Goal: Task Accomplishment & Management: Complete application form

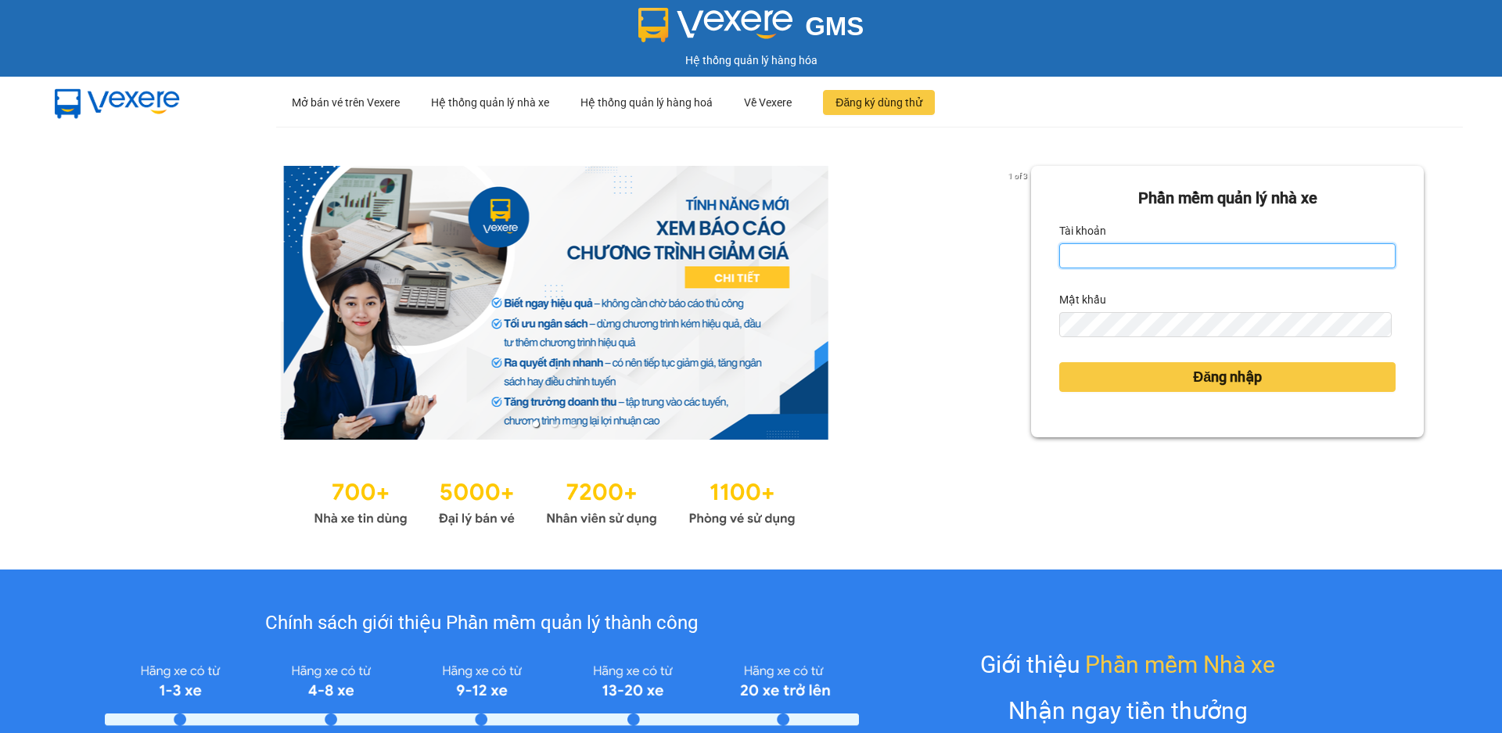
click at [1094, 251] on input "Tài khoản" at bounding box center [1227, 255] width 336 height 25
type input "datom.ttdl"
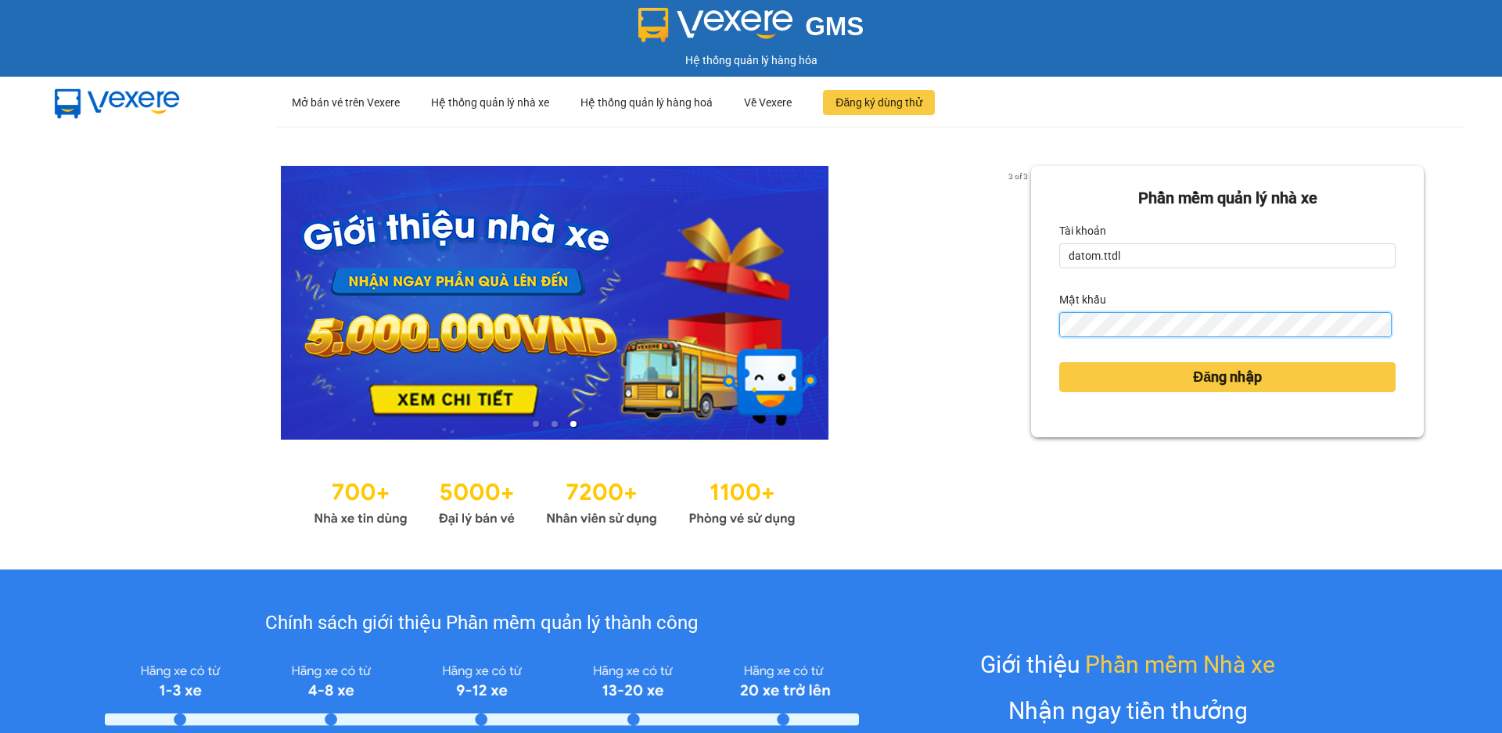
click at [1059, 362] on button "Đăng nhập" at bounding box center [1227, 377] width 336 height 30
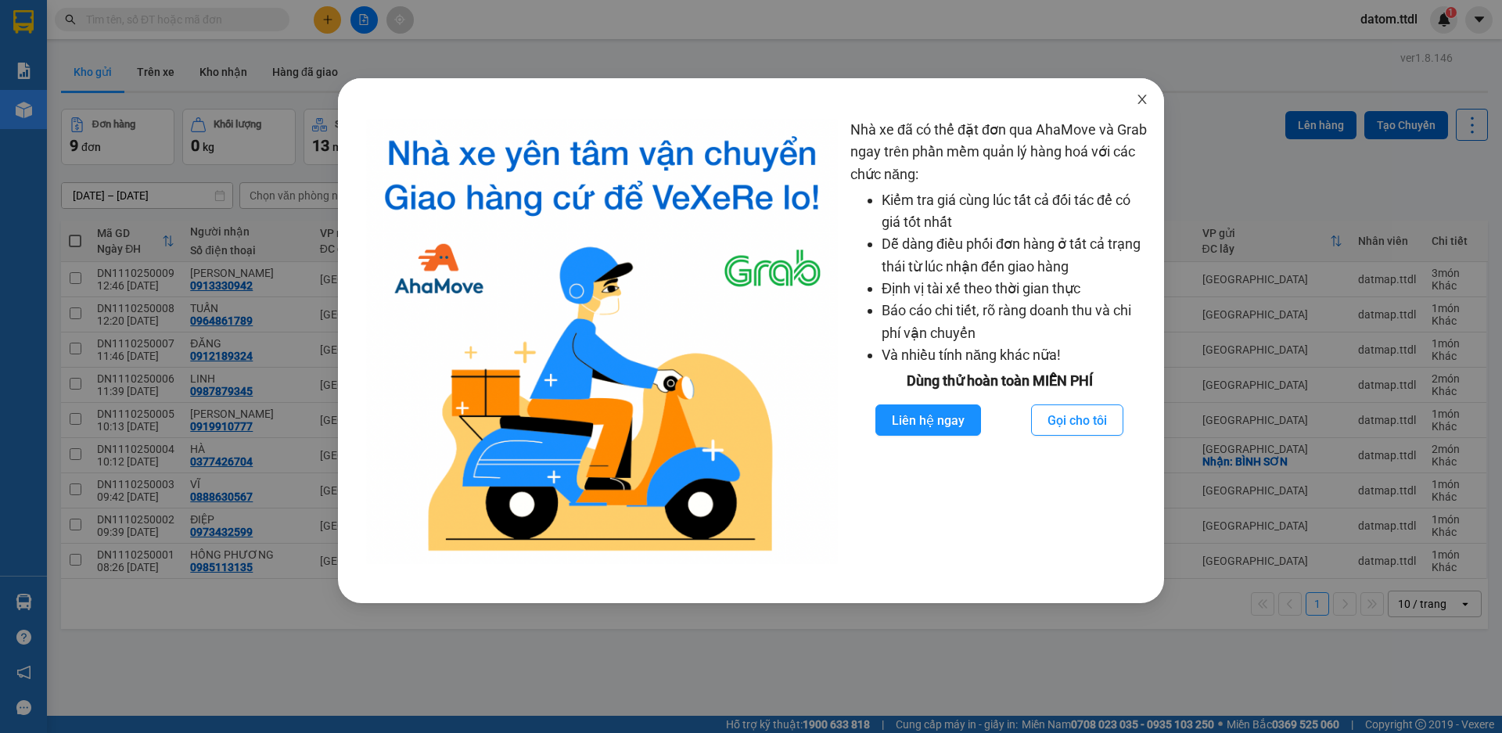
click at [1146, 103] on icon "close" at bounding box center [1142, 99] width 13 height 13
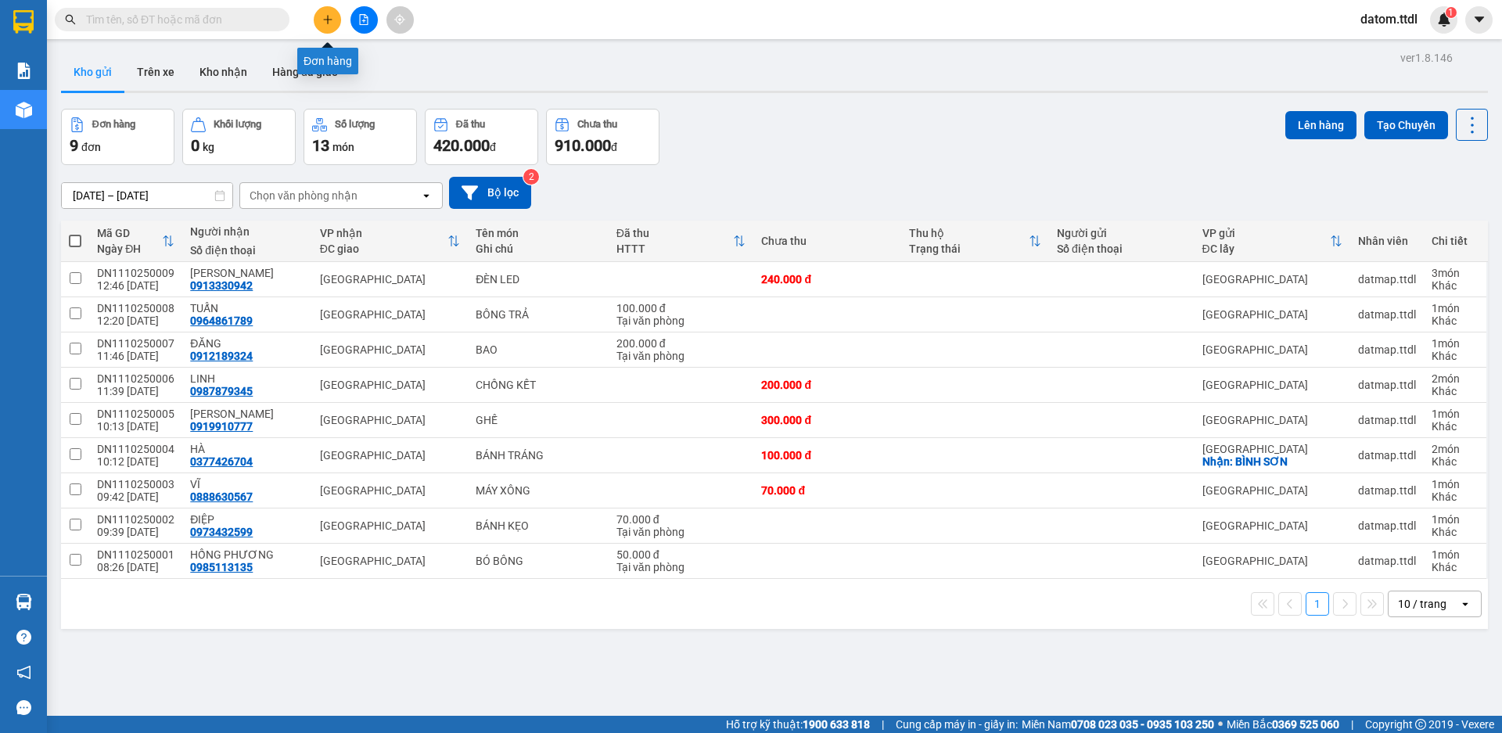
click at [325, 14] on icon "plus" at bounding box center [327, 19] width 11 height 11
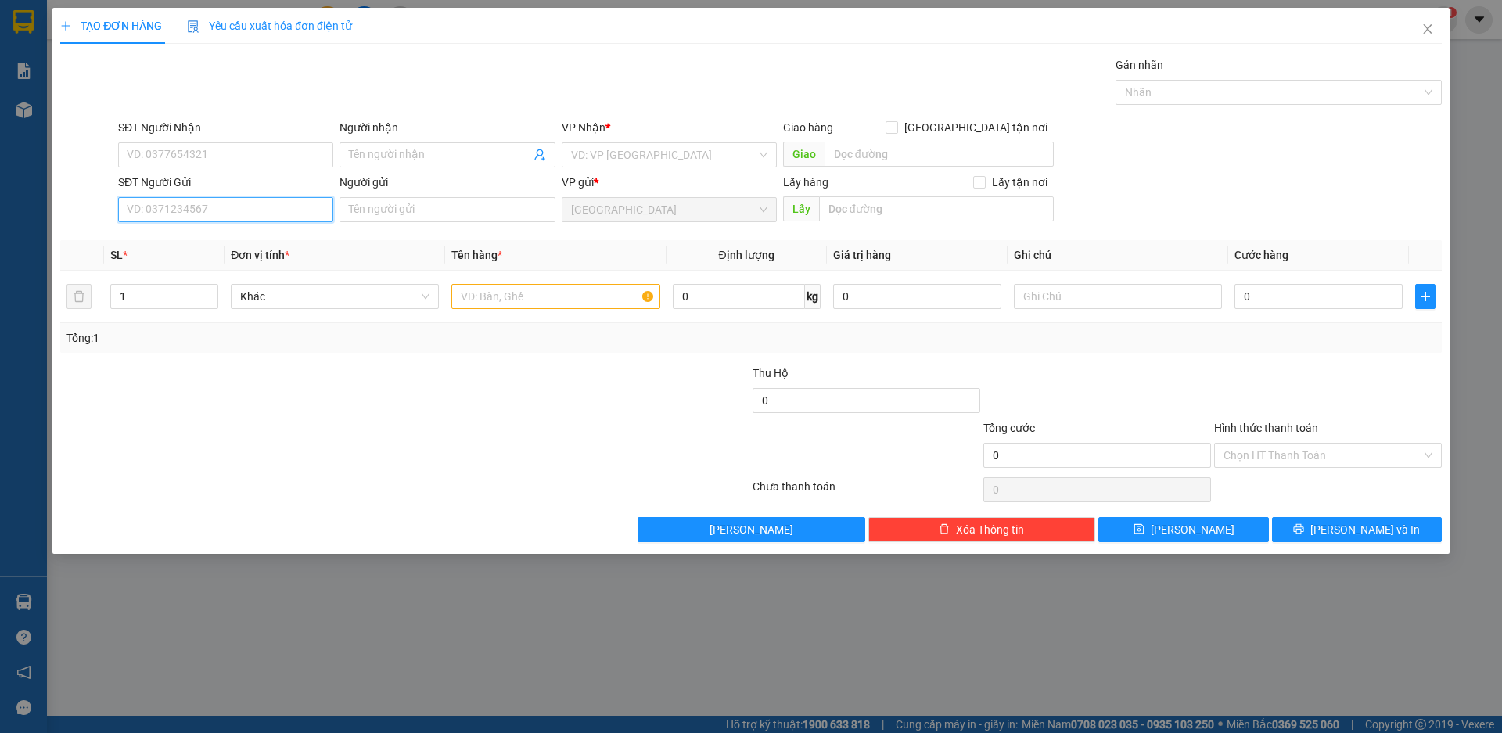
click at [235, 208] on input "SĐT Người Gửi" at bounding box center [225, 209] width 215 height 25
type input "0976188043"
click at [393, 213] on input "Người gửi" at bounding box center [447, 209] width 215 height 25
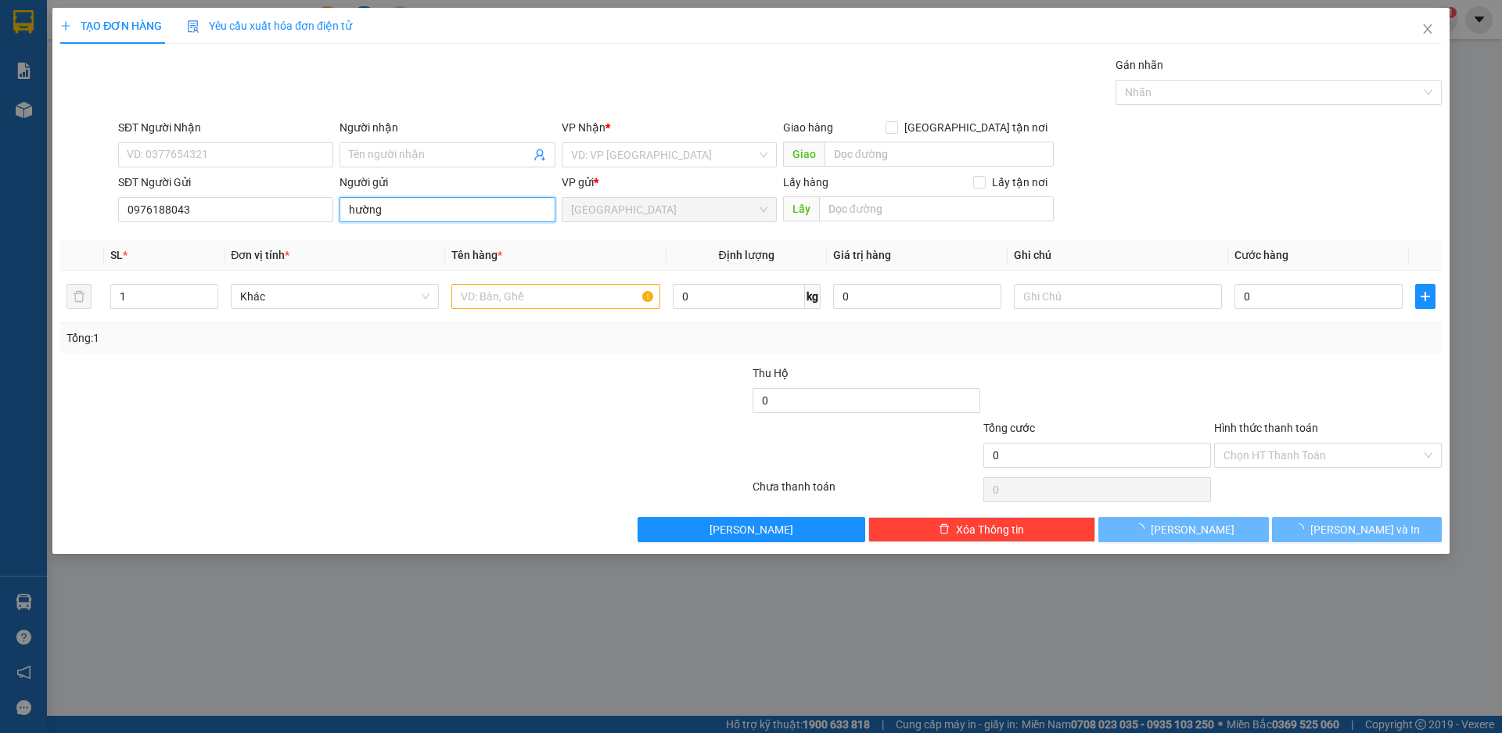
click at [387, 205] on input "hường" at bounding box center [447, 209] width 215 height 25
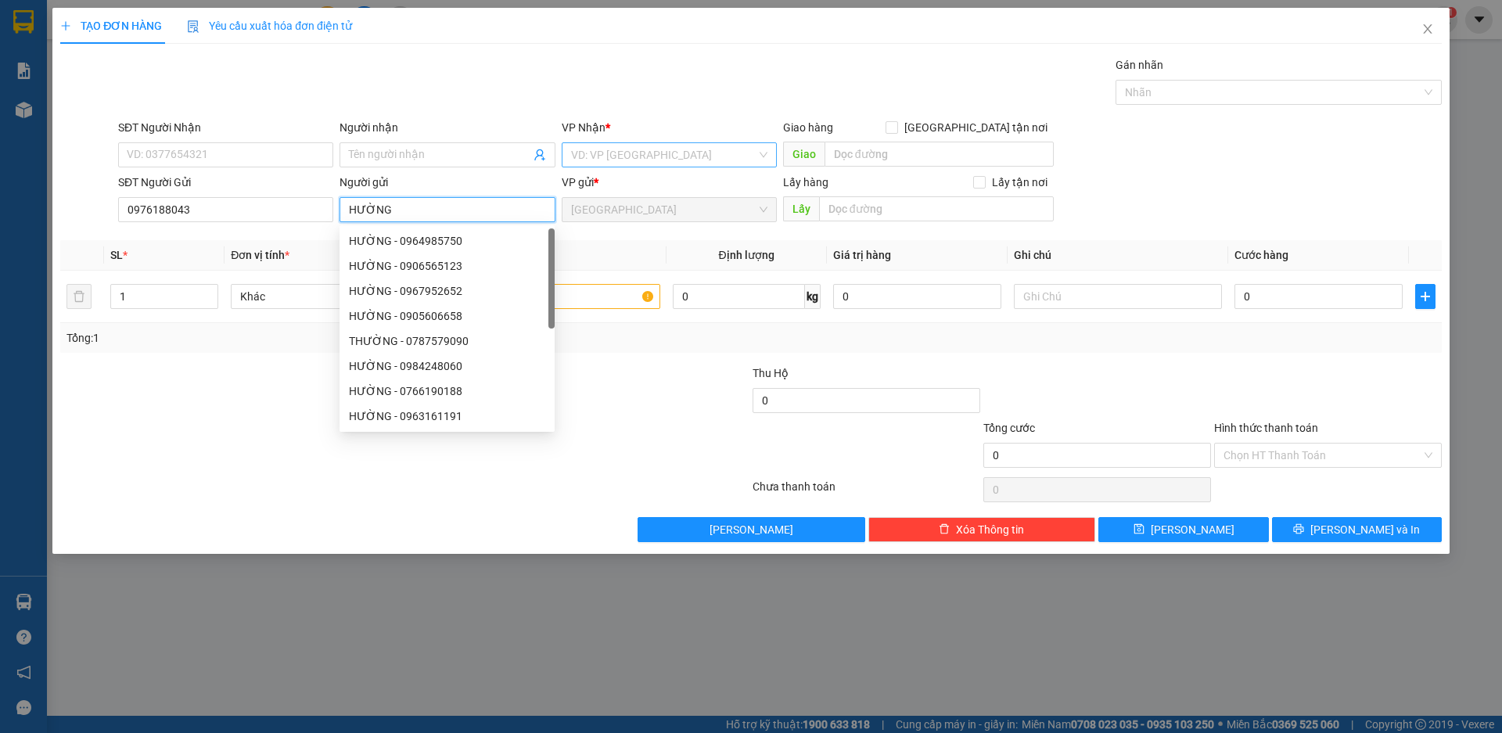
type input "HƯỜNG"
click at [663, 157] on input "search" at bounding box center [663, 154] width 185 height 23
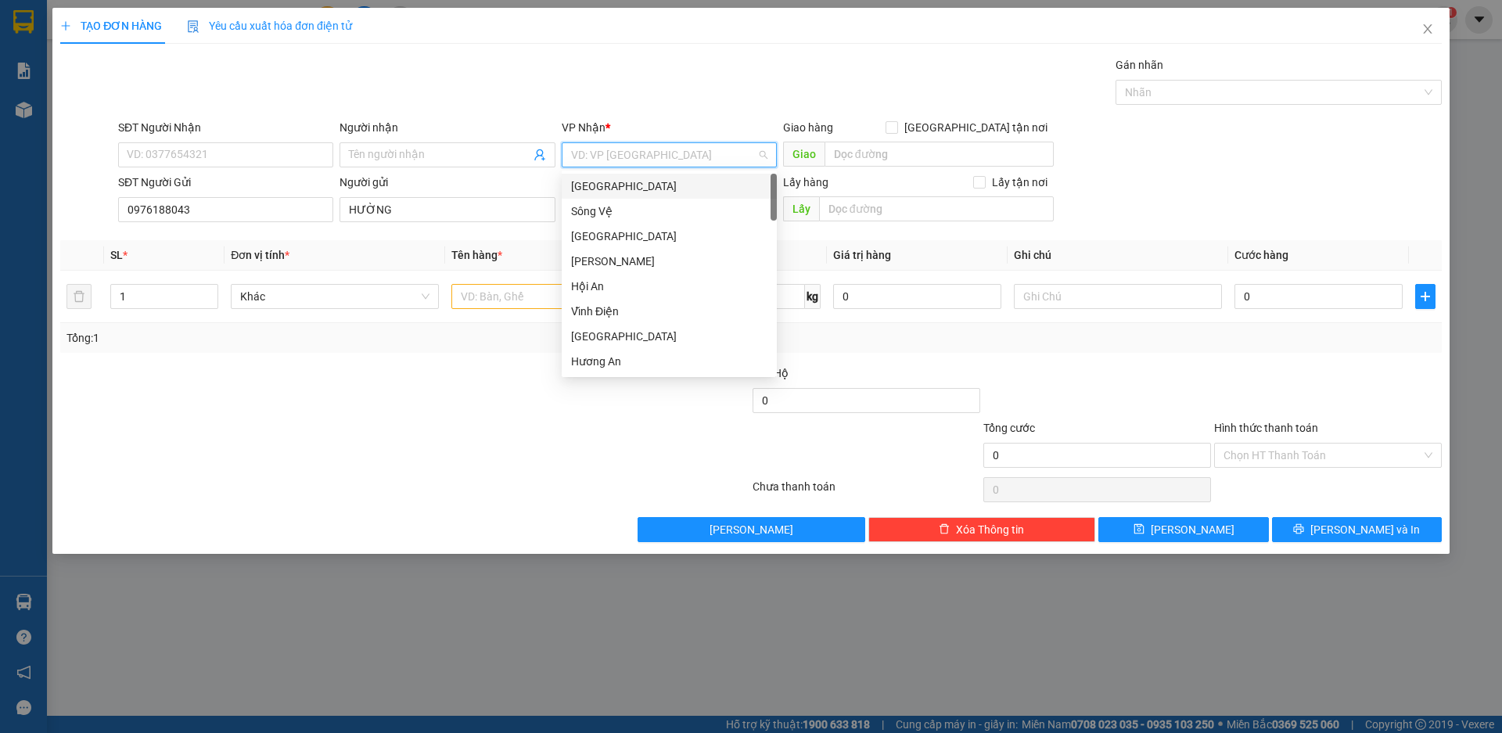
click at [595, 182] on div "[GEOGRAPHIC_DATA]" at bounding box center [669, 186] width 196 height 17
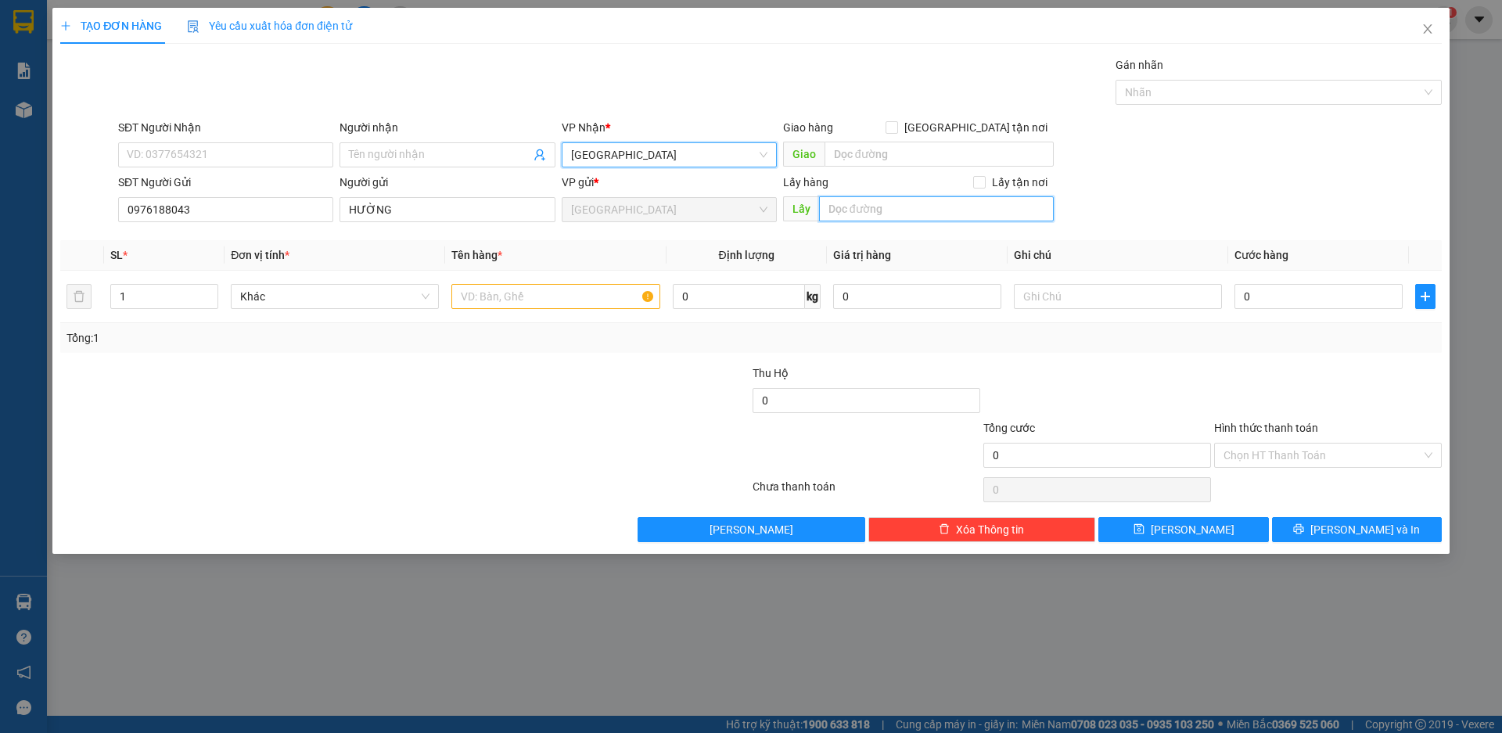
click at [863, 204] on input "text" at bounding box center [936, 208] width 235 height 25
click at [330, 295] on span "Khác" at bounding box center [334, 296] width 189 height 23
type input "[GEOGRAPHIC_DATA]"
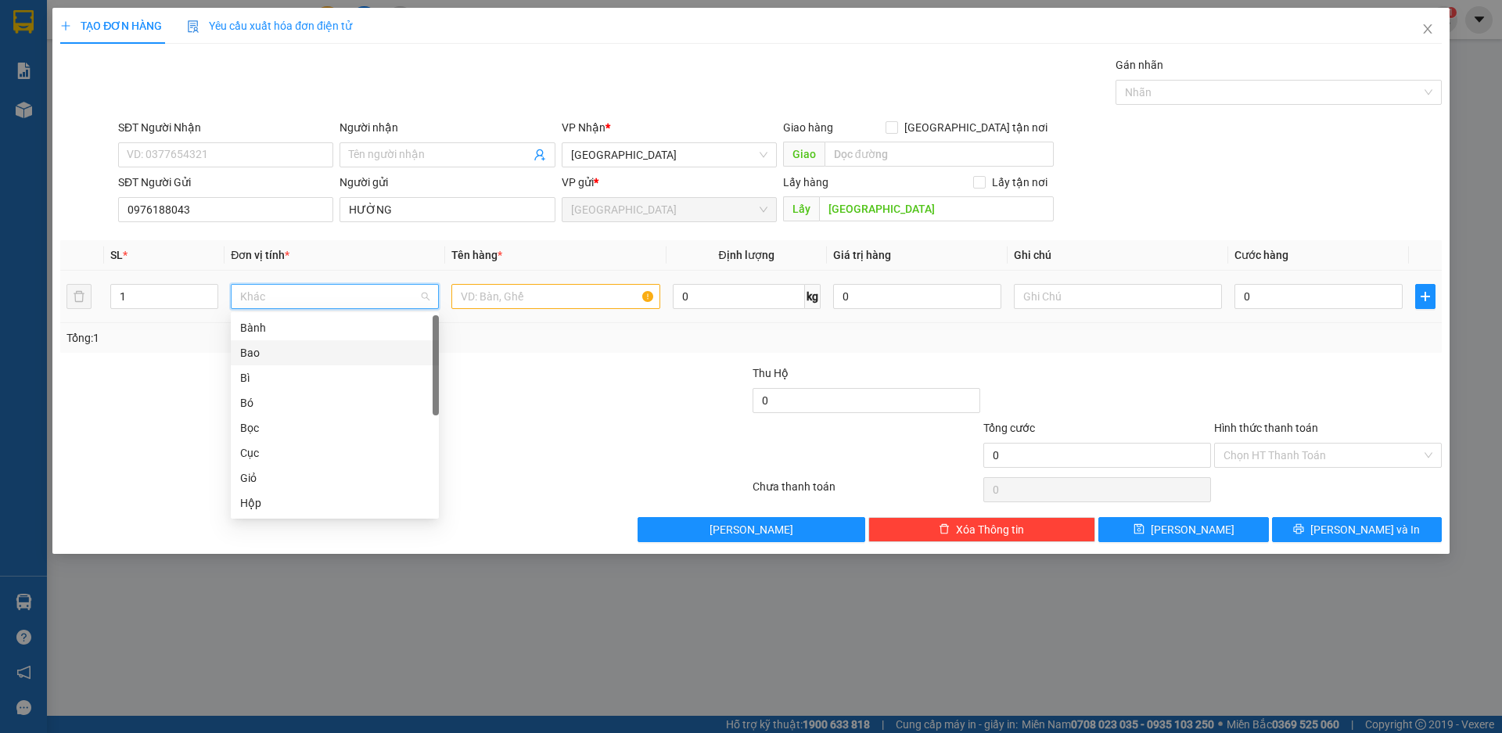
click at [264, 354] on div "Bao" at bounding box center [334, 352] width 189 height 17
click at [527, 293] on input "text" at bounding box center [555, 296] width 208 height 25
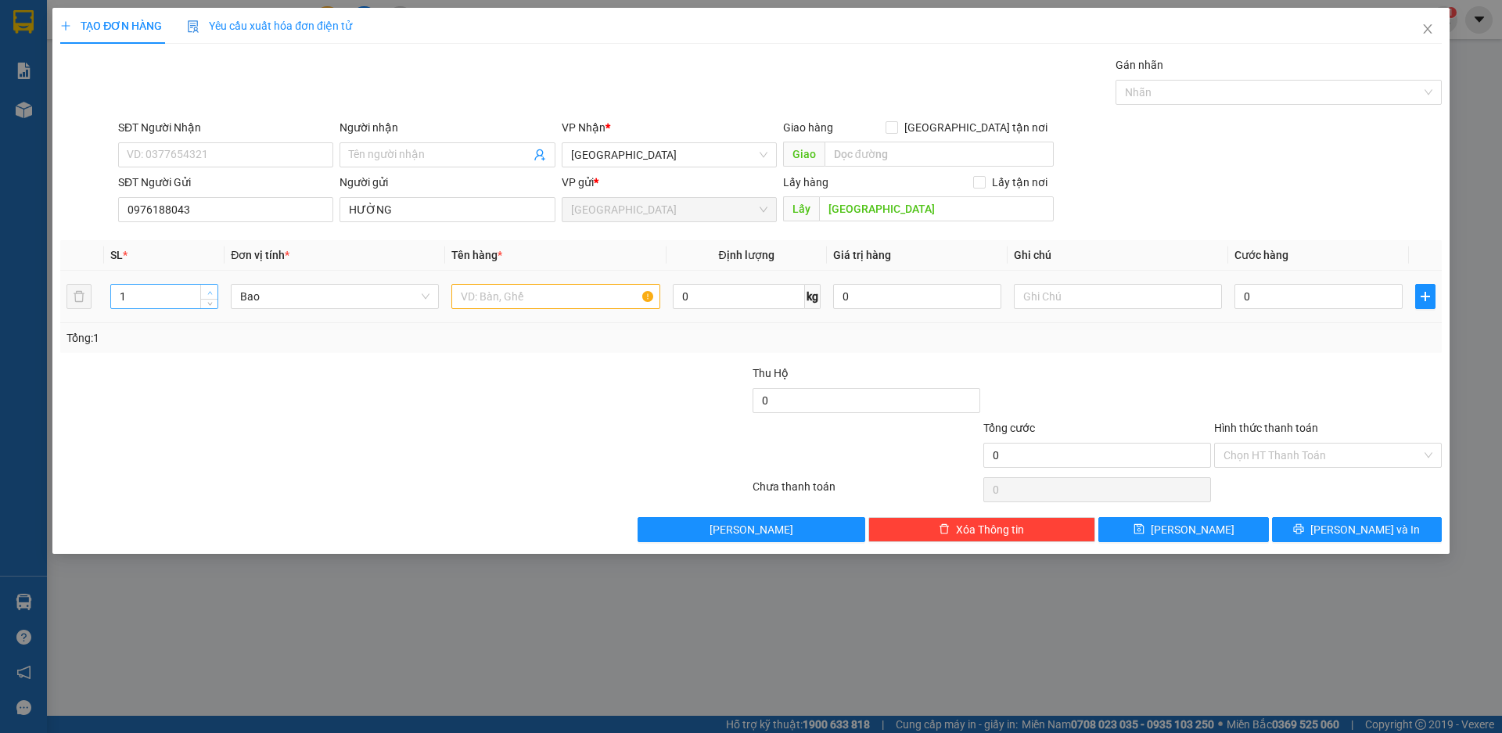
click at [211, 290] on icon "up" at bounding box center [209, 292] width 5 height 5
type input "4"
click at [211, 290] on icon "up" at bounding box center [209, 292] width 5 height 5
click at [556, 294] on input "text" at bounding box center [555, 296] width 208 height 25
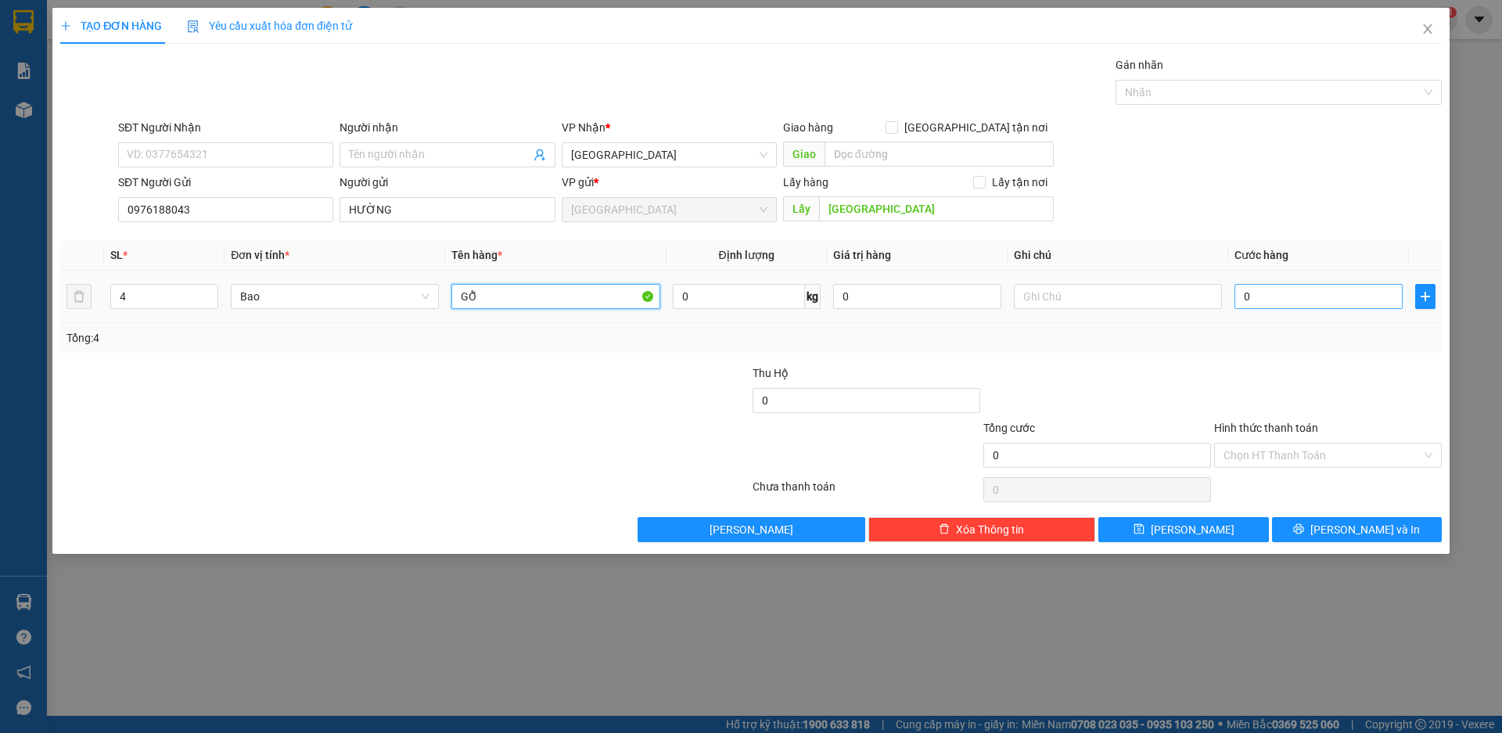
type input "GỖ"
click at [1284, 303] on input "0" at bounding box center [1319, 296] width 168 height 25
type input "2"
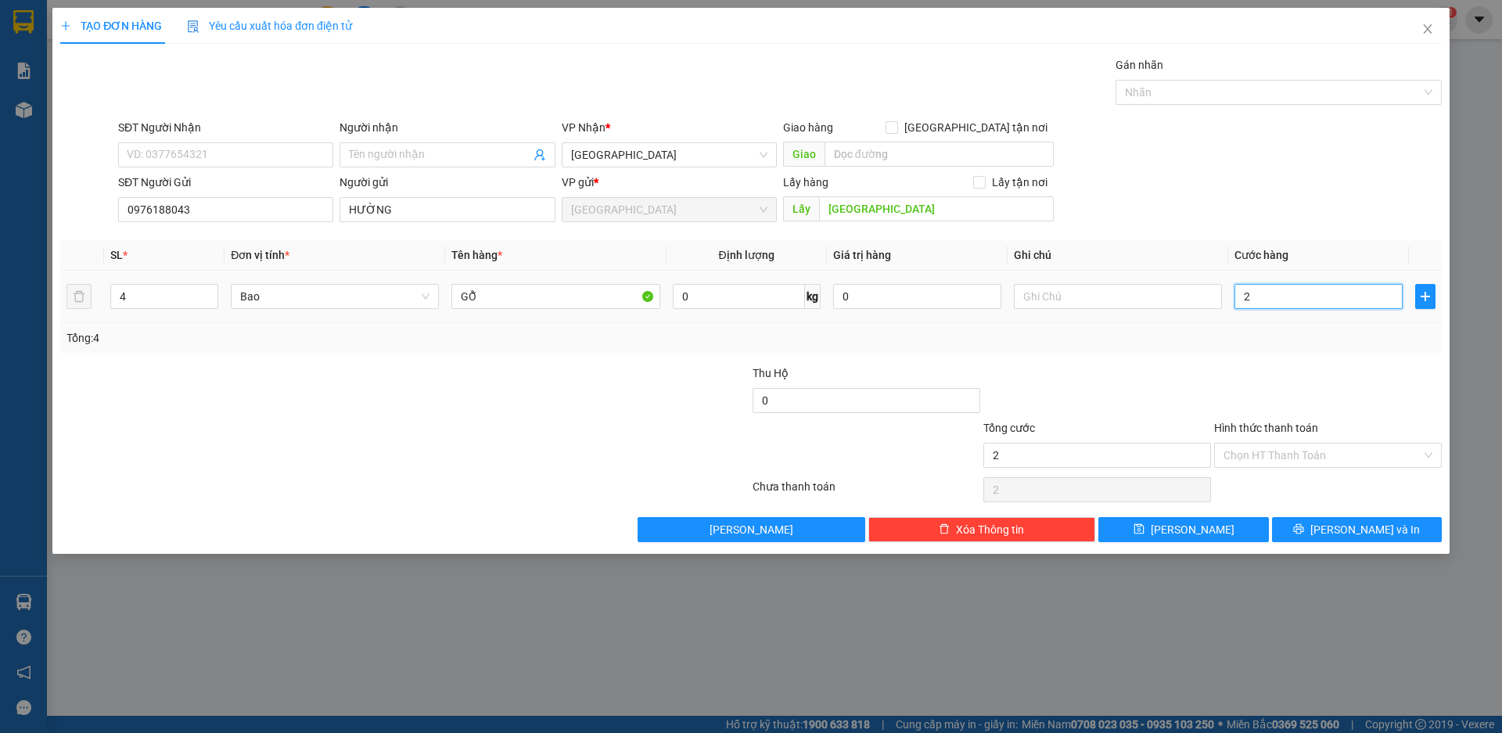
type input "24"
type input "240"
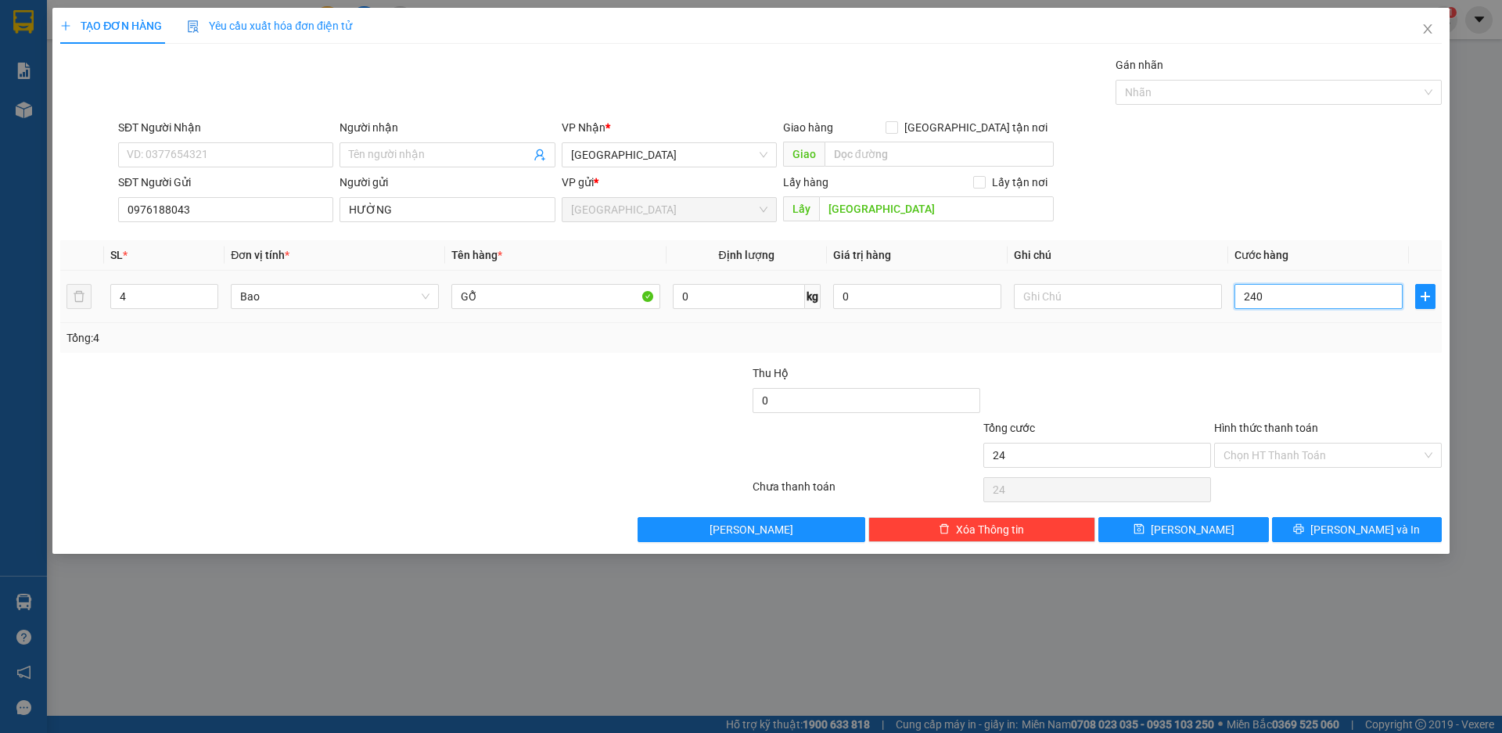
type input "240"
type input "2.400"
type input "24.000"
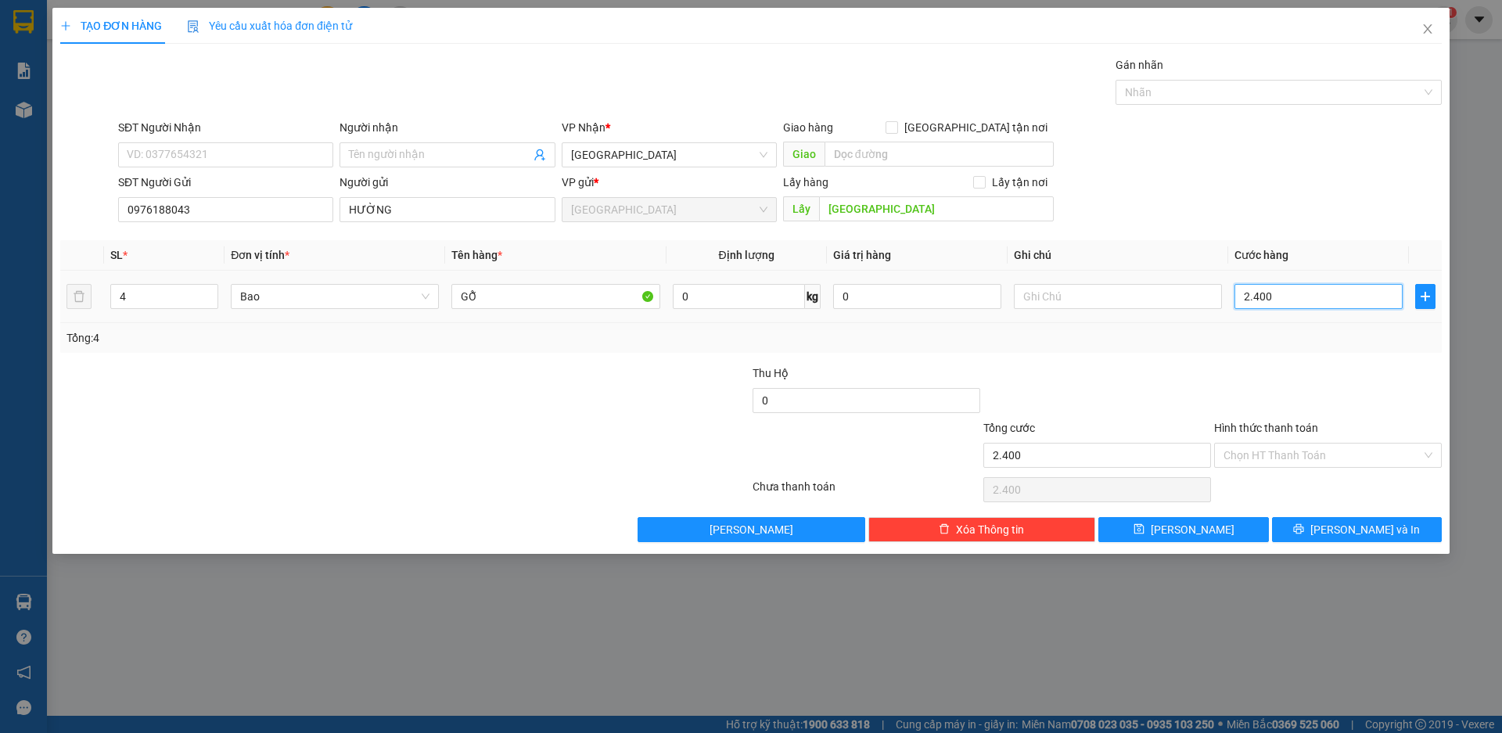
type input "24.000"
type input "240.000"
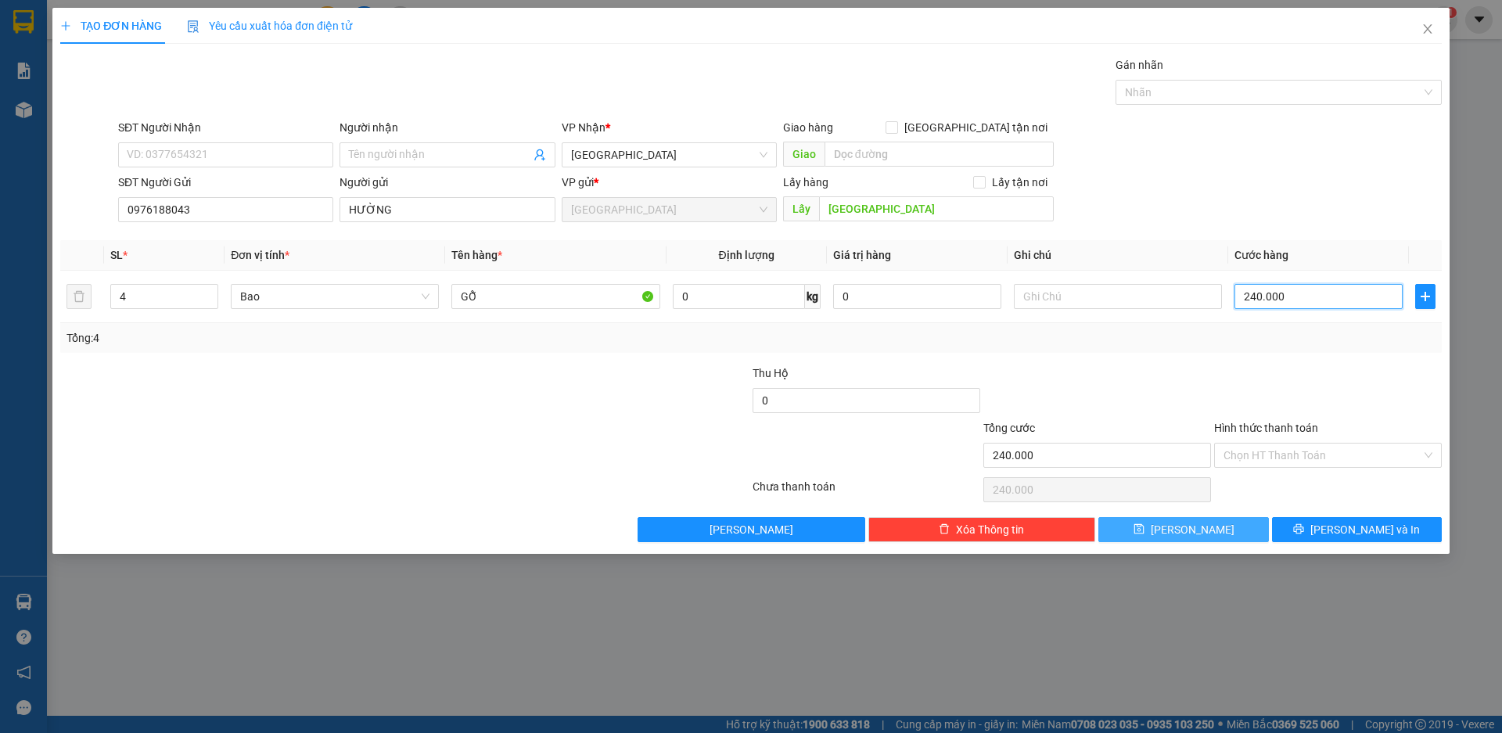
type input "240.000"
click at [1206, 528] on button "[PERSON_NAME]" at bounding box center [1184, 529] width 170 height 25
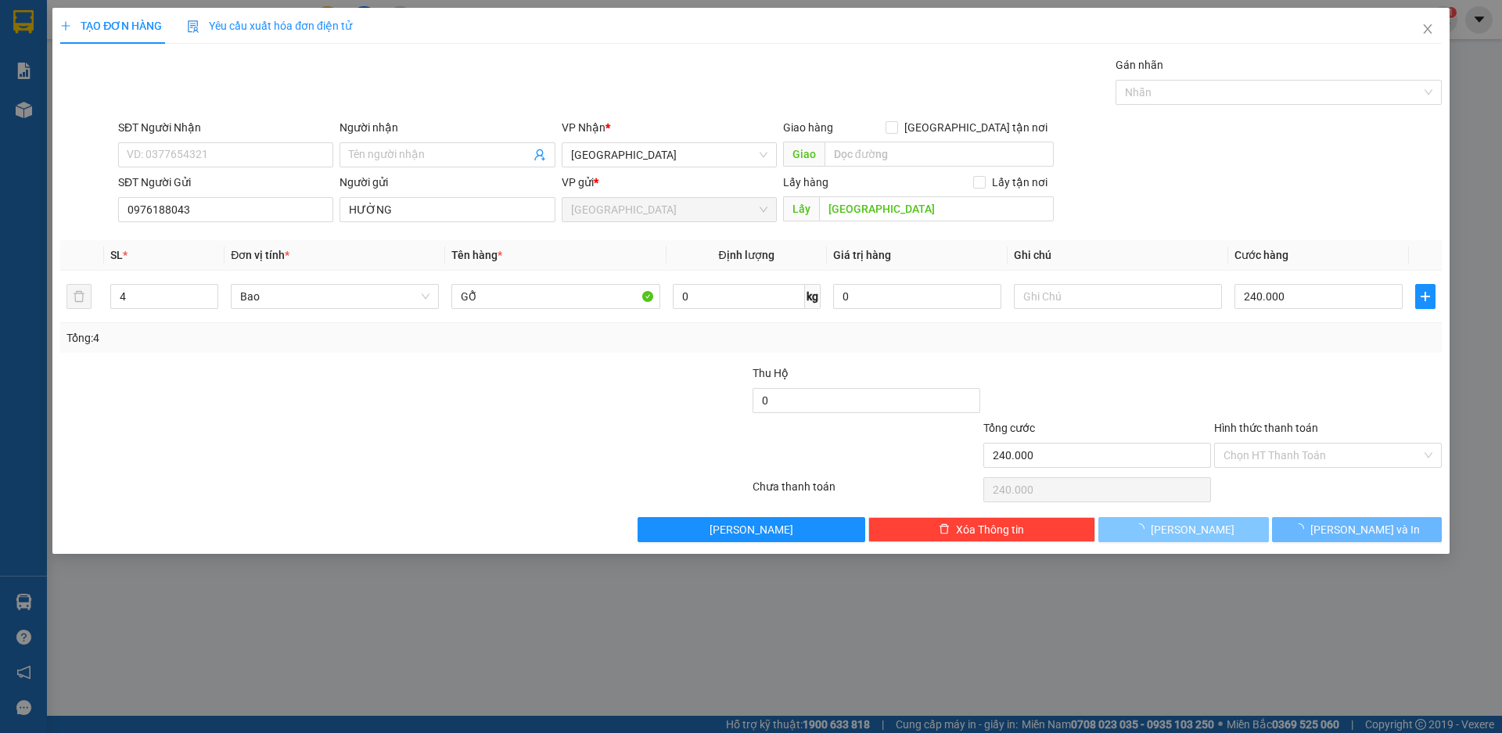
type input "1"
type input "0"
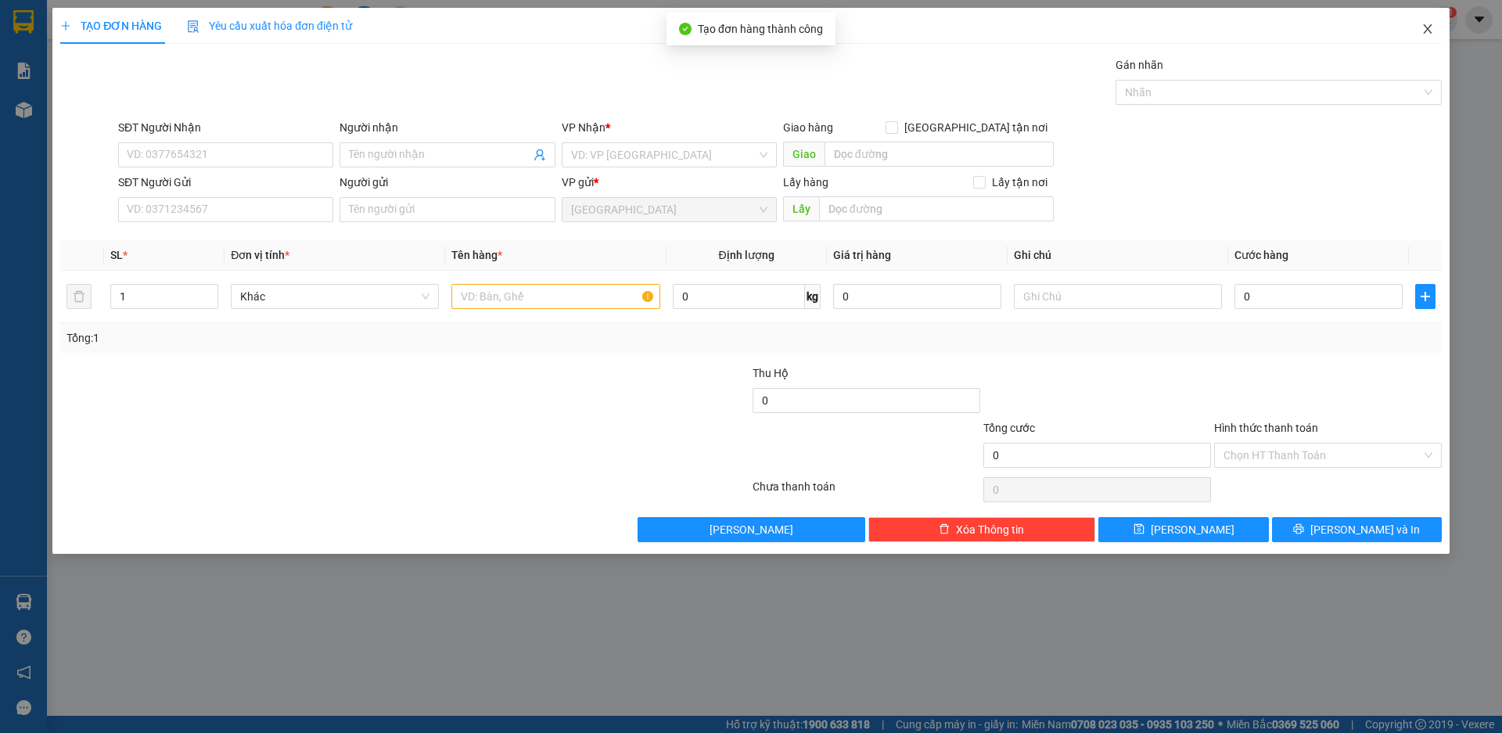
click at [1433, 27] on icon "close" at bounding box center [1428, 29] width 13 height 13
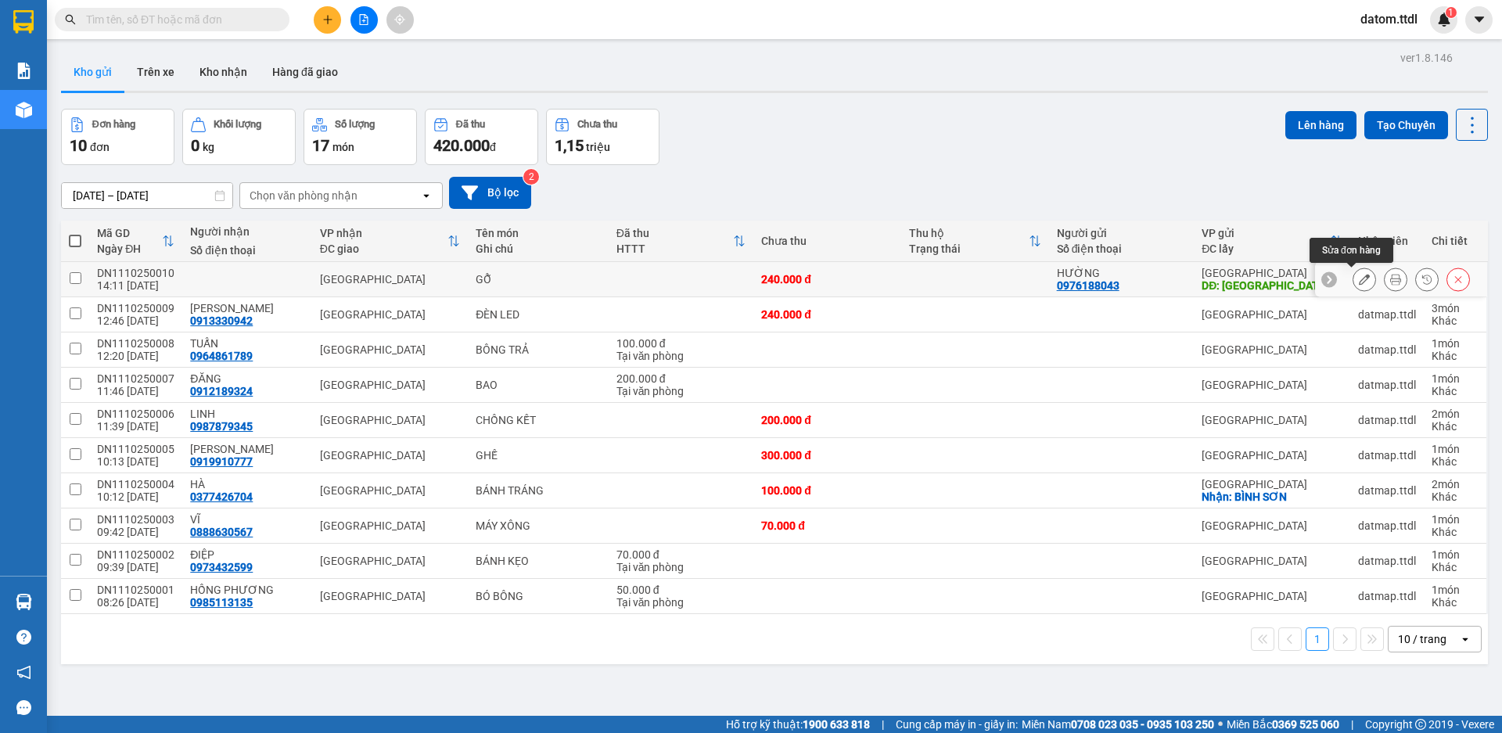
click at [1359, 282] on icon at bounding box center [1364, 279] width 11 height 11
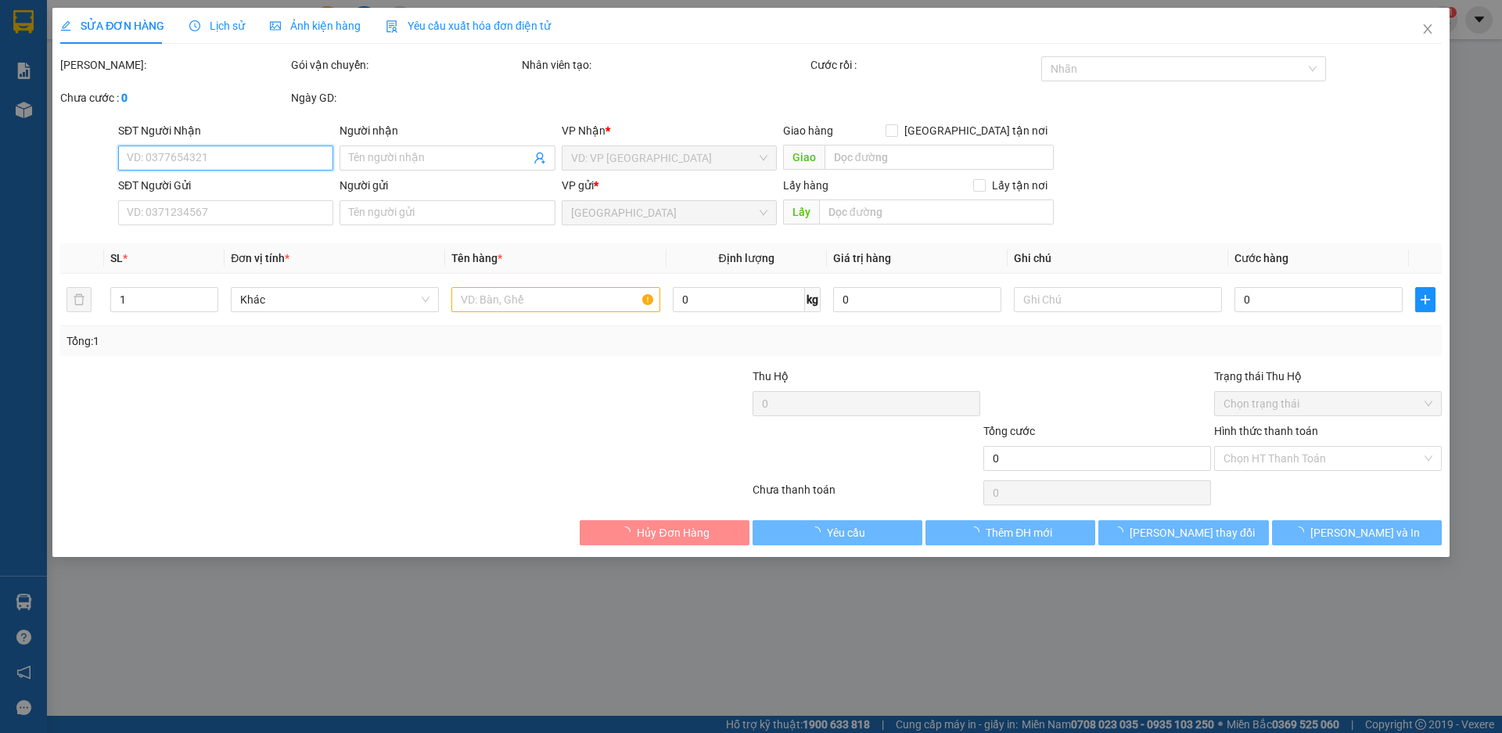
type input "0976188043"
type input "HƯỜNG"
type input "[GEOGRAPHIC_DATA]"
type input "240.000"
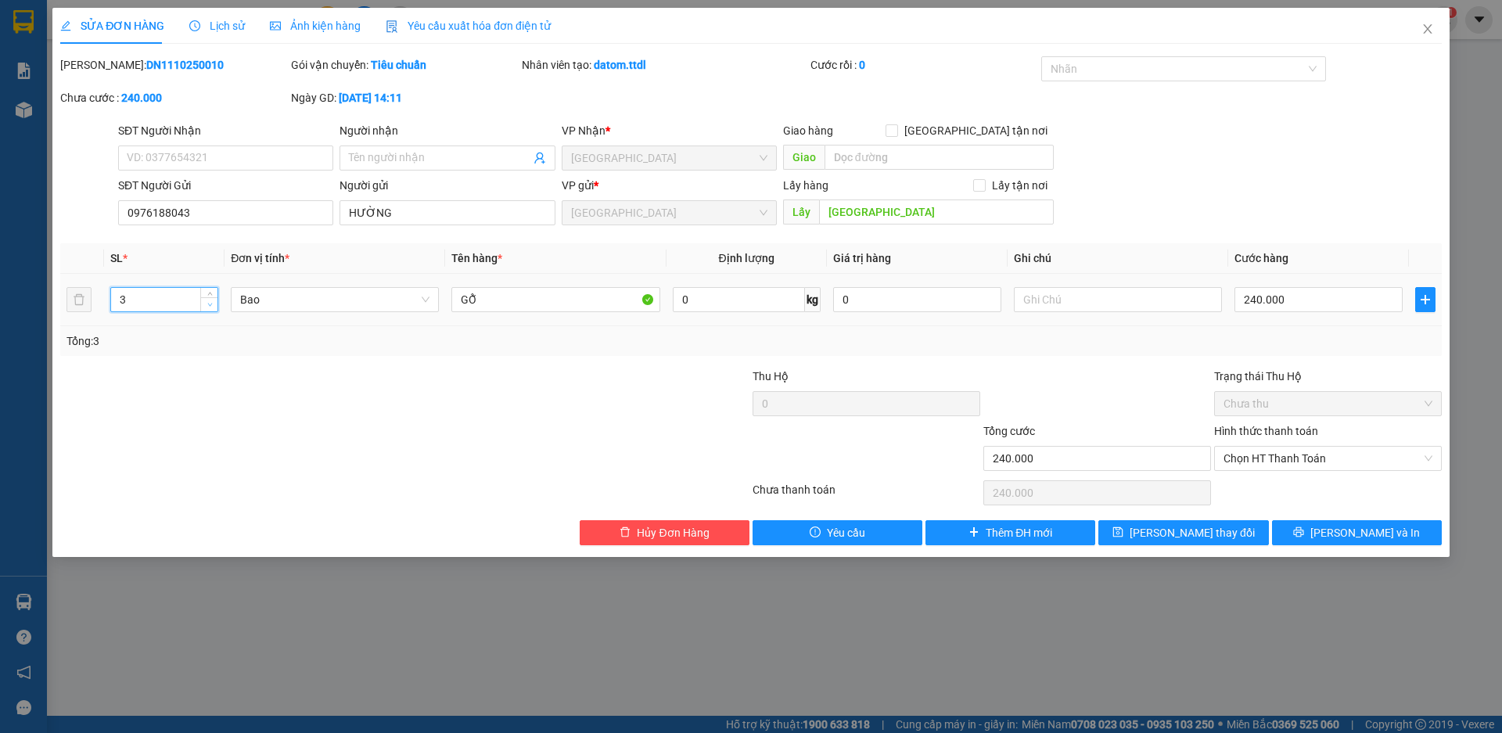
click at [210, 304] on icon "down" at bounding box center [209, 304] width 5 height 5
type input "4"
click at [207, 293] on icon "up" at bounding box center [209, 295] width 5 height 5
click at [230, 341] on div "Tổng: 4" at bounding box center [323, 341] width 513 height 17
click at [1427, 29] on icon "close" at bounding box center [1427, 28] width 9 height 9
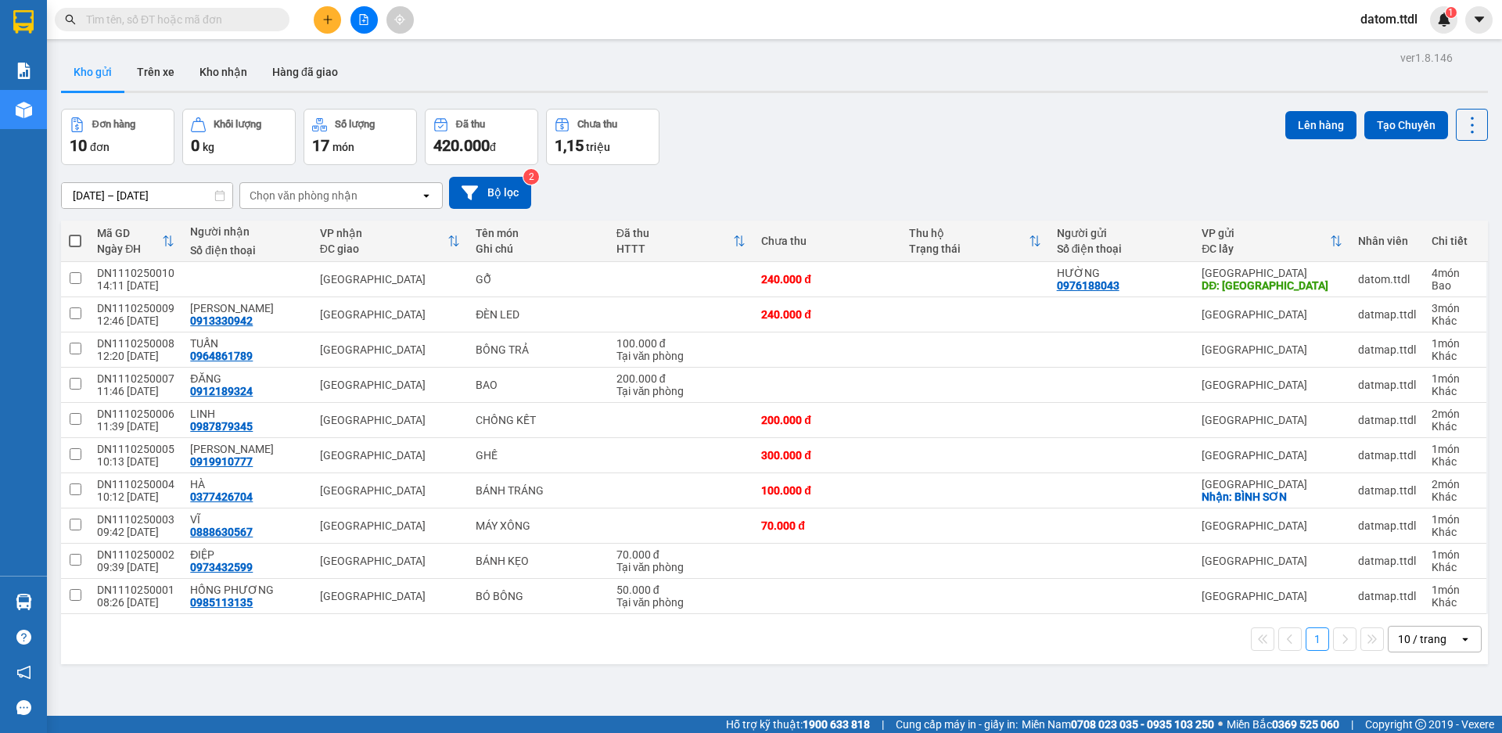
click at [329, 15] on icon "plus" at bounding box center [327, 19] width 11 height 11
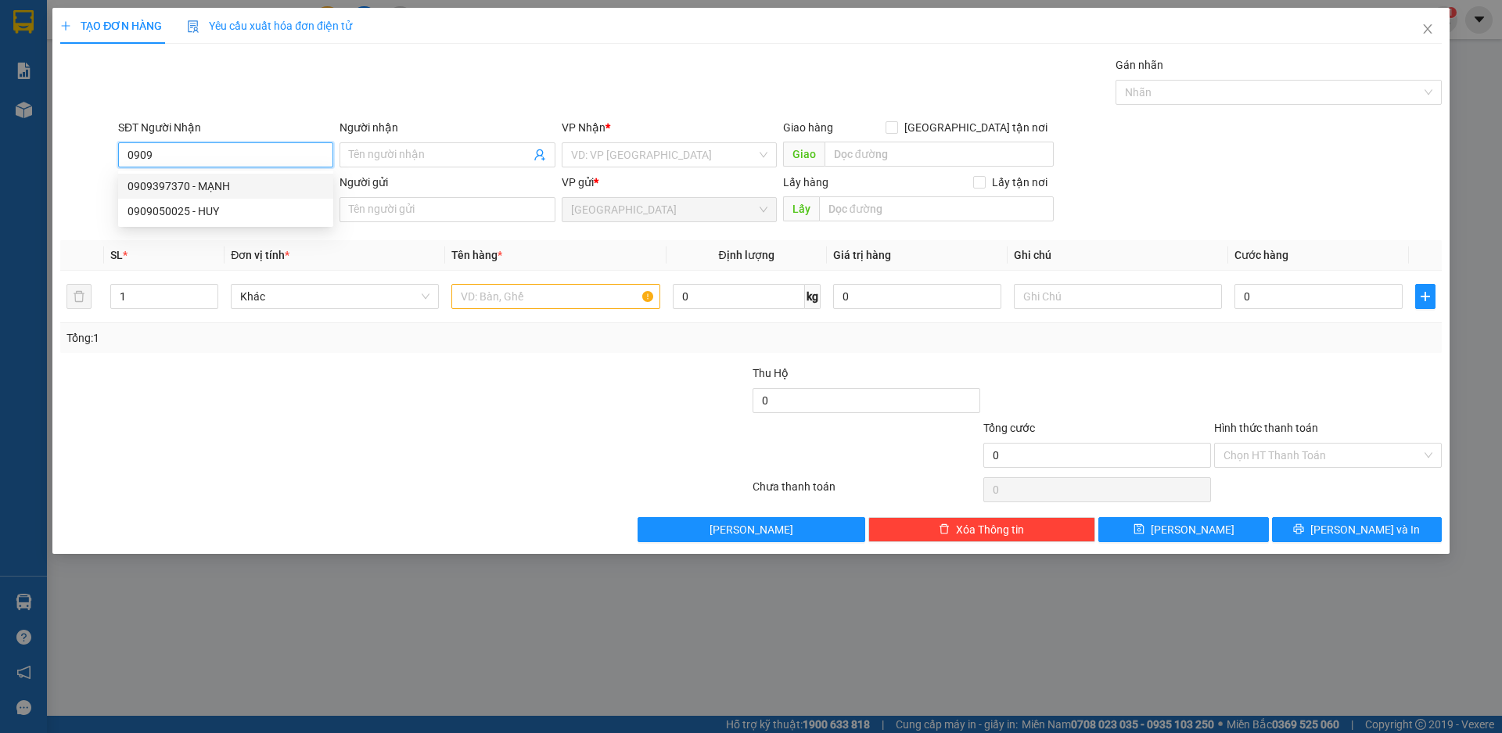
click at [175, 186] on div "0909397370 - MẠNH" at bounding box center [226, 186] width 196 height 17
type input "0909397370"
type input "MẠNH"
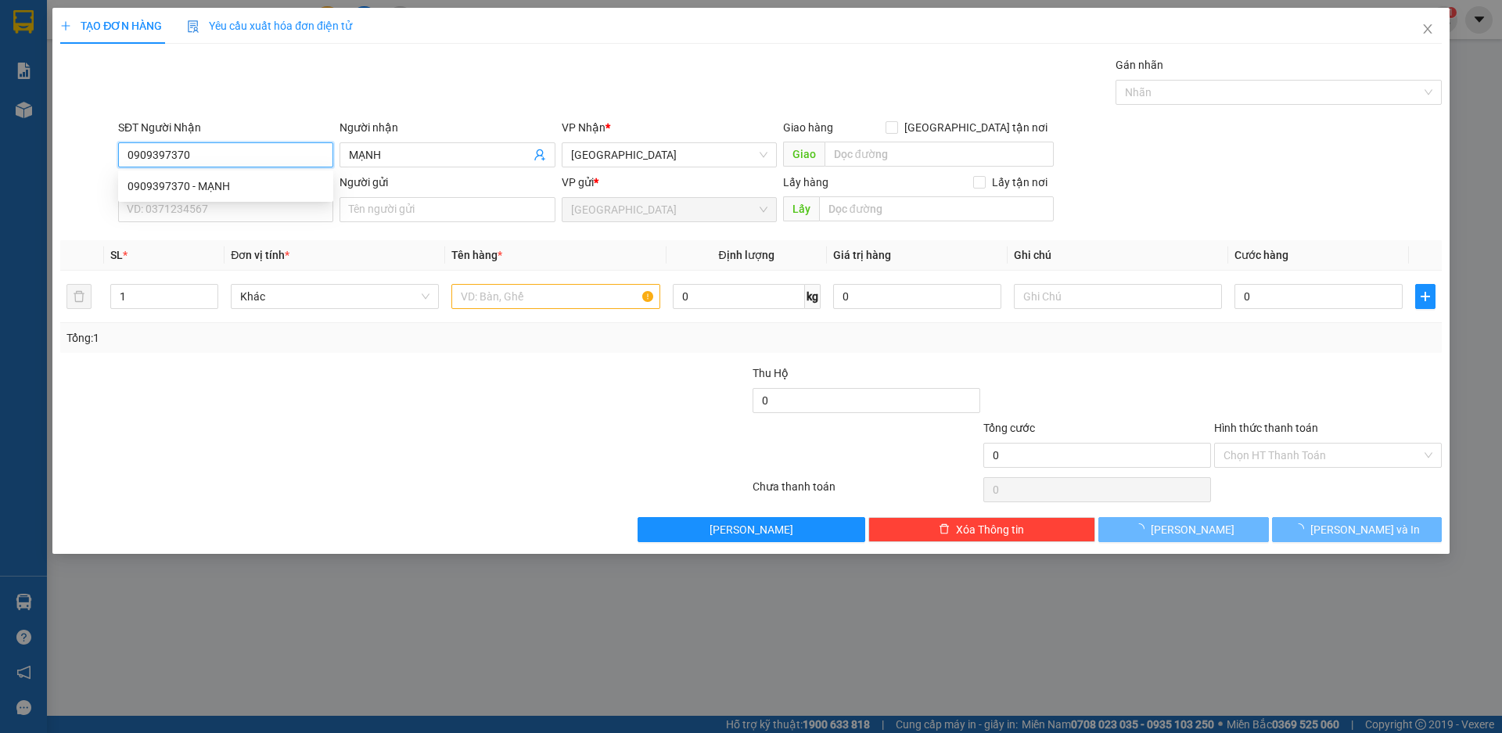
type input "100.000"
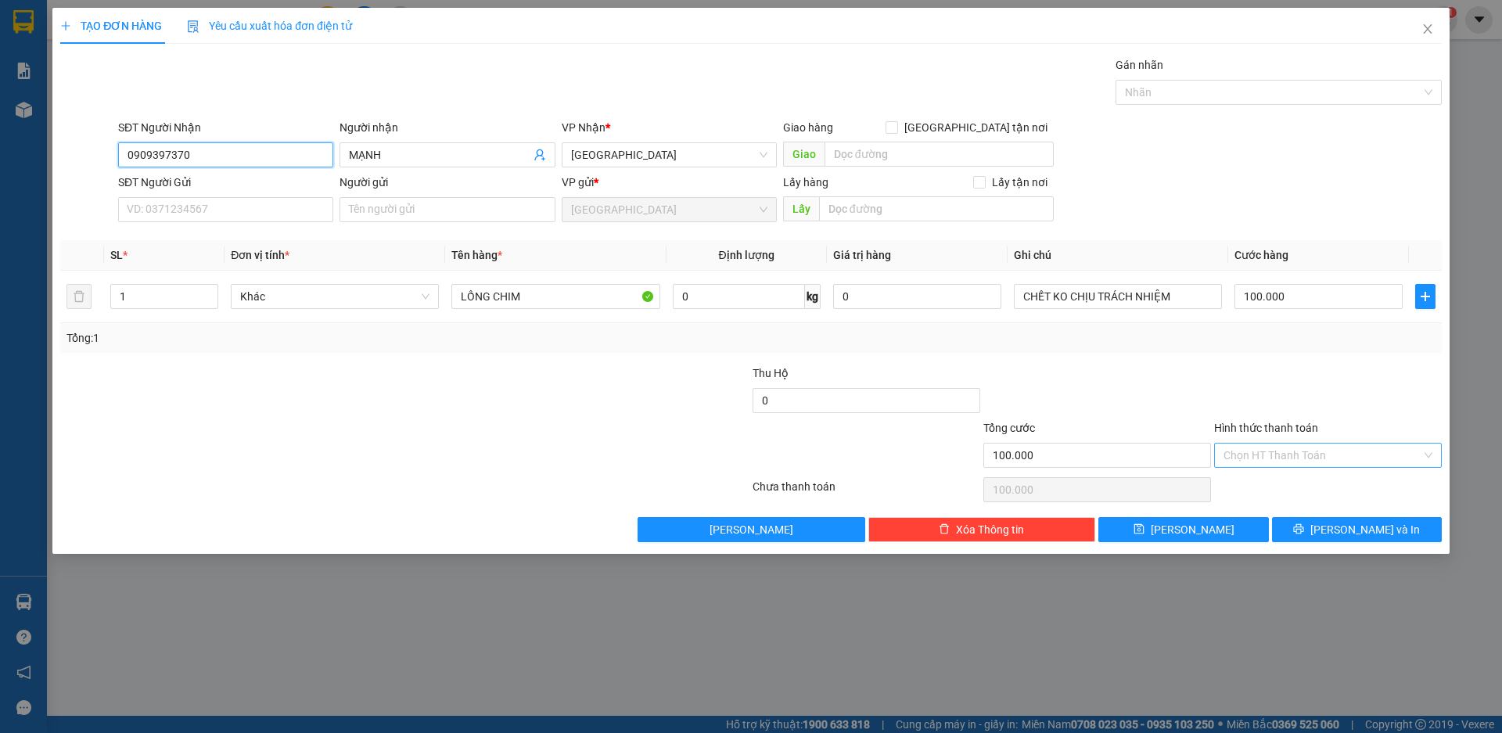
type input "0909397370"
click at [1283, 451] on input "Hình thức thanh toán" at bounding box center [1323, 455] width 198 height 23
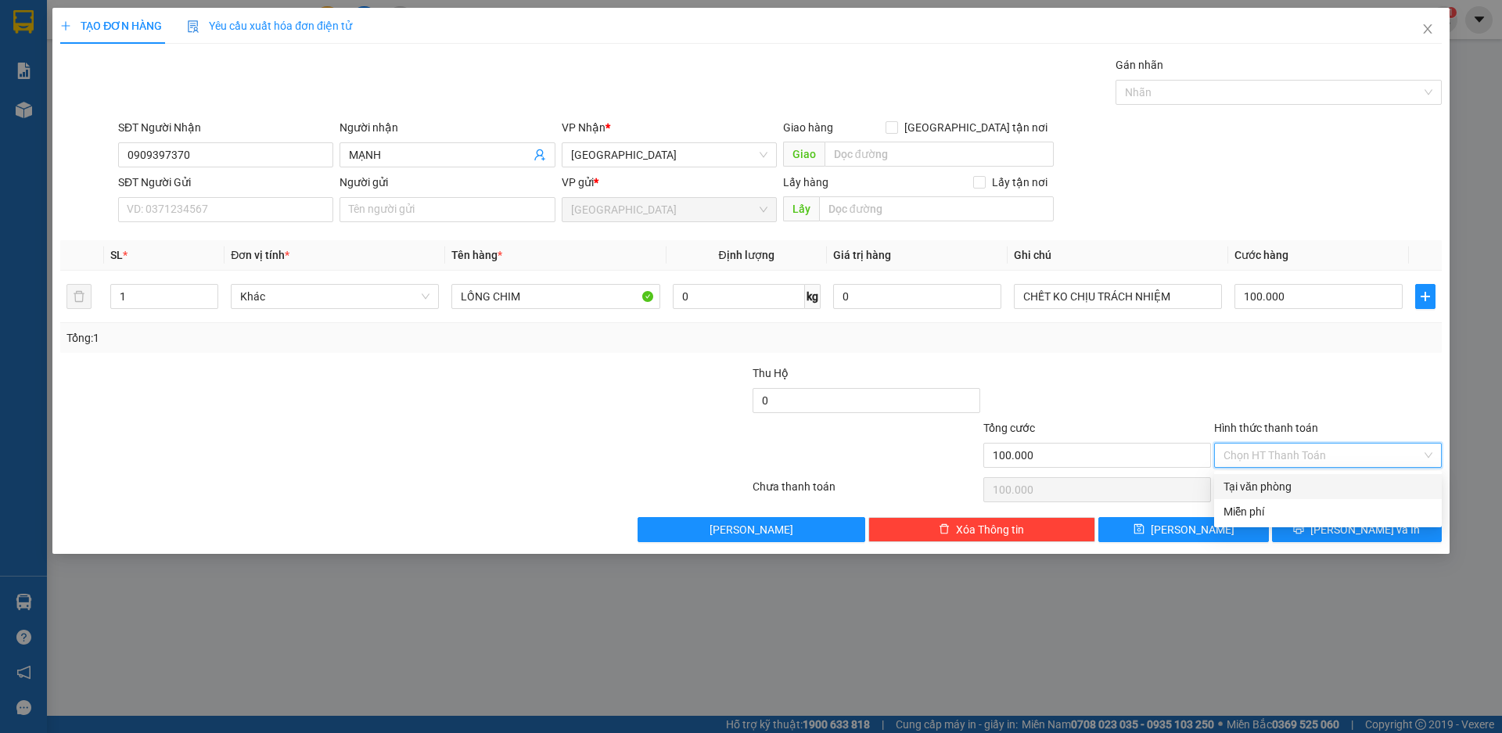
click at [1254, 487] on div "Tại văn phòng" at bounding box center [1328, 486] width 209 height 17
type input "0"
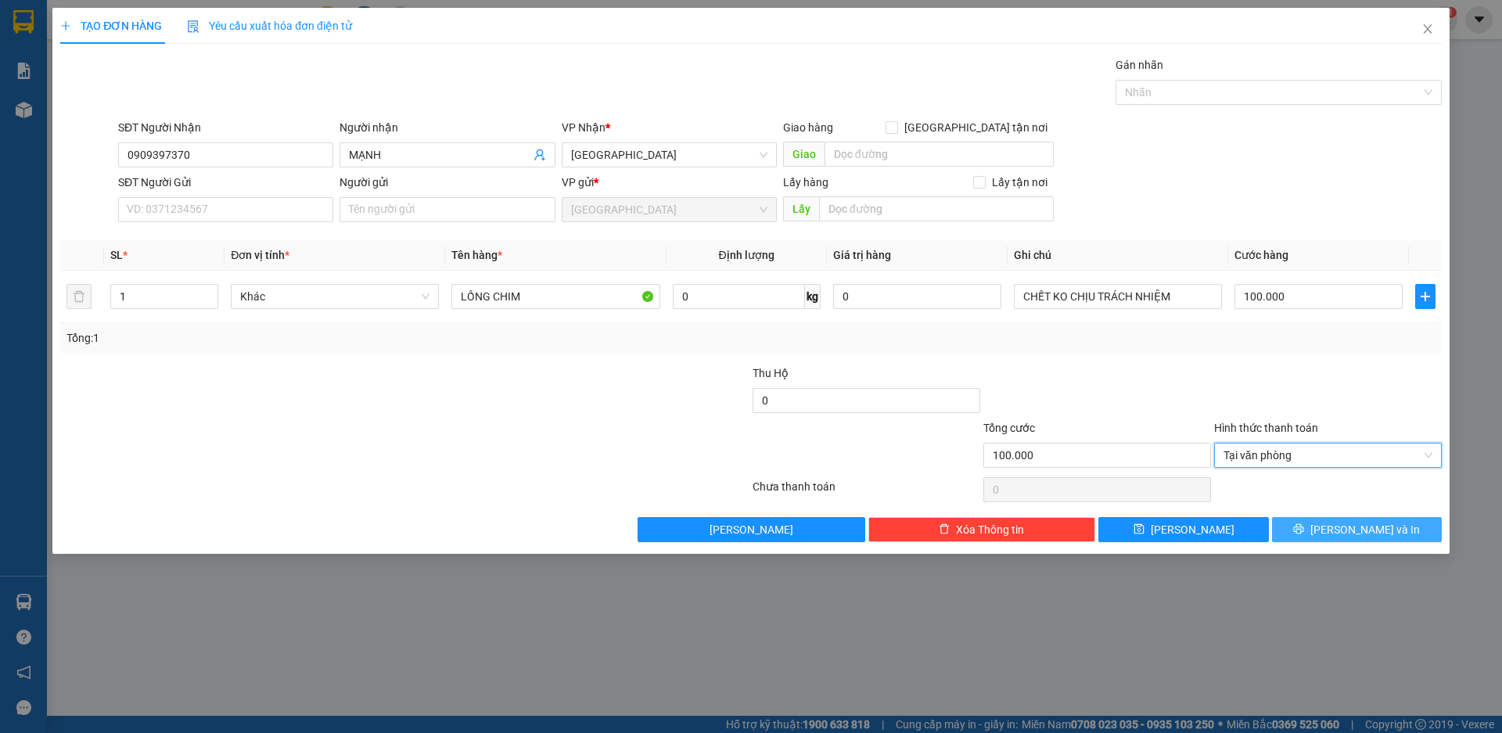
click at [1351, 530] on span "[PERSON_NAME] và In" at bounding box center [1366, 529] width 110 height 17
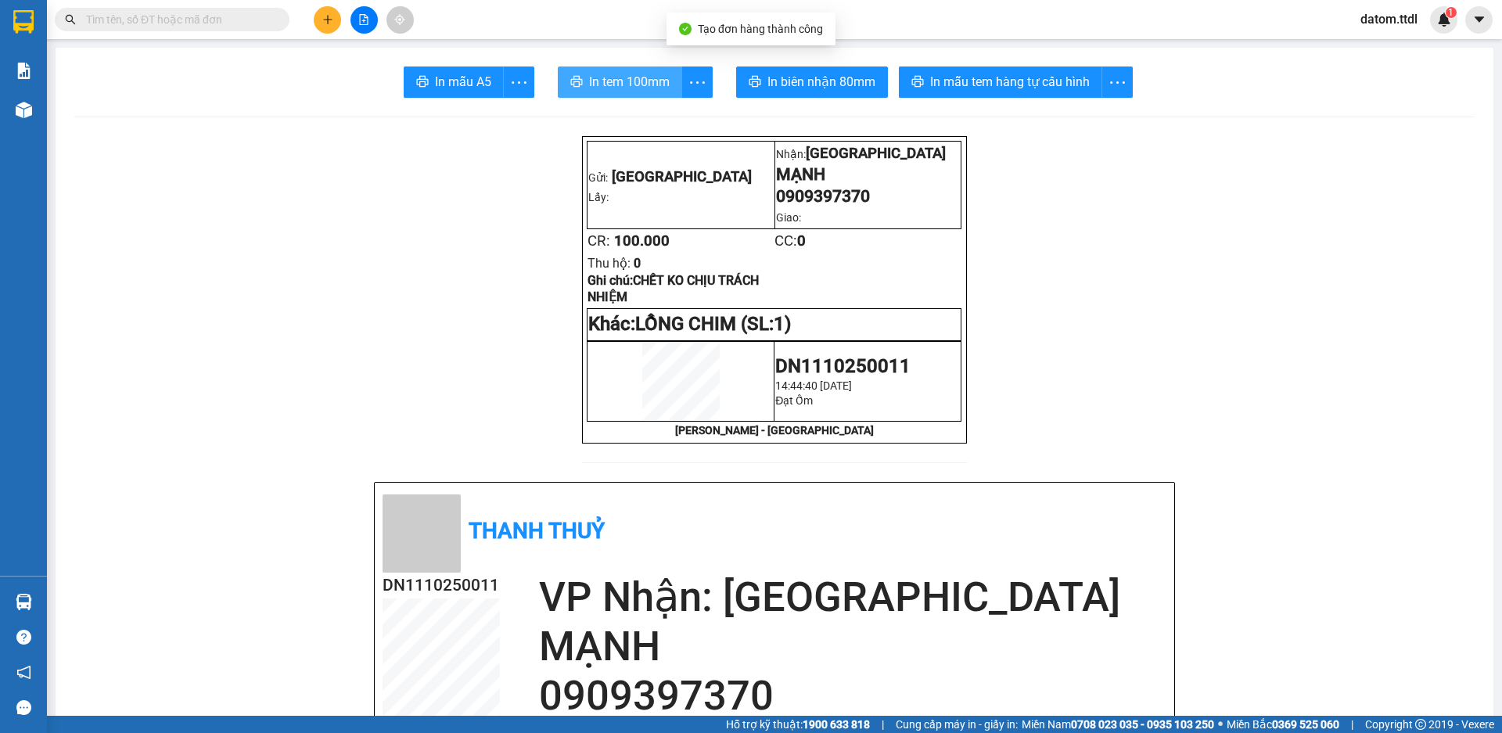
click at [631, 83] on span "In tem 100mm" at bounding box center [629, 82] width 81 height 20
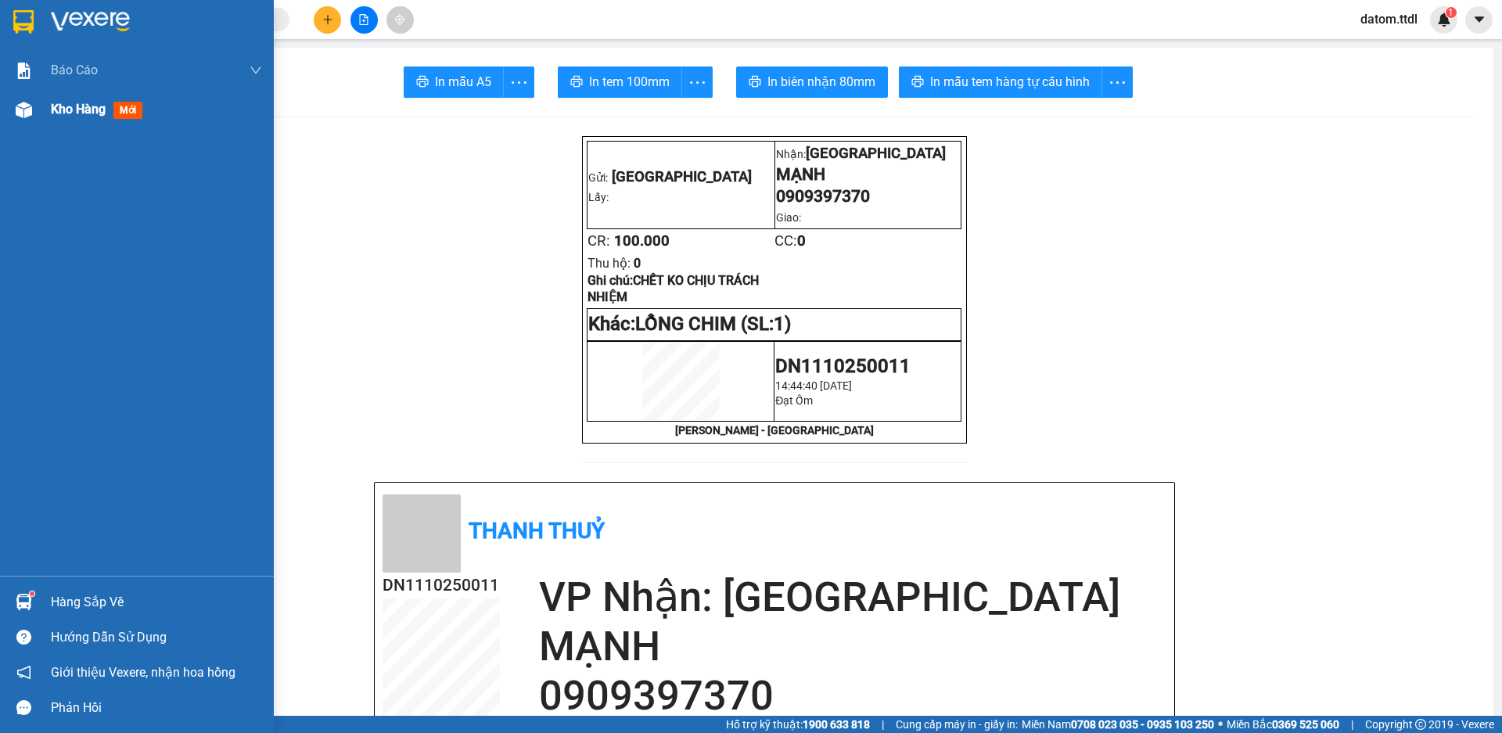
click at [70, 122] on div "Kho hàng mới" at bounding box center [156, 109] width 211 height 39
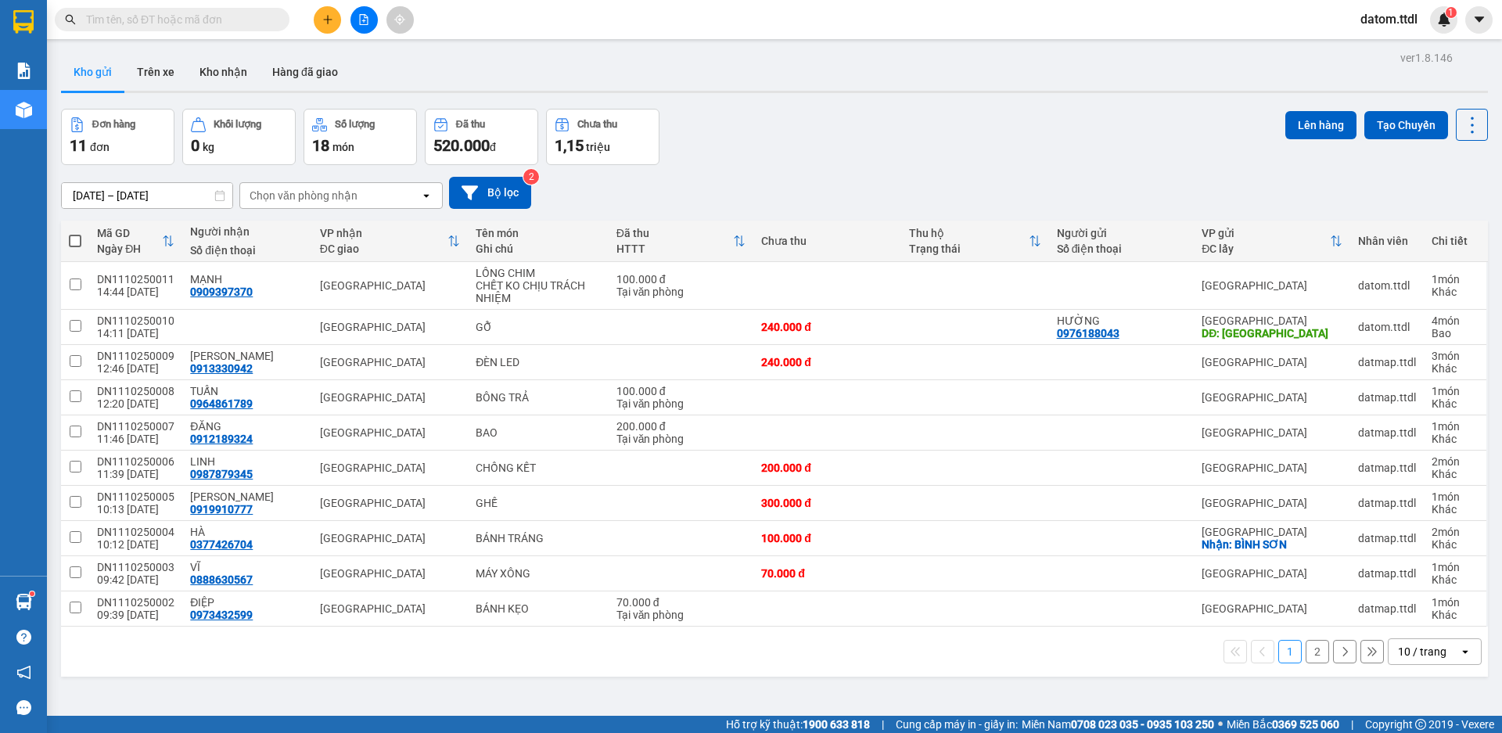
click at [77, 246] on span at bounding box center [75, 241] width 13 height 13
click at [75, 233] on input "checkbox" at bounding box center [75, 233] width 0 height 0
checkbox input "true"
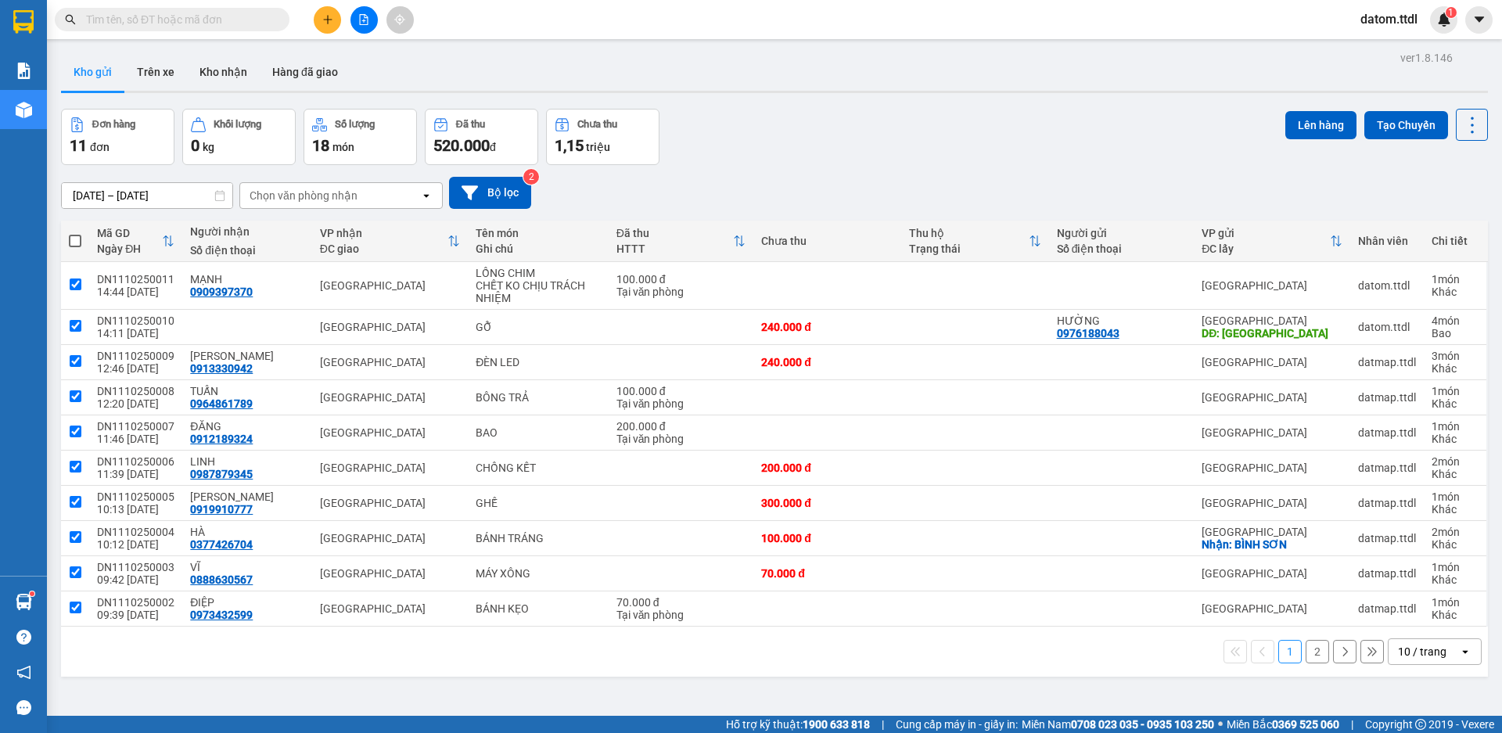
checkbox input "true"
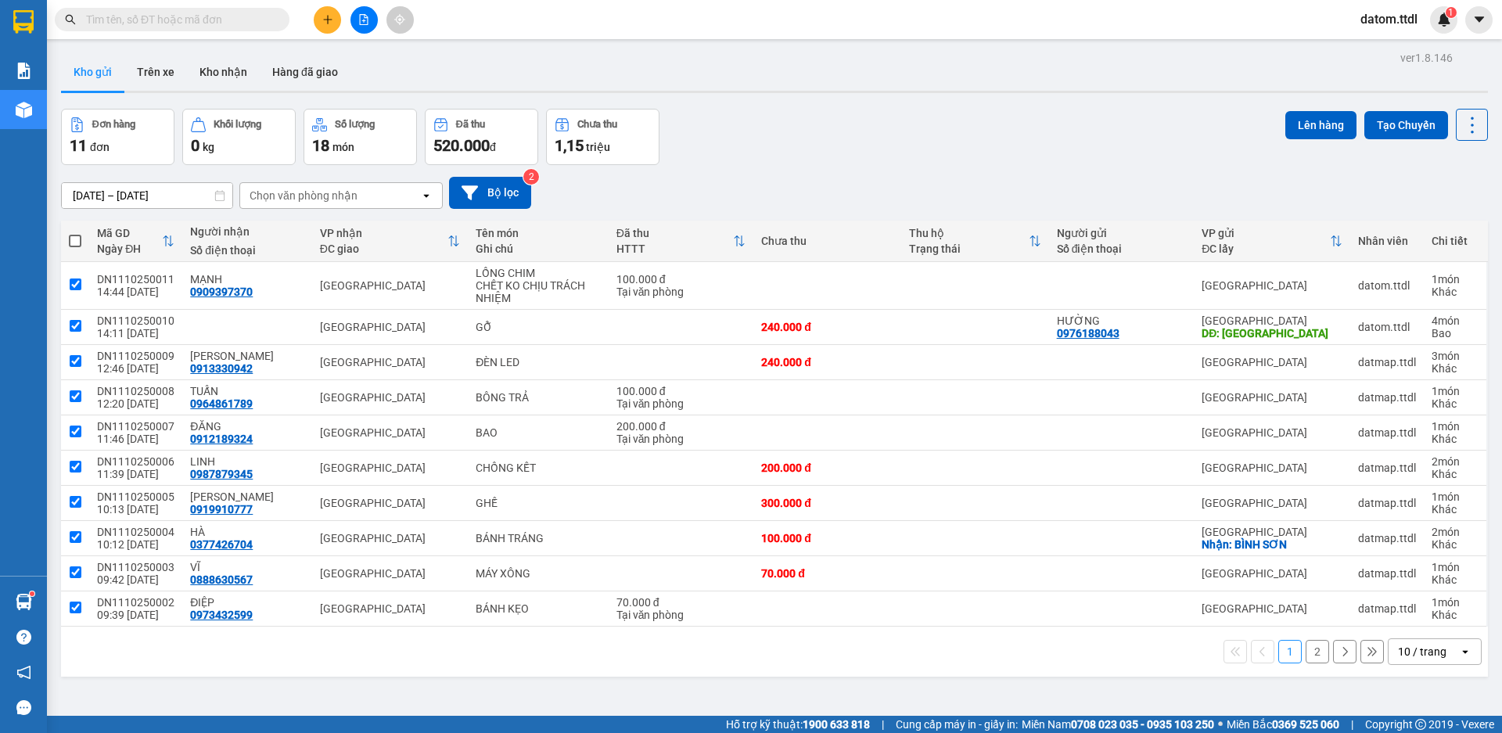
checkbox input "true"
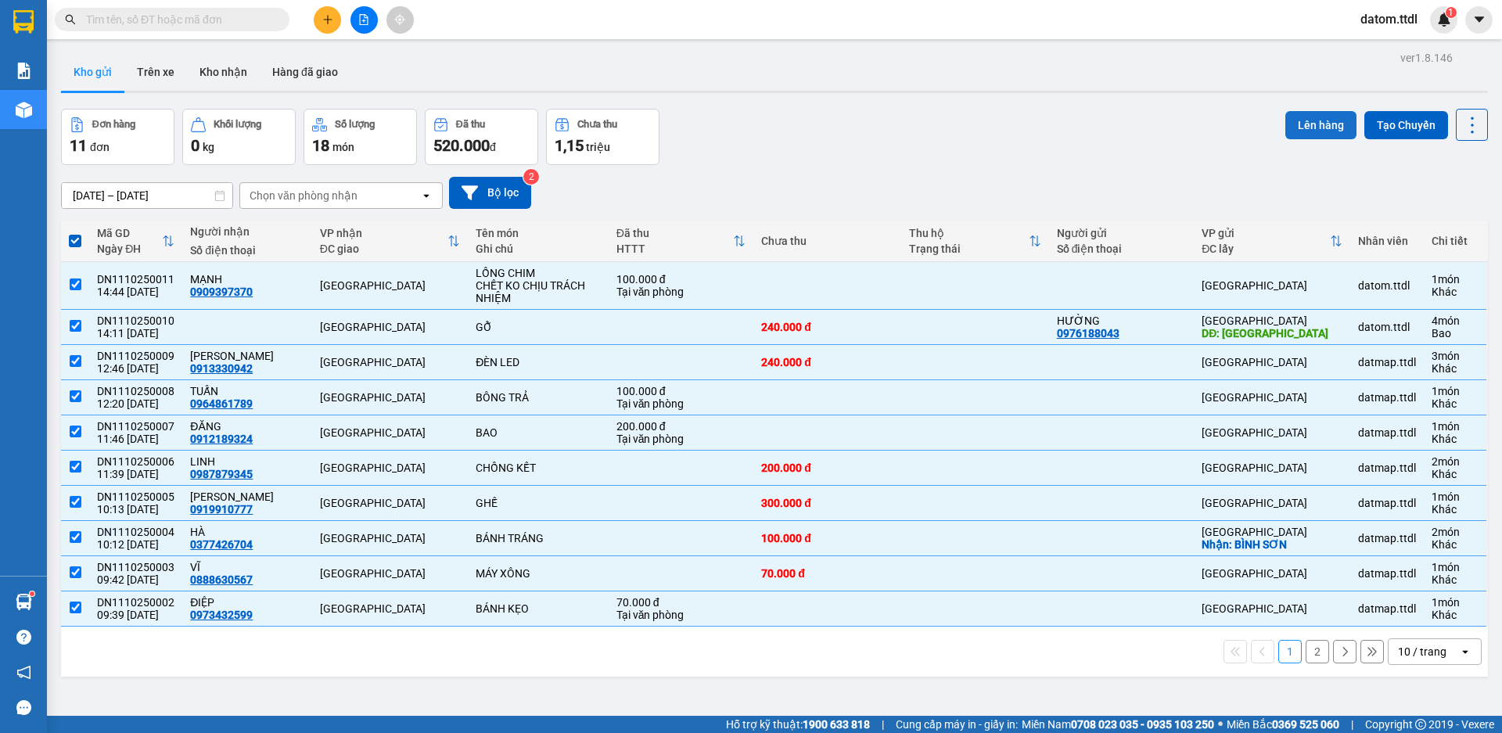
click at [1299, 120] on button "Lên hàng" at bounding box center [1321, 125] width 71 height 28
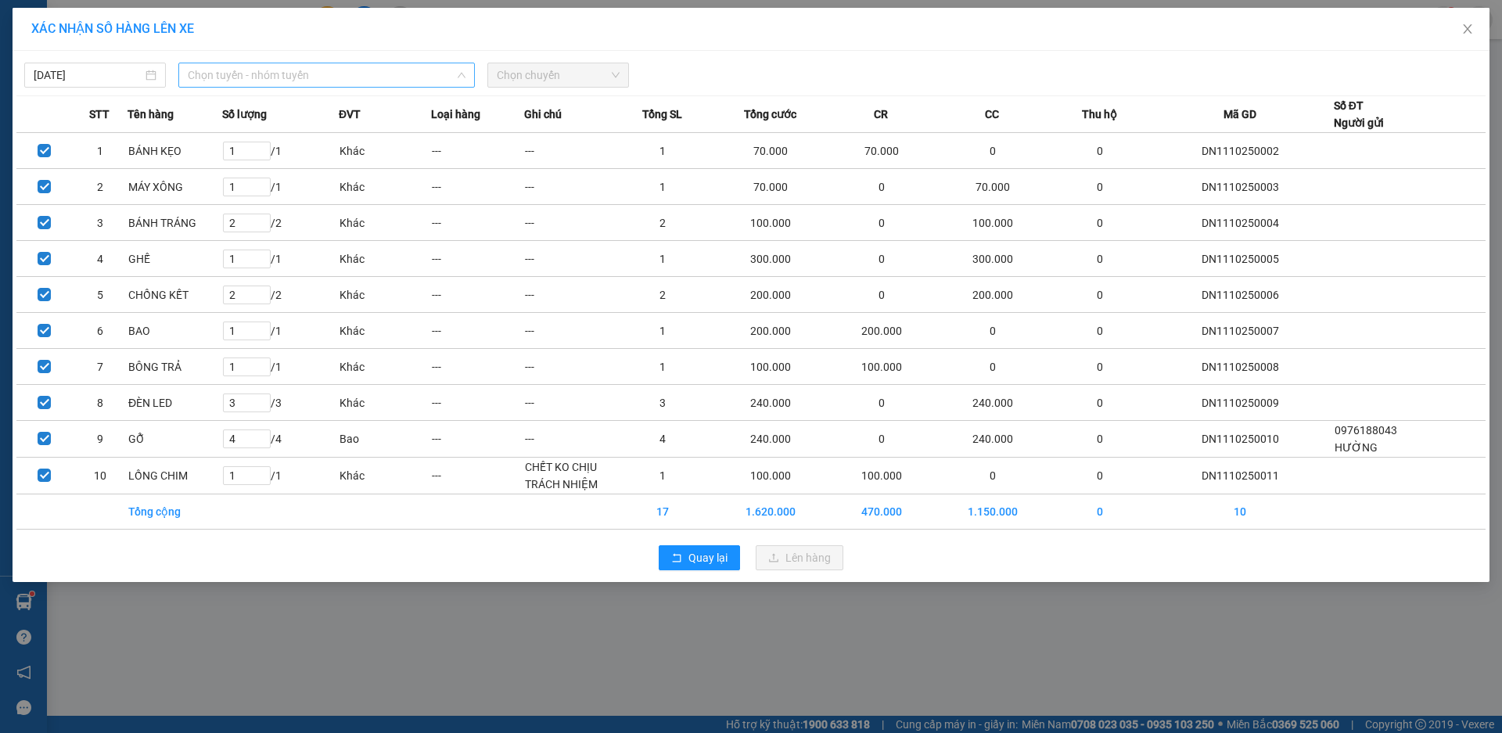
click at [370, 81] on span "Chọn tuyến - nhóm tuyến" at bounding box center [327, 74] width 278 height 23
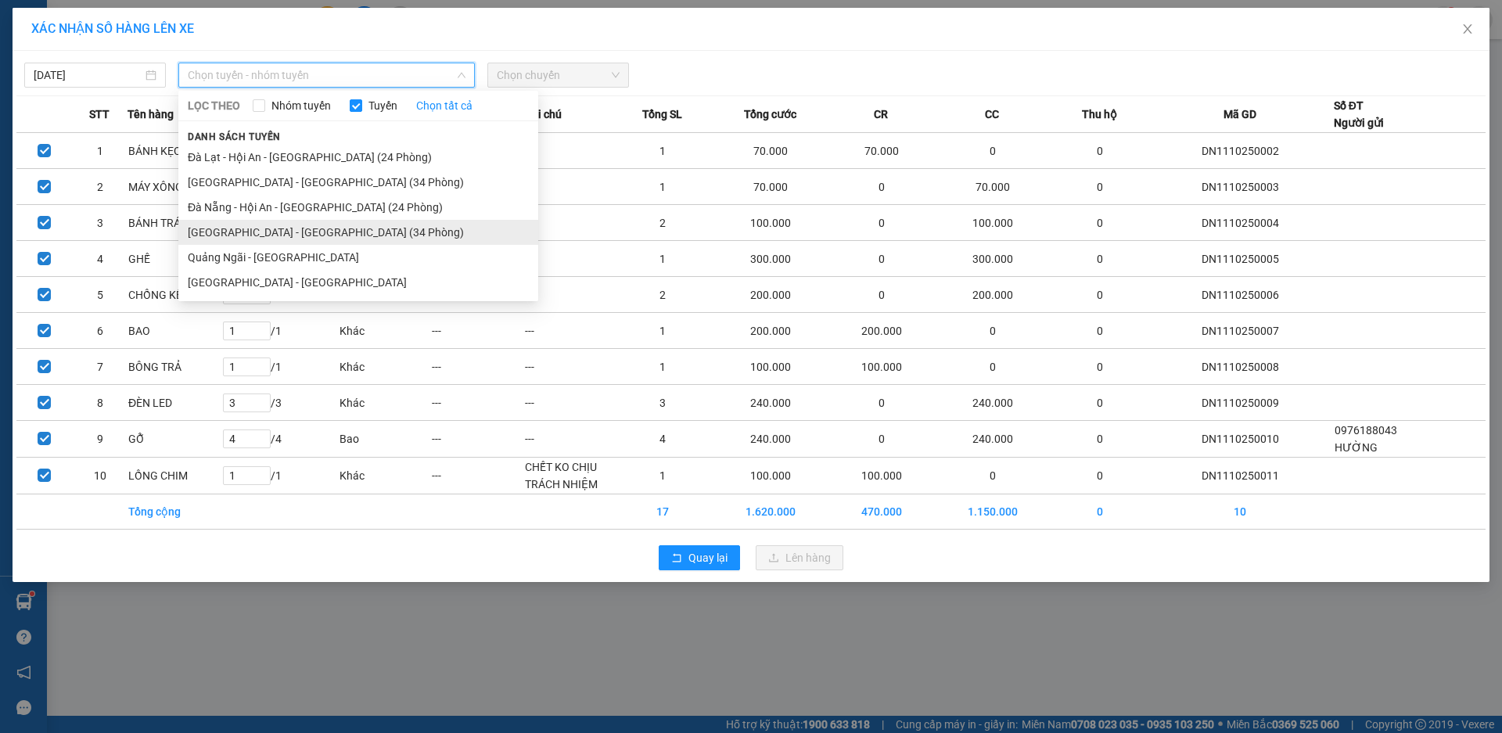
click at [256, 236] on li "[GEOGRAPHIC_DATA] - [GEOGRAPHIC_DATA] (34 Phòng)" at bounding box center [358, 232] width 360 height 25
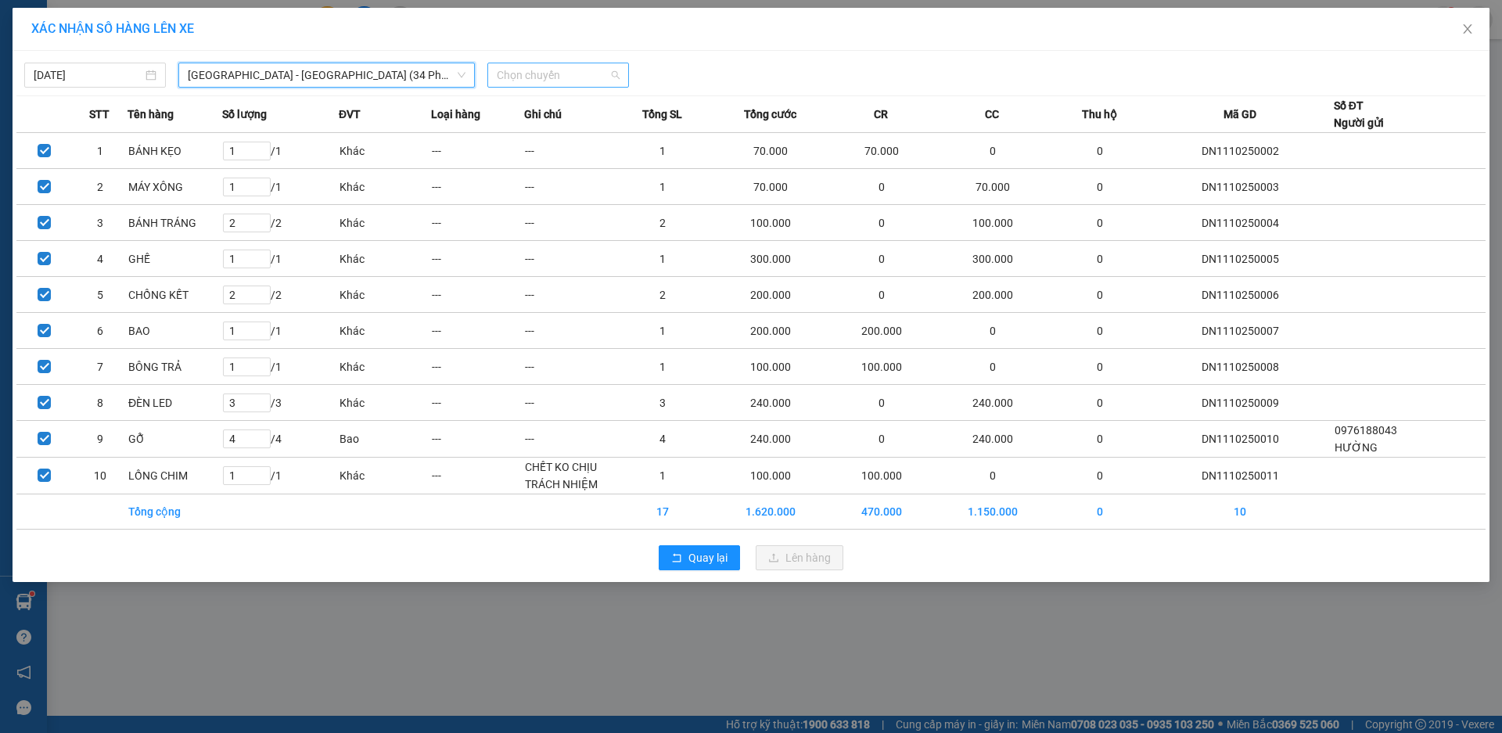
click at [571, 81] on span "Chọn chuyến" at bounding box center [558, 74] width 123 height 23
click at [587, 132] on div "15:30 - 49B-017.21" at bounding box center [558, 131] width 122 height 17
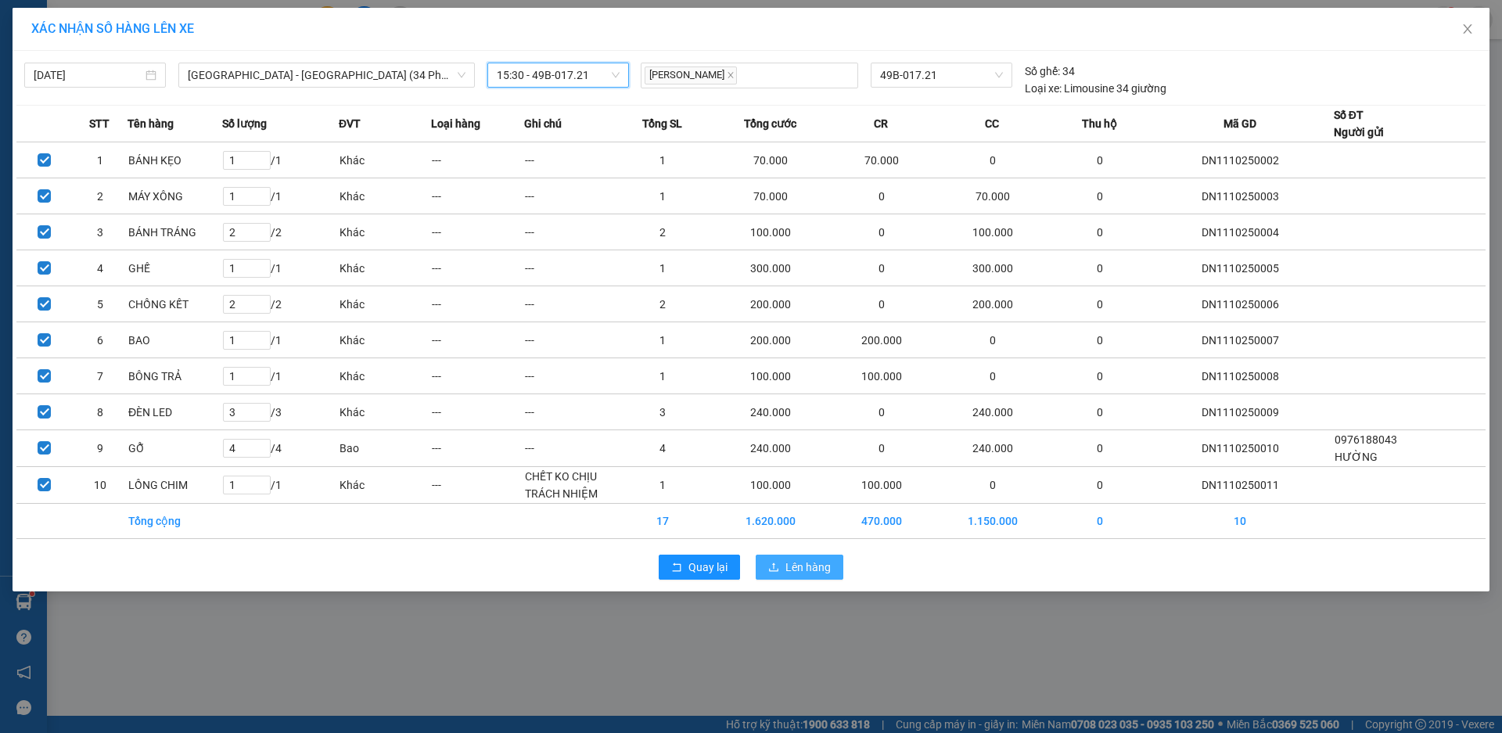
click at [791, 568] on span "Lên hàng" at bounding box center [808, 567] width 45 height 17
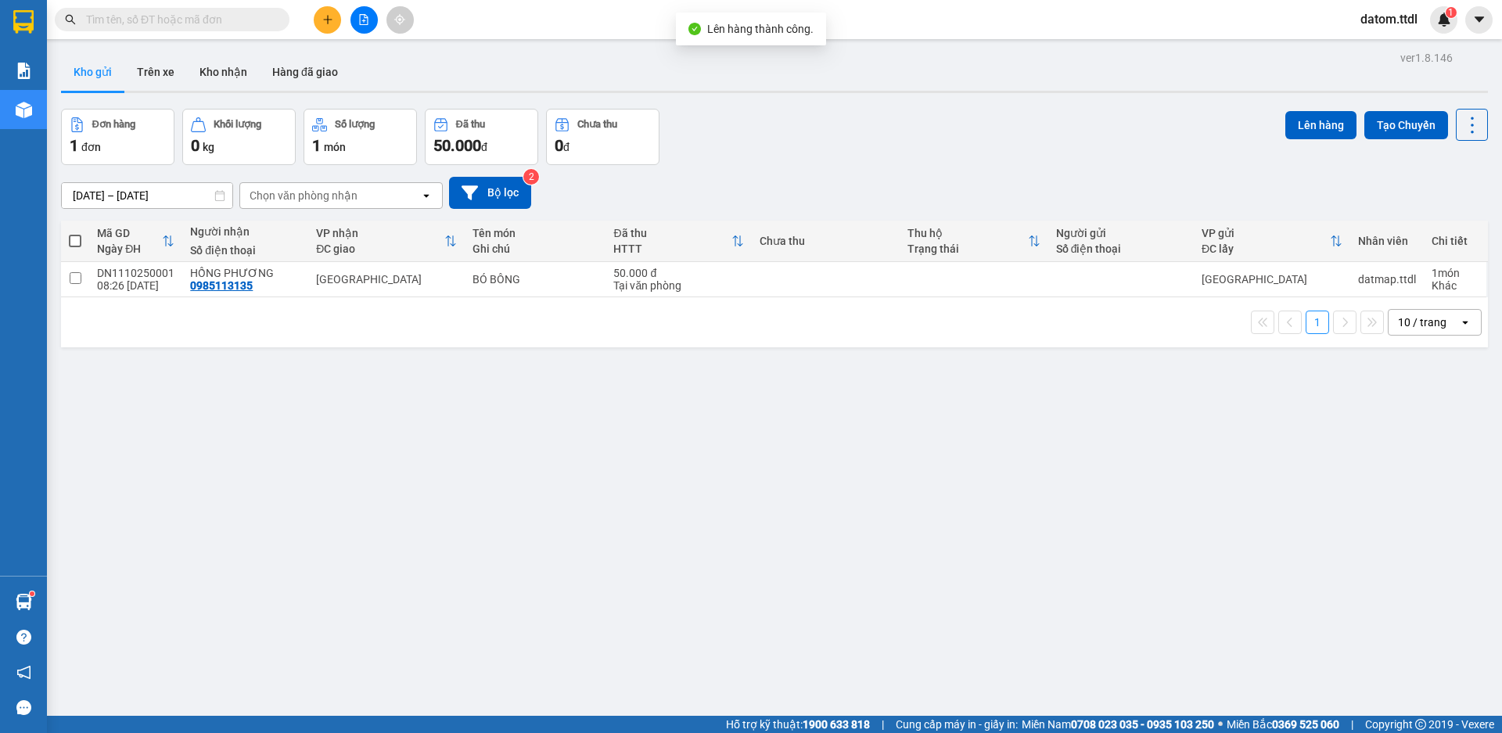
click at [77, 243] on span at bounding box center [75, 241] width 13 height 13
click at [75, 233] on input "checkbox" at bounding box center [75, 233] width 0 height 0
checkbox input "true"
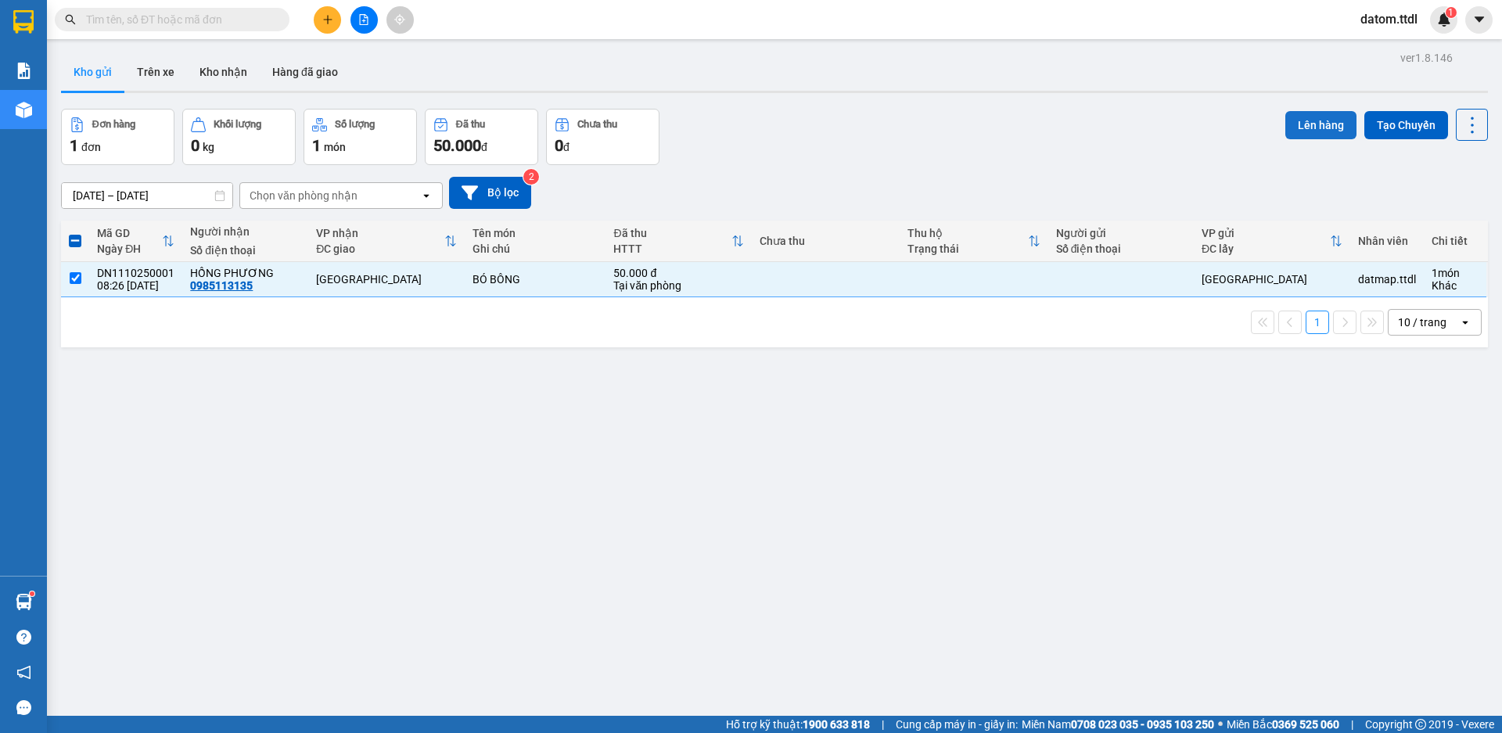
click at [1286, 128] on button "Lên hàng" at bounding box center [1321, 125] width 71 height 28
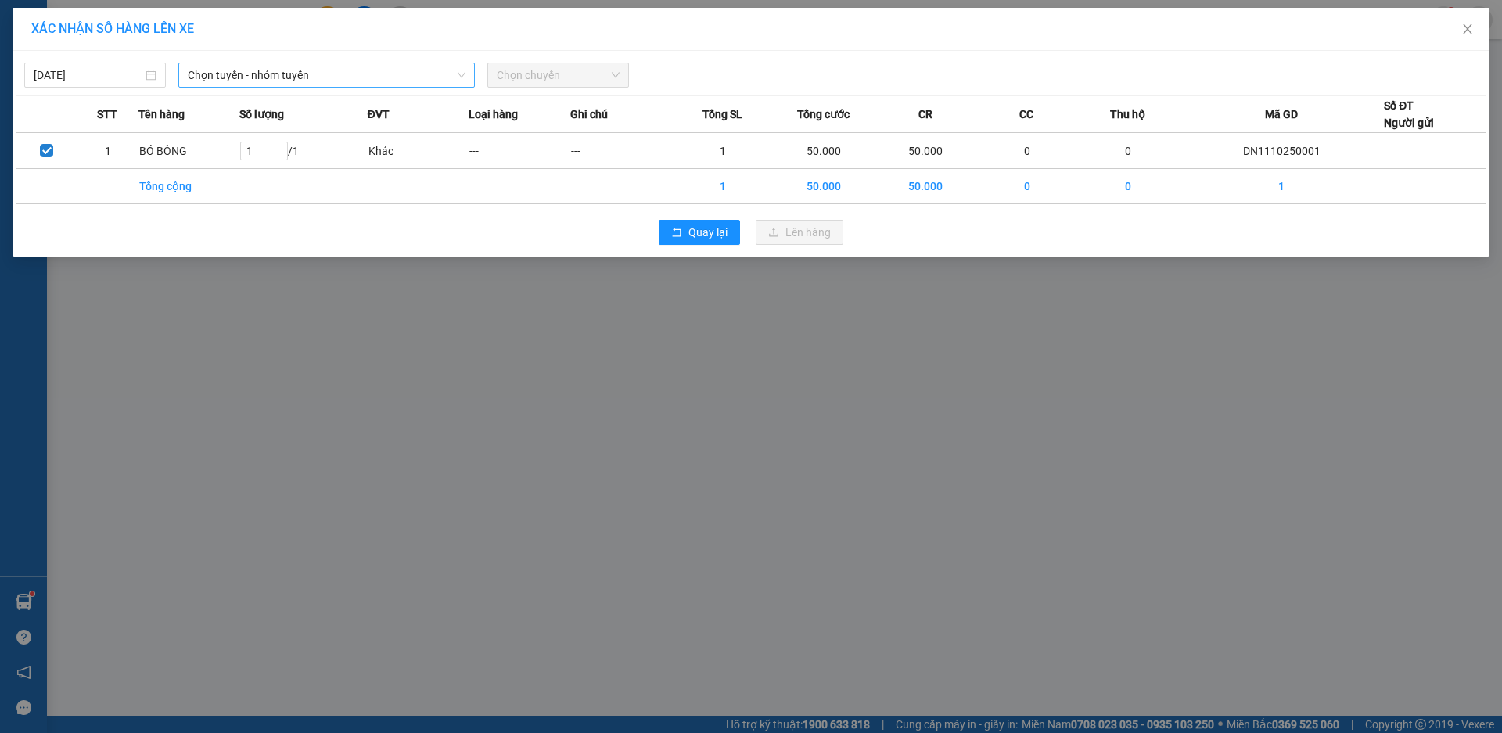
click at [354, 74] on span "Chọn tuyến - nhóm tuyến" at bounding box center [327, 74] width 278 height 23
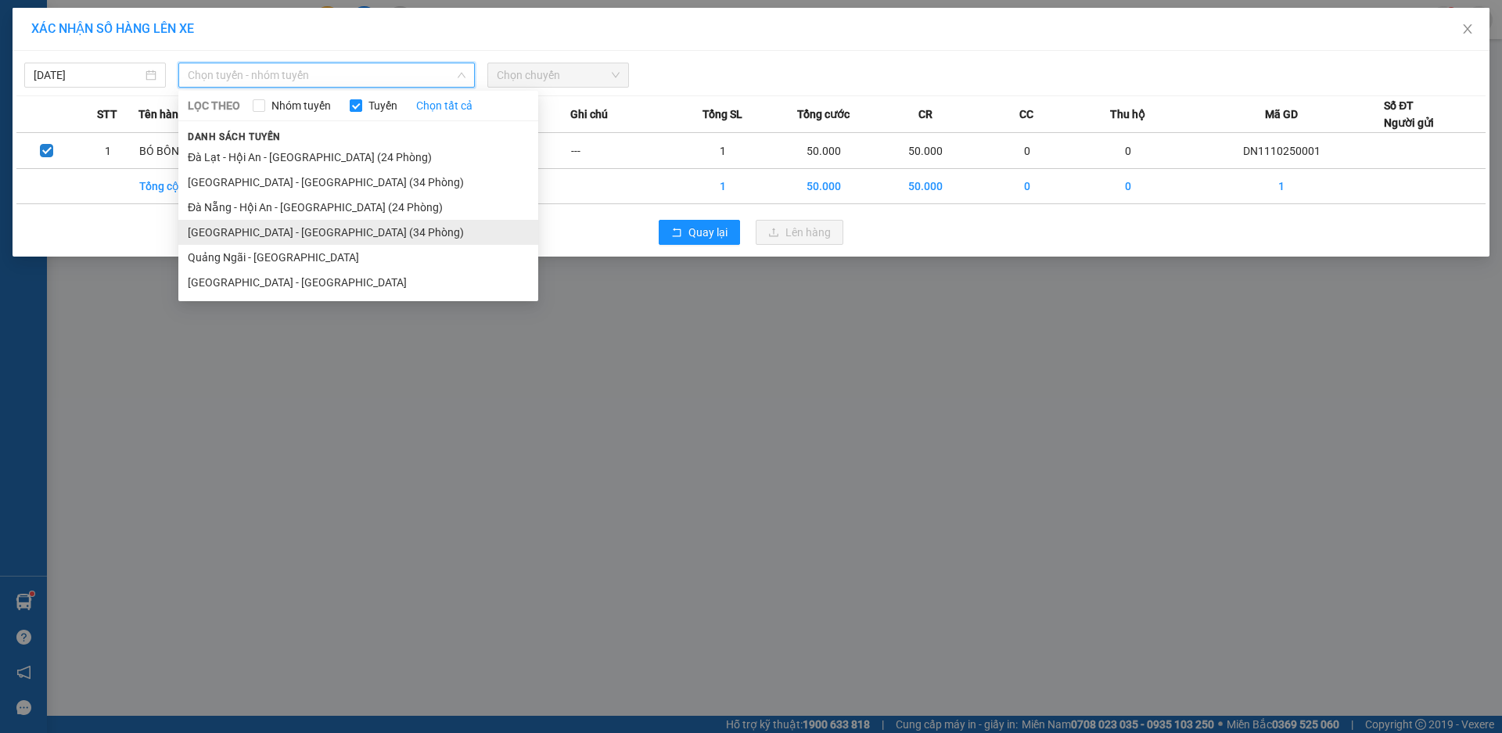
click at [259, 231] on li "[GEOGRAPHIC_DATA] - [GEOGRAPHIC_DATA] (34 Phòng)" at bounding box center [358, 232] width 360 height 25
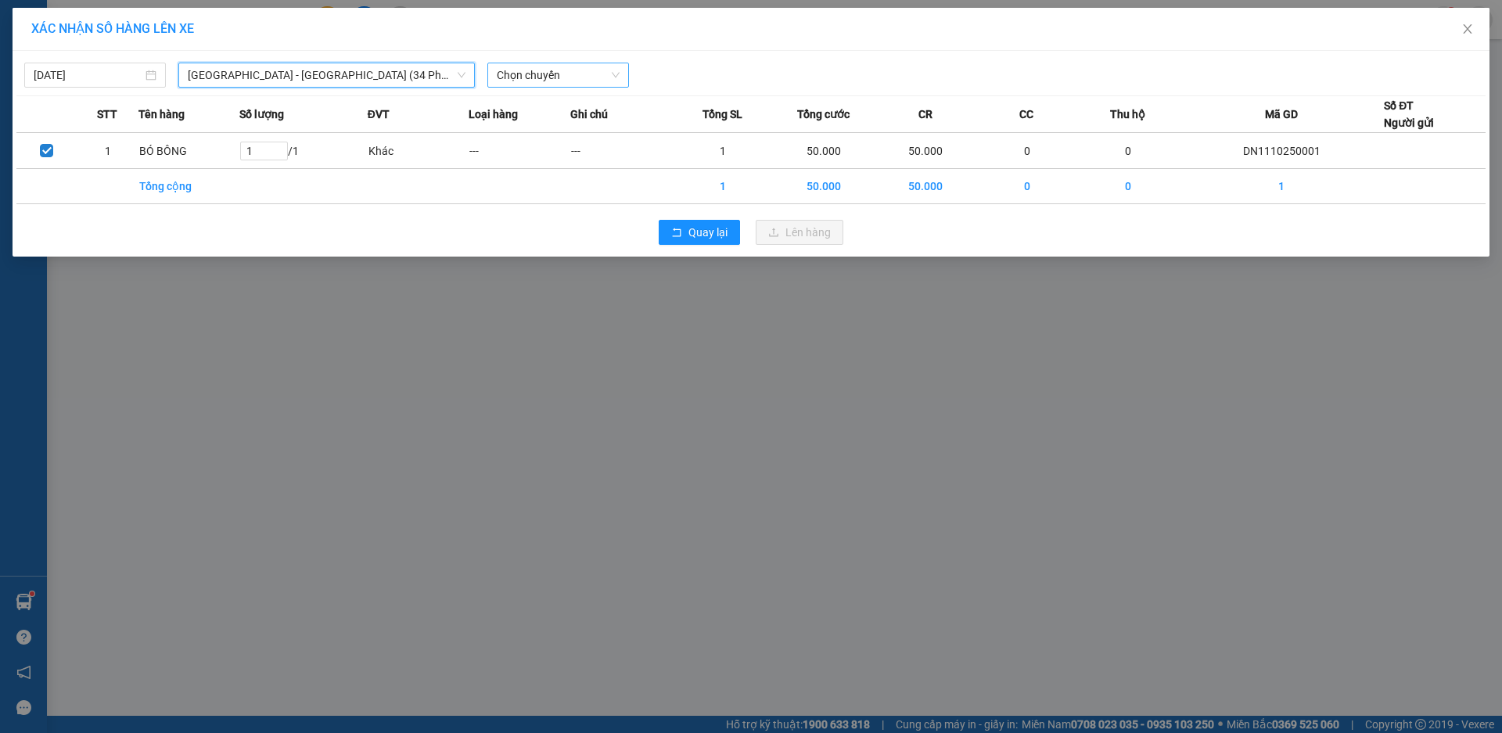
click at [576, 70] on span "Chọn chuyến" at bounding box center [558, 74] width 123 height 23
click at [561, 132] on div "15:30 - 49B-017.21" at bounding box center [558, 131] width 122 height 17
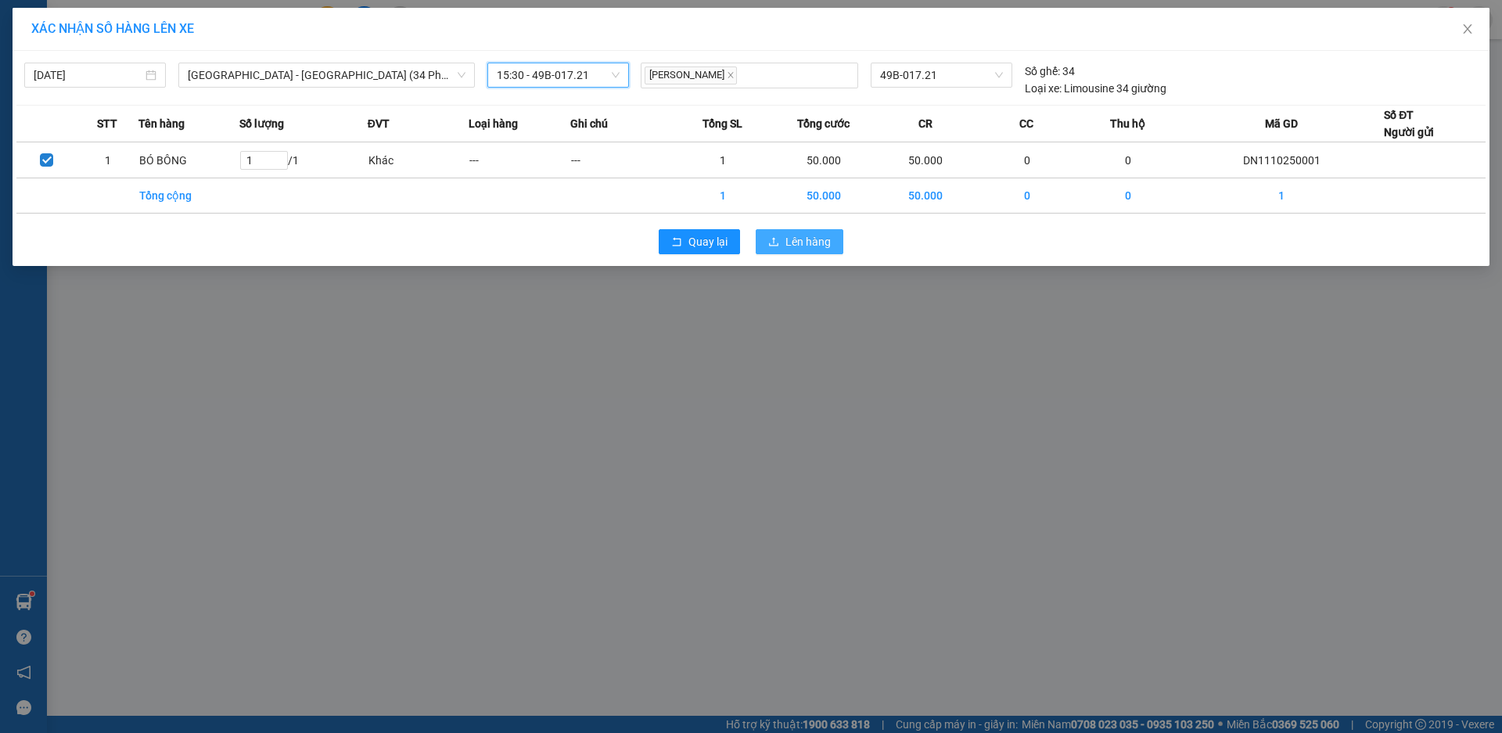
click at [816, 242] on span "Lên hàng" at bounding box center [808, 241] width 45 height 17
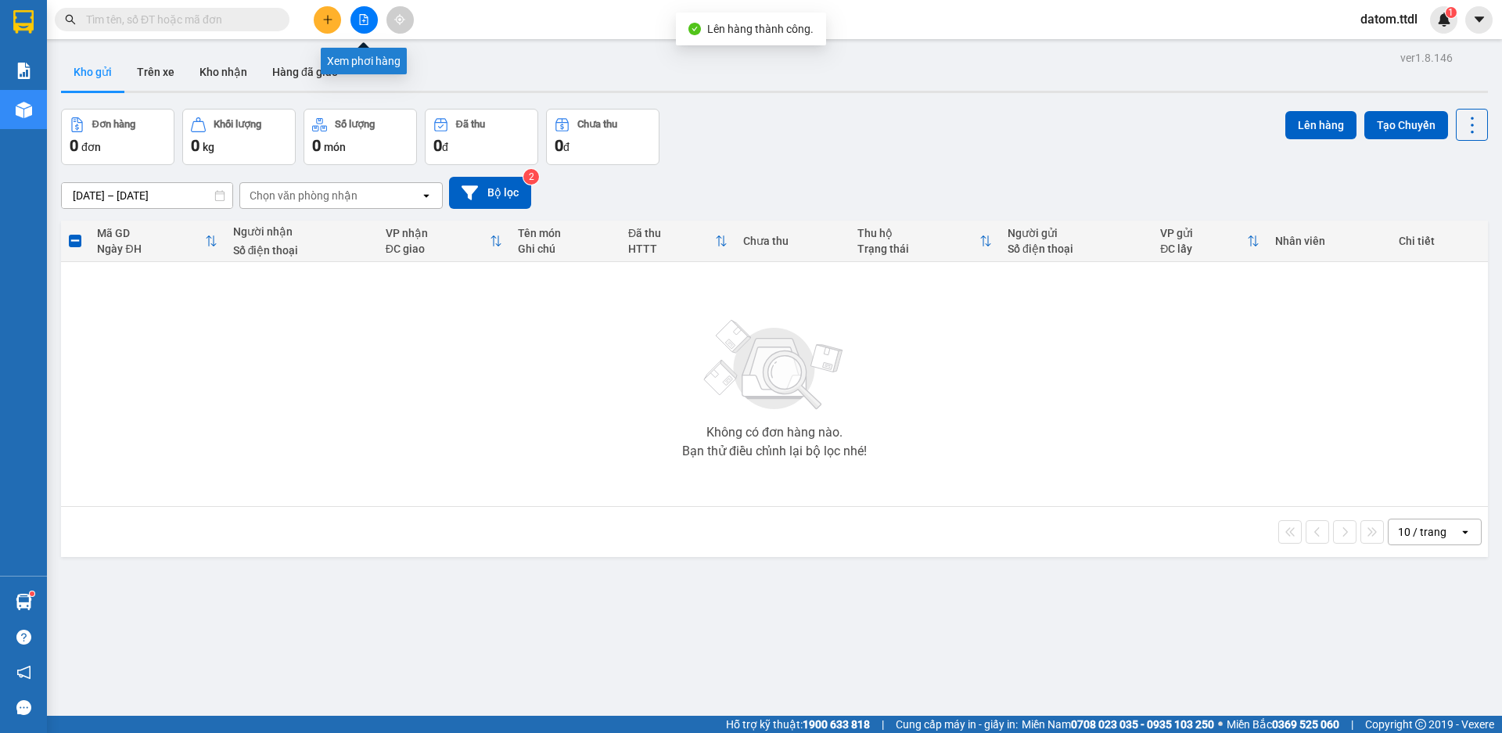
click at [365, 20] on icon "file-add" at bounding box center [363, 19] width 11 height 11
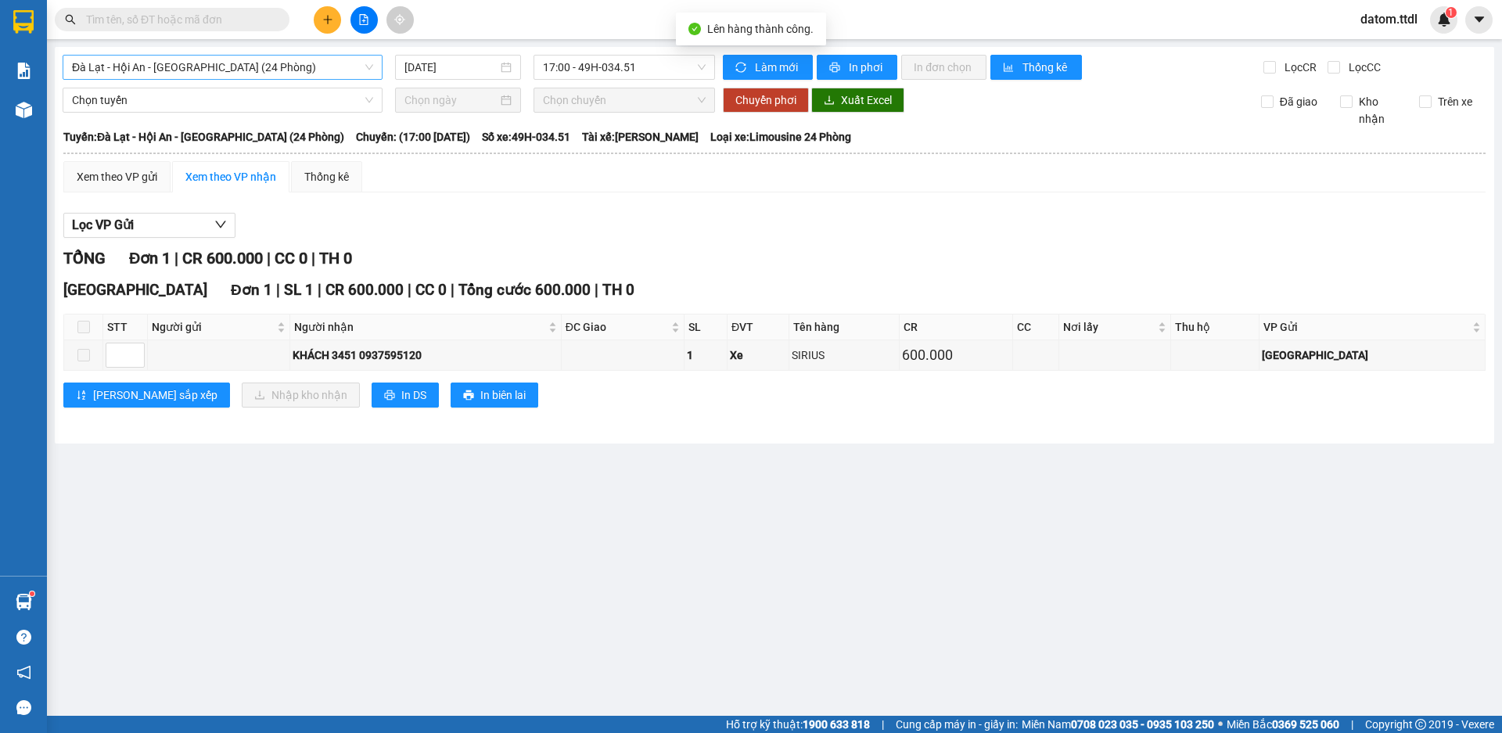
click at [302, 71] on span "Đà Lạt - Hội An - [GEOGRAPHIC_DATA] (24 Phòng)" at bounding box center [222, 67] width 301 height 23
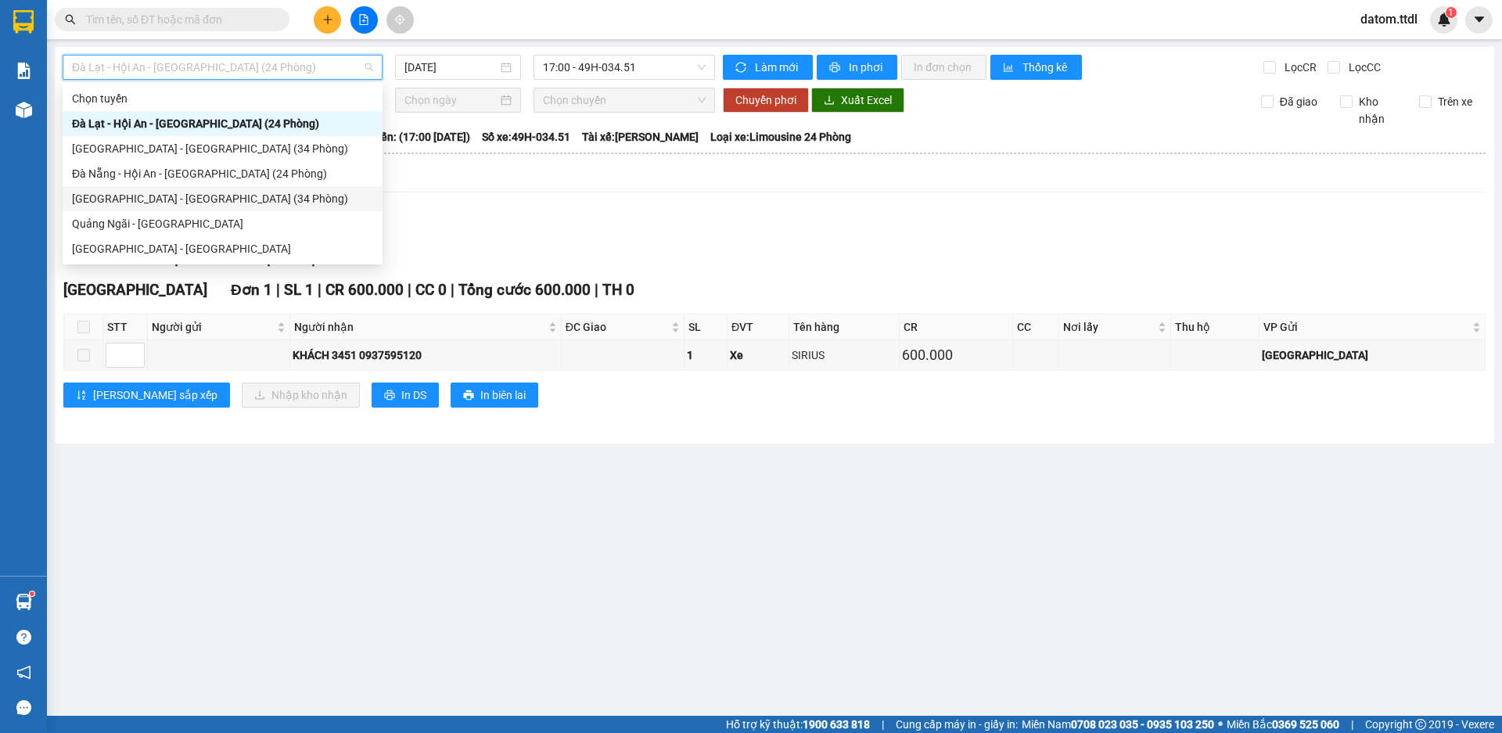
click at [158, 199] on div "[GEOGRAPHIC_DATA] - [GEOGRAPHIC_DATA] (34 Phòng)" at bounding box center [222, 198] width 301 height 17
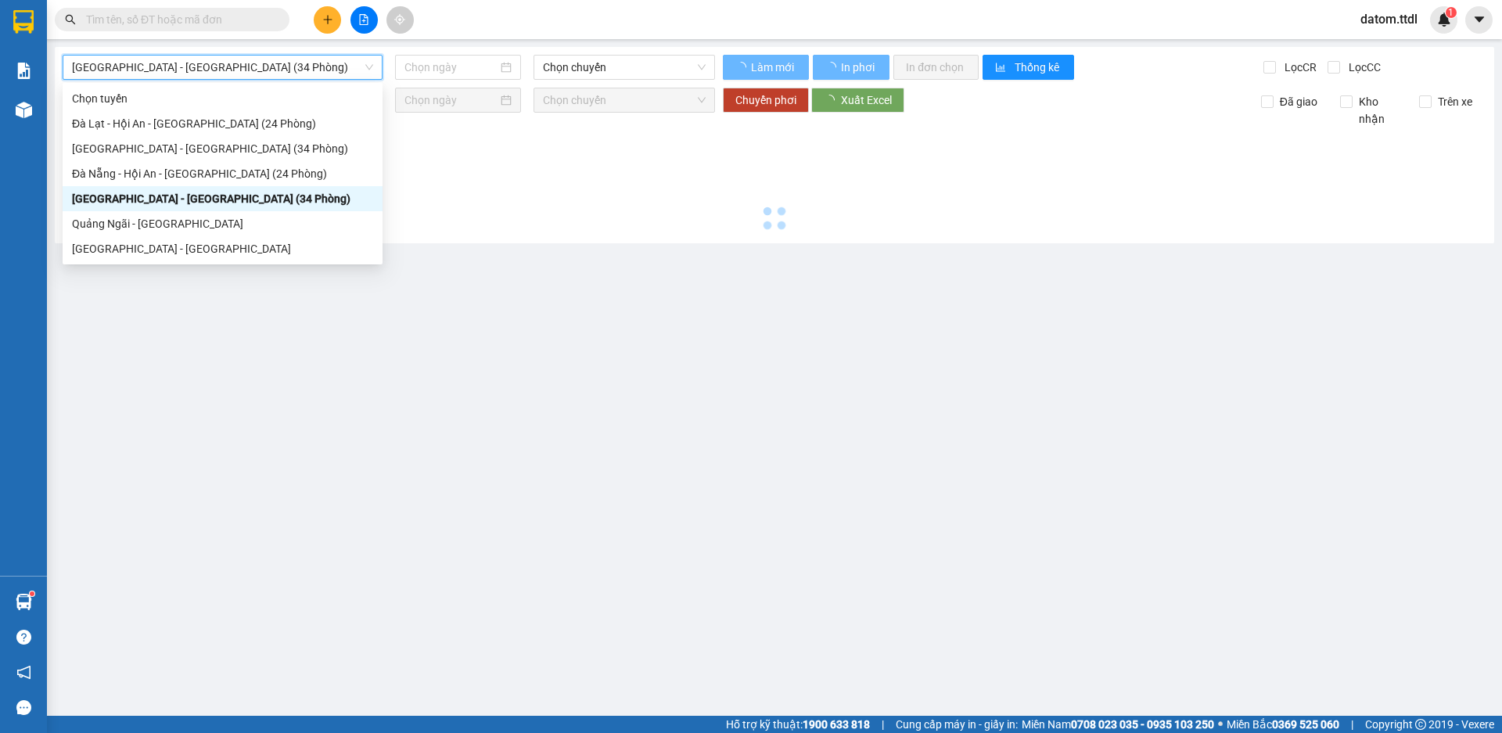
type input "[DATE]"
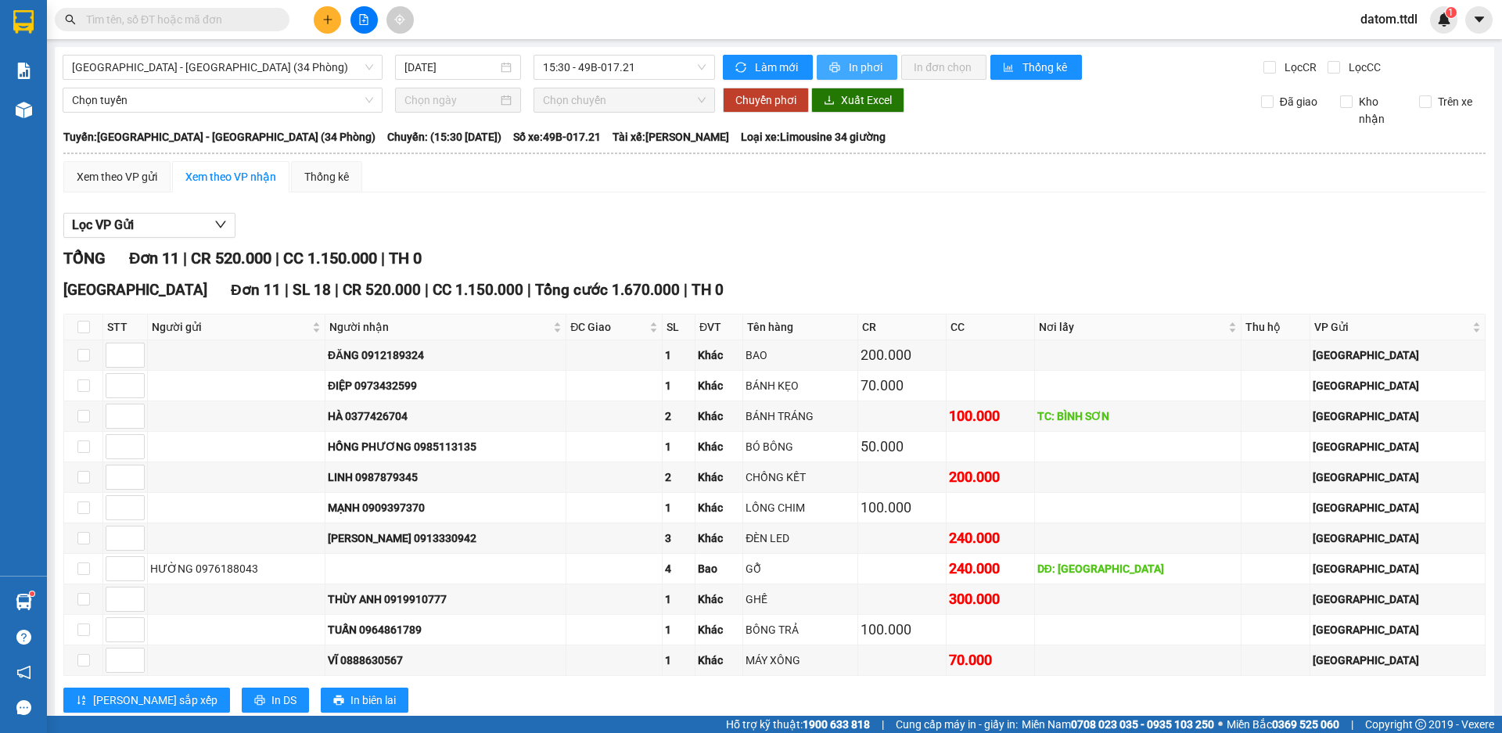
click at [849, 66] on span "In phơi" at bounding box center [867, 67] width 36 height 17
click at [329, 20] on icon "plus" at bounding box center [327, 19] width 11 height 11
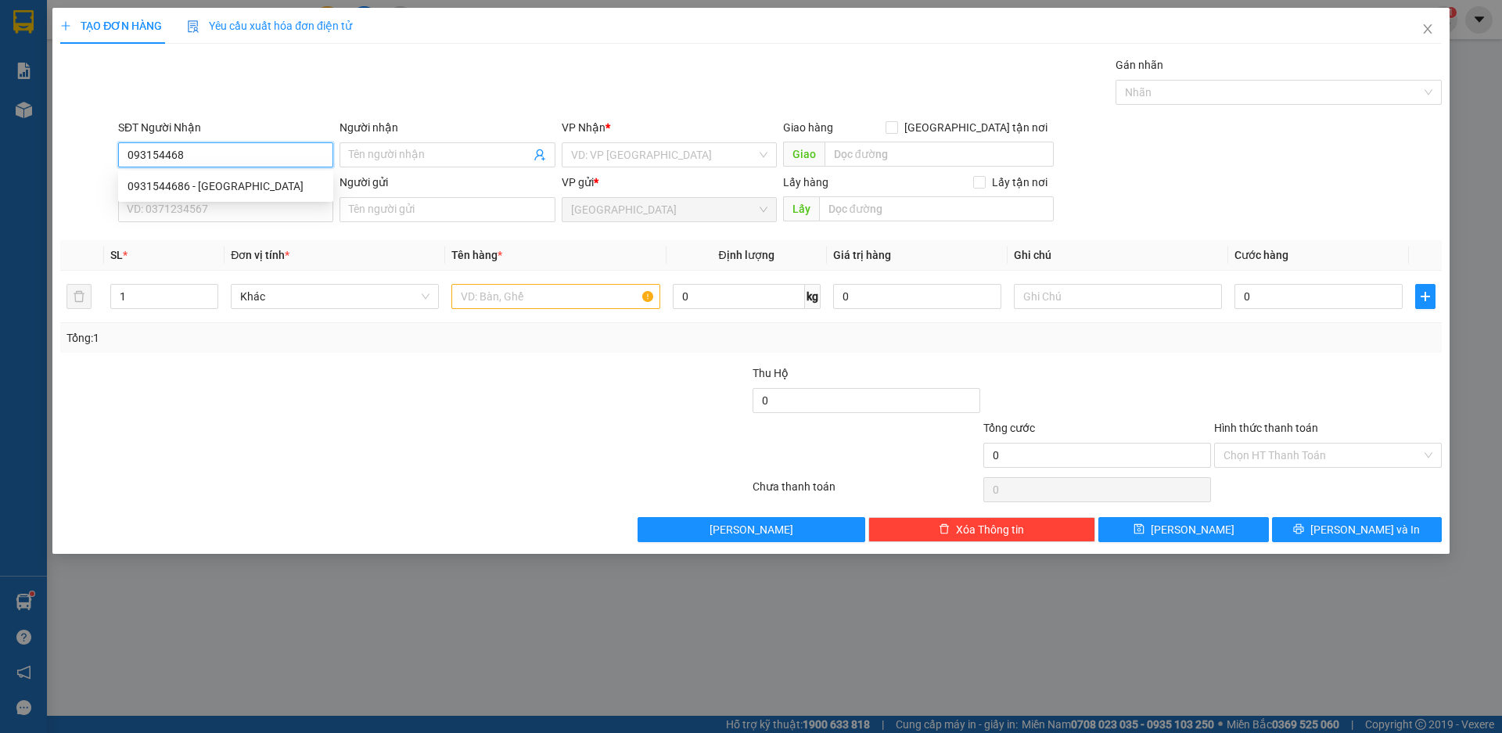
type input "0931544686"
click at [159, 180] on div "0931544686 - [GEOGRAPHIC_DATA]" at bounding box center [226, 186] width 196 height 17
type input "TÂN [PERSON_NAME]"
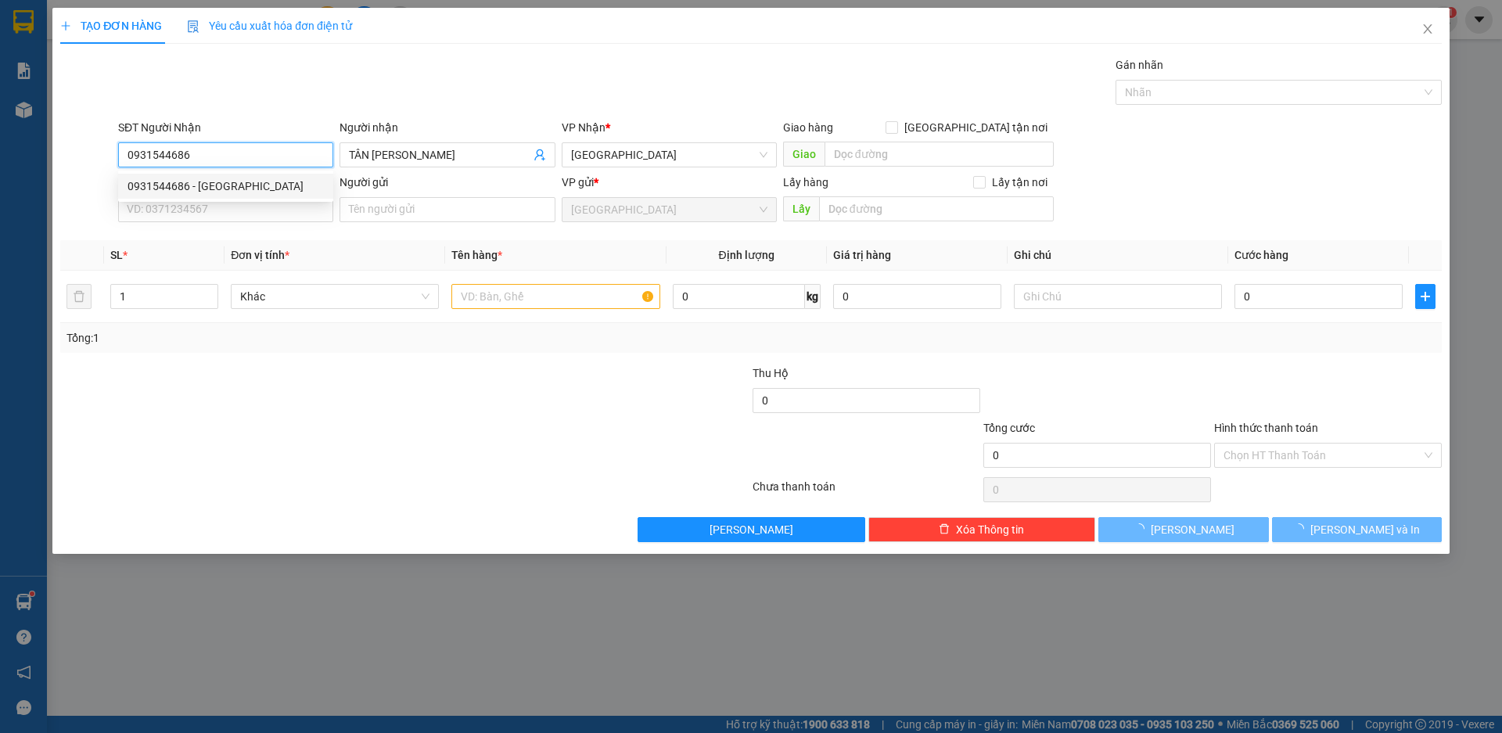
type input "300.000"
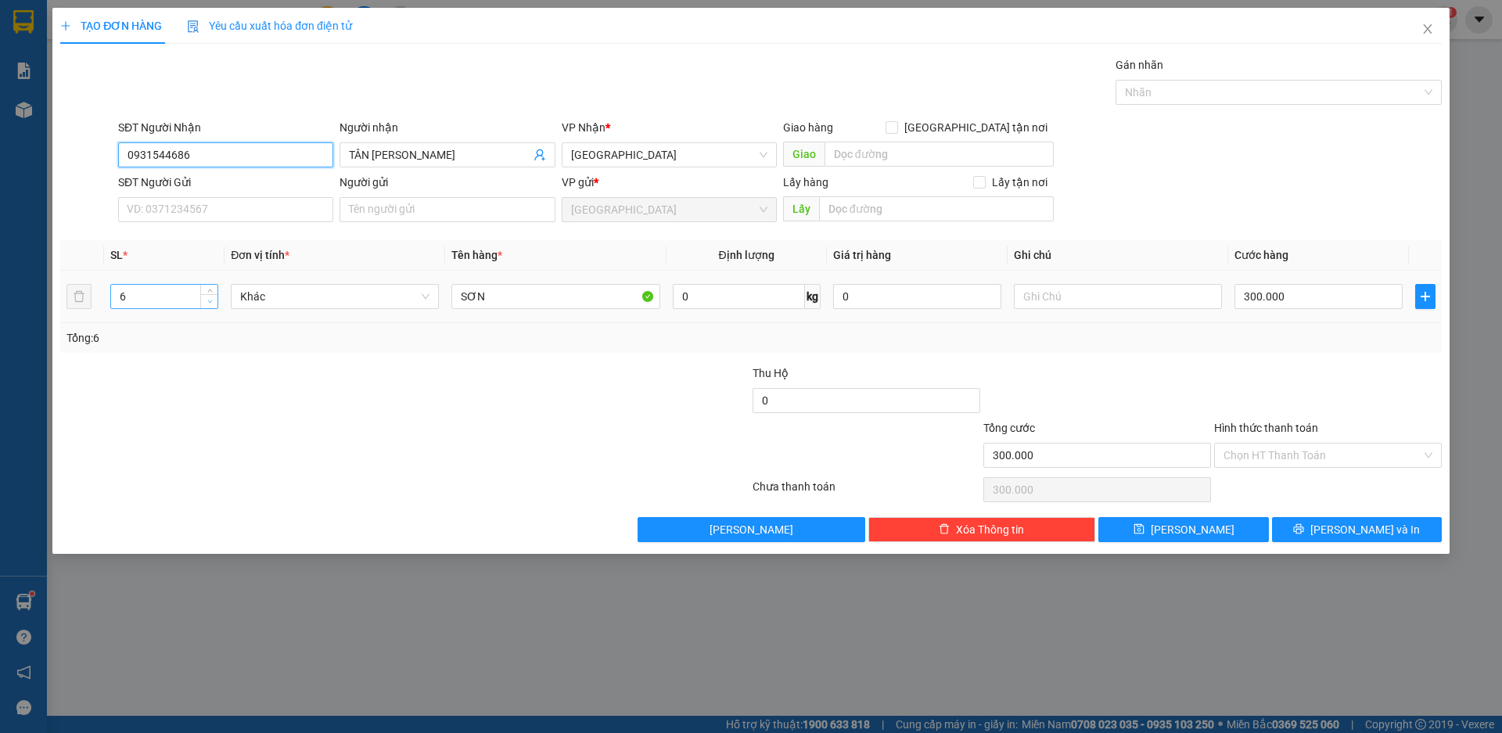
type input "0931544686"
type input "5"
click at [208, 300] on icon "down" at bounding box center [209, 301] width 5 height 5
click at [1277, 293] on input "300.000" at bounding box center [1319, 296] width 168 height 25
type input "0"
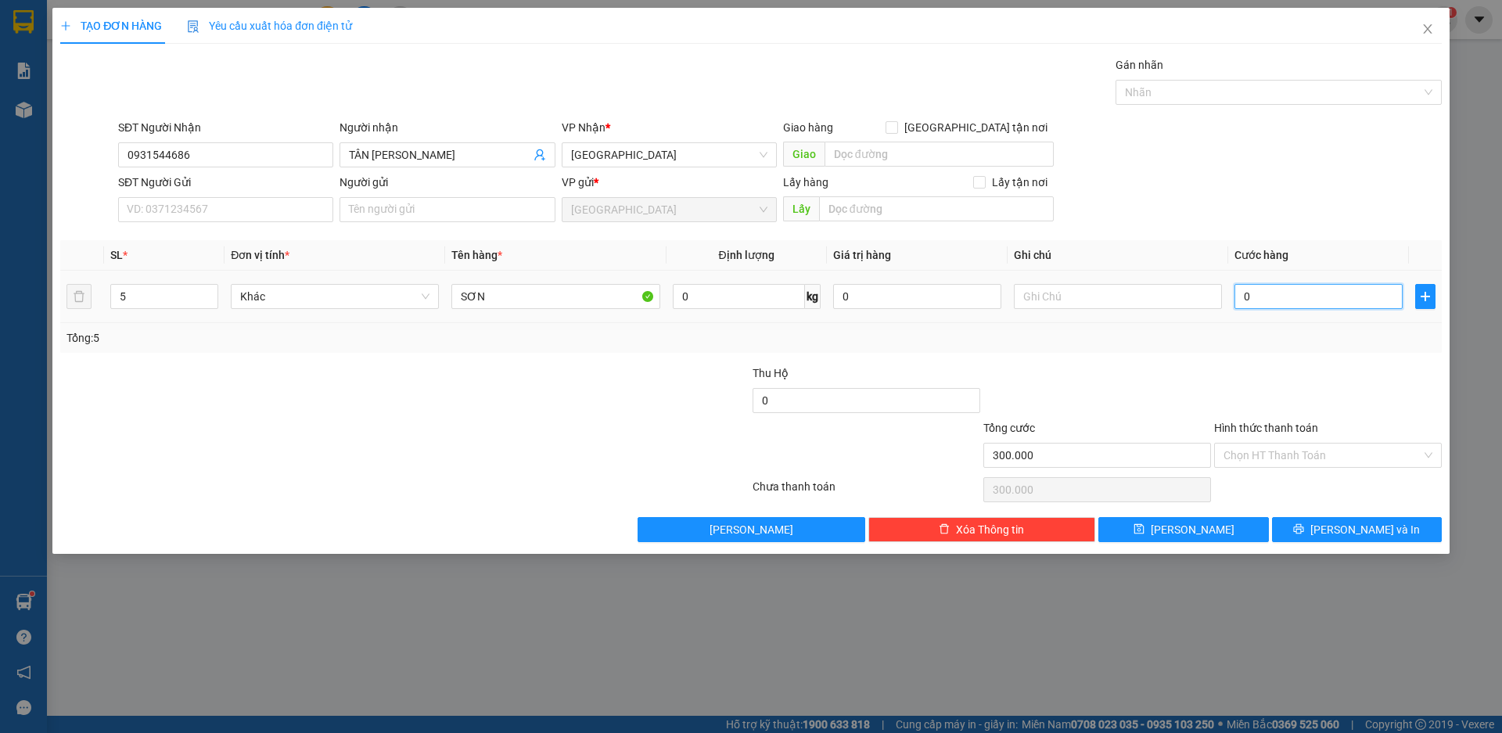
type input "0"
type input "02"
type input "2"
type input "025"
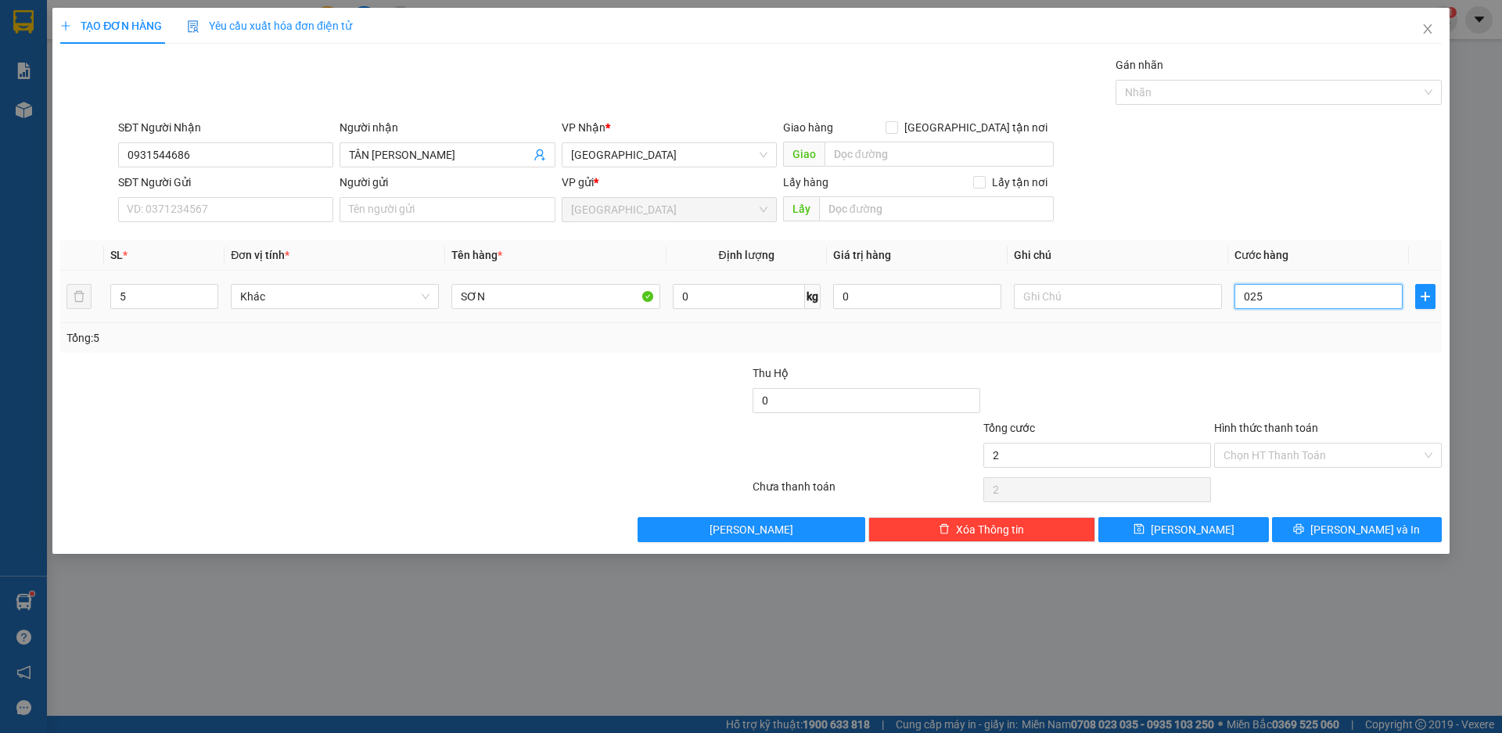
type input "25"
type input "0.250"
type input "250"
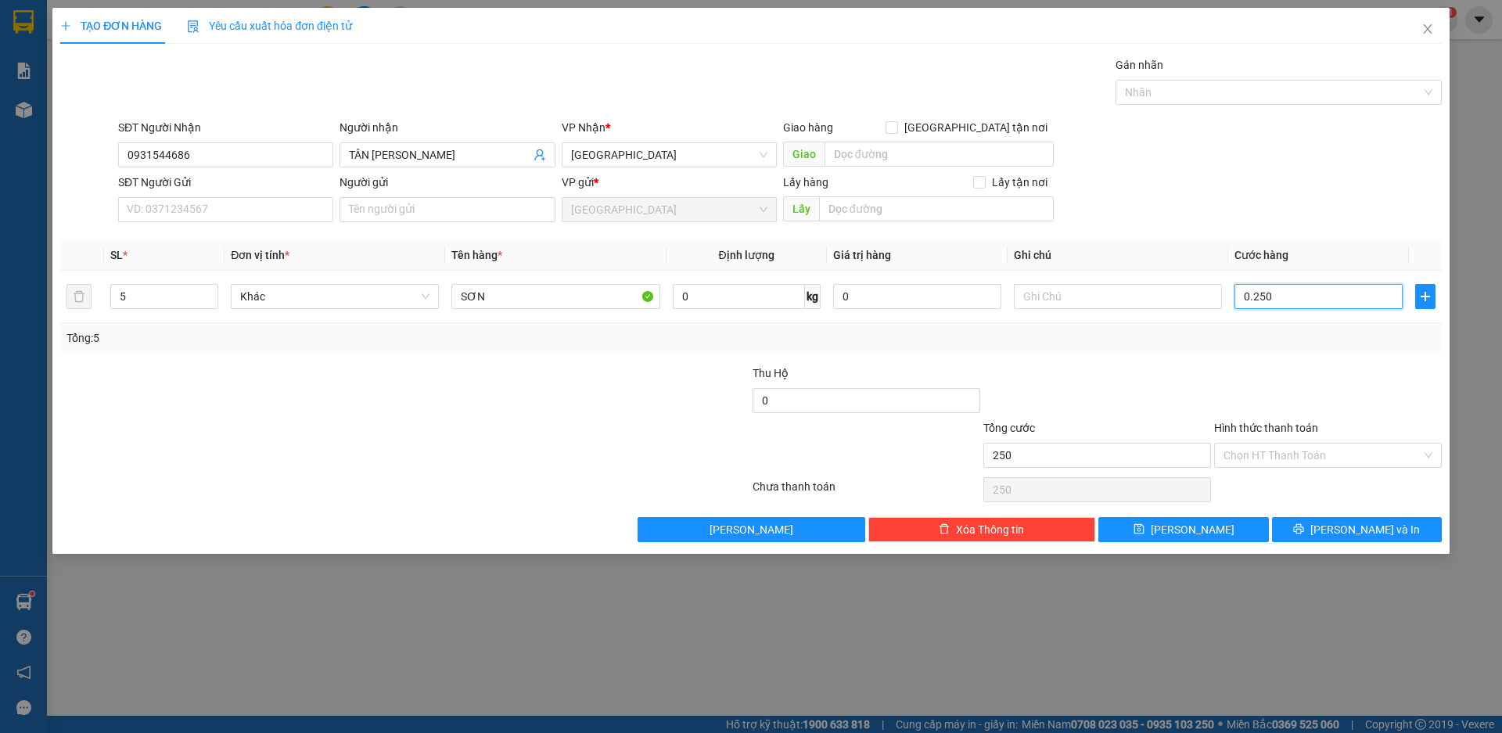
type input "2.500"
type input "025.000"
type input "25.000"
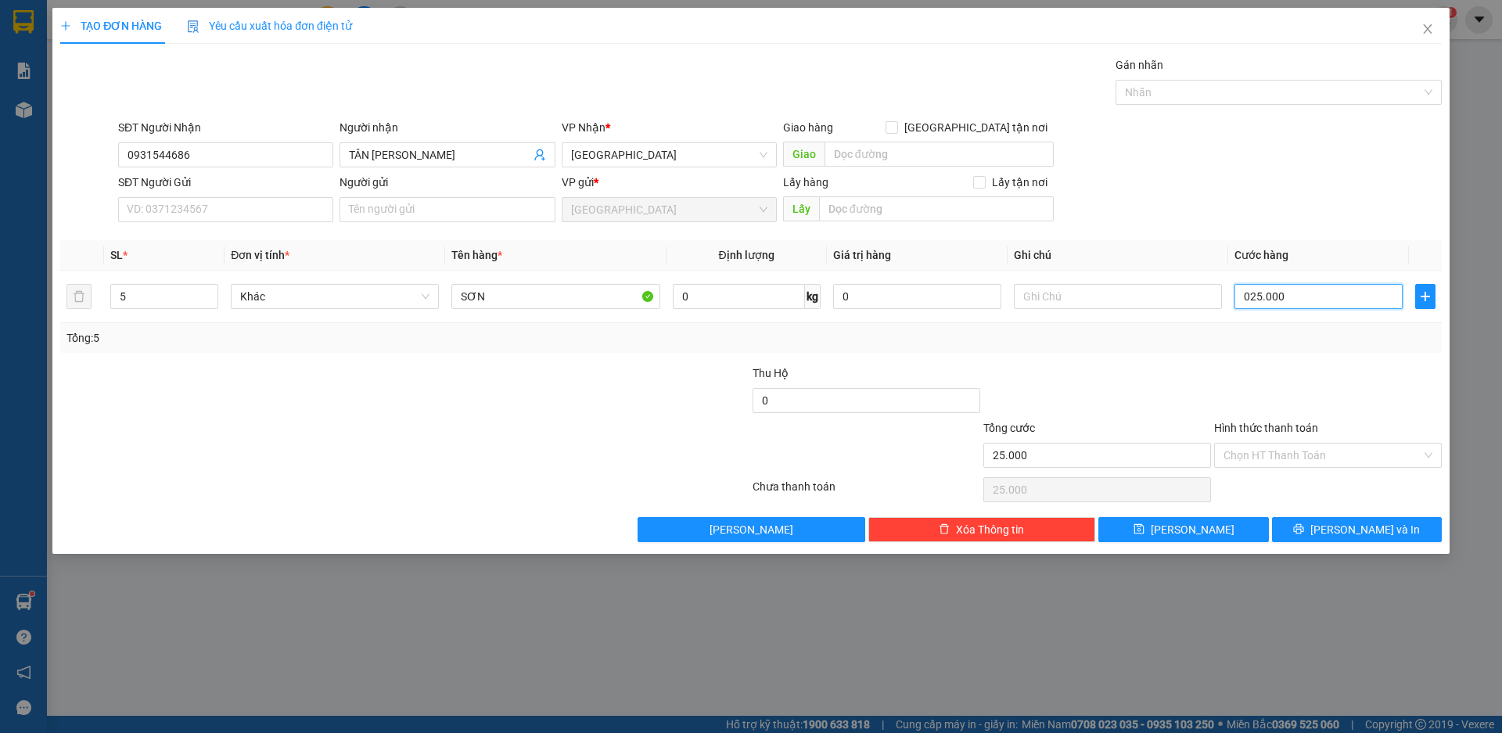
type input "250.000"
click at [1241, 399] on div at bounding box center [1328, 392] width 231 height 55
click at [1377, 531] on span "[PERSON_NAME] và In" at bounding box center [1366, 529] width 110 height 17
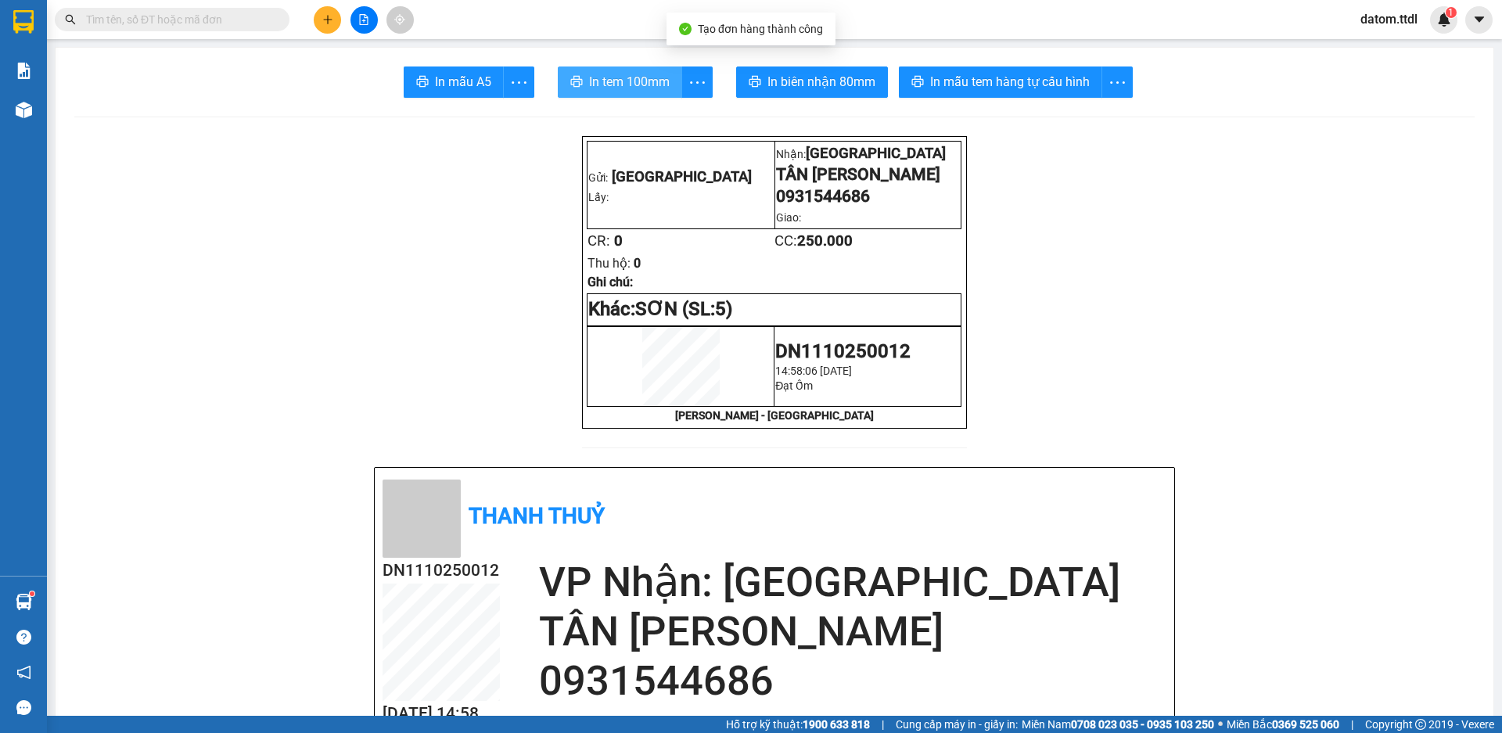
click at [631, 81] on span "In tem 100mm" at bounding box center [629, 82] width 81 height 20
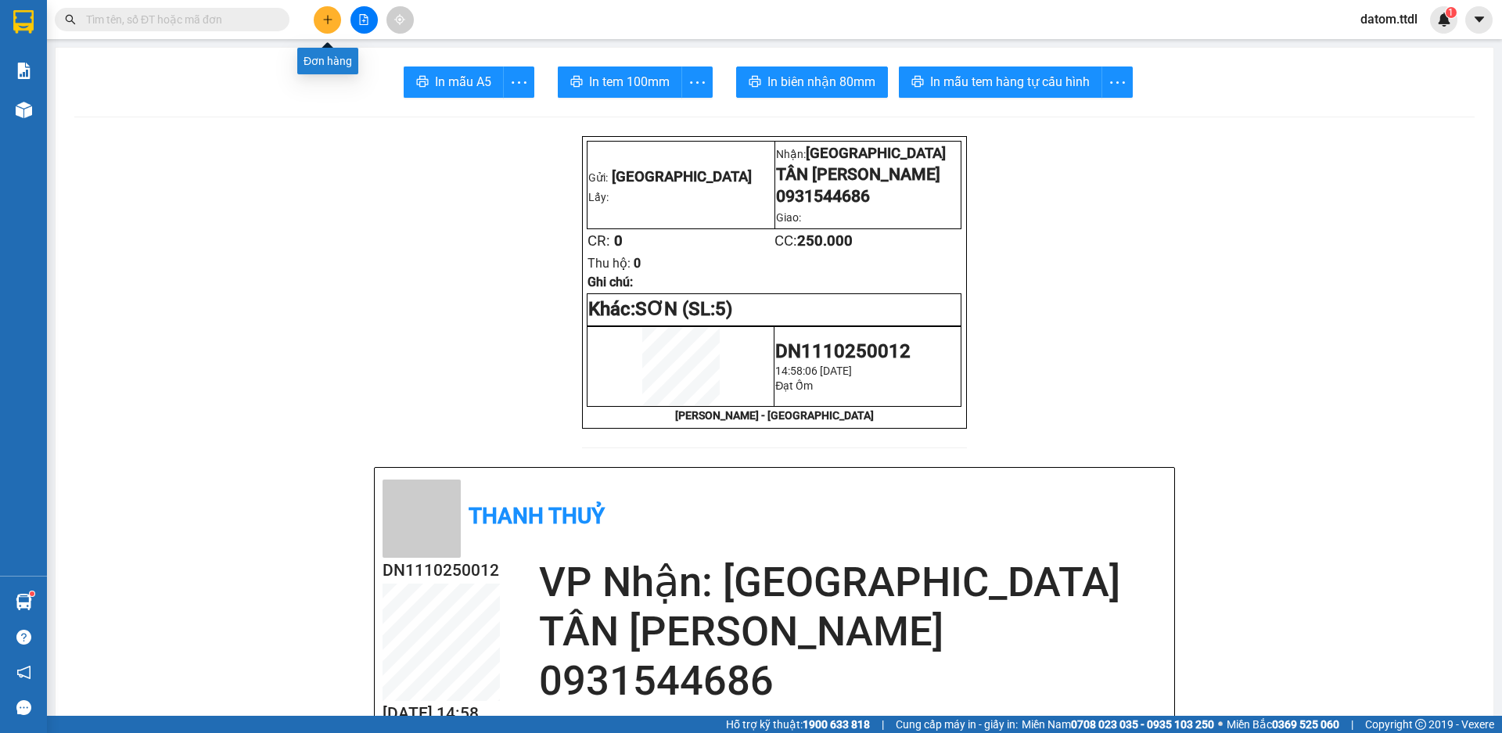
click at [323, 21] on icon "plus" at bounding box center [327, 19] width 11 height 11
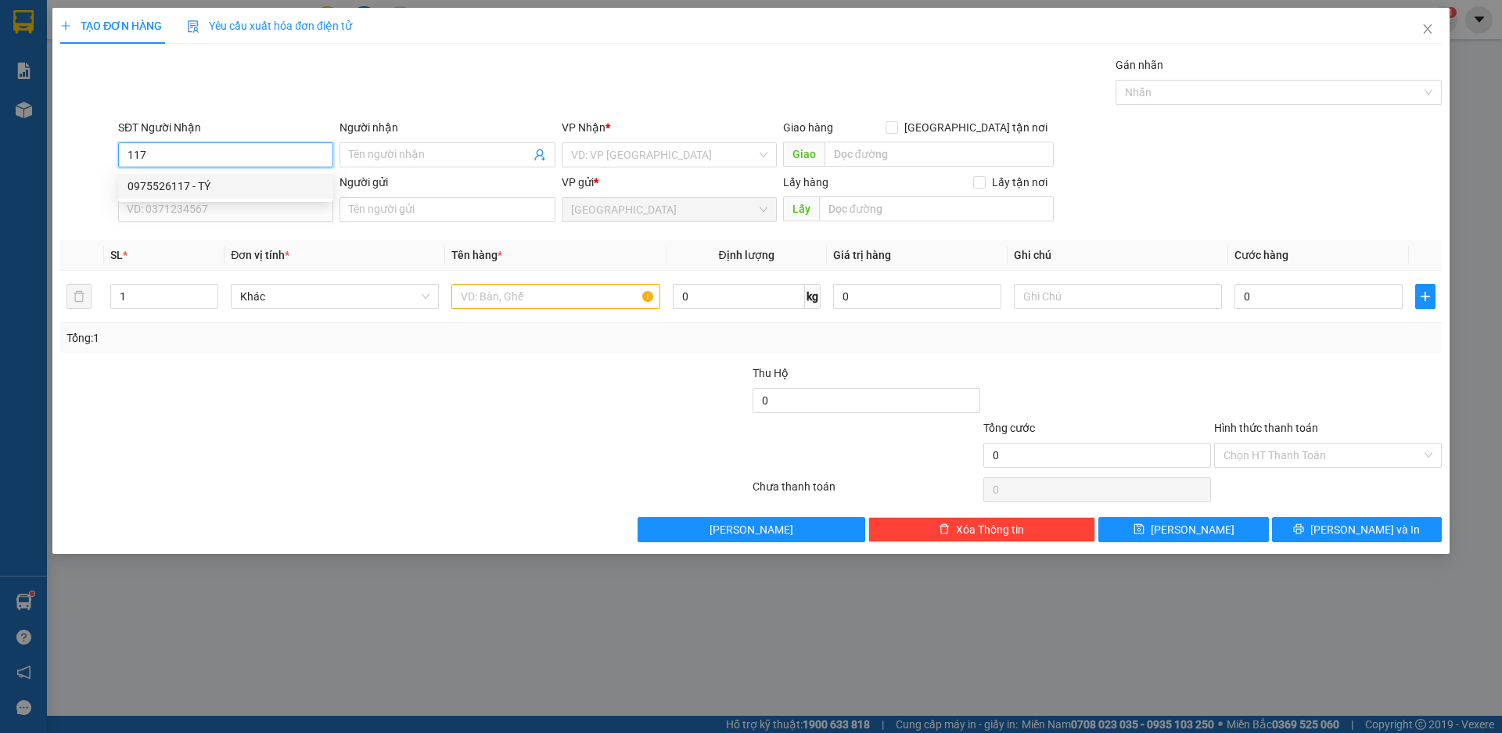
click at [170, 186] on div "0975526117 - TÝ" at bounding box center [226, 186] width 196 height 17
type input "0975526117"
type input "TÝ"
type input "ĐẠ CHẢI"
type input "80.000"
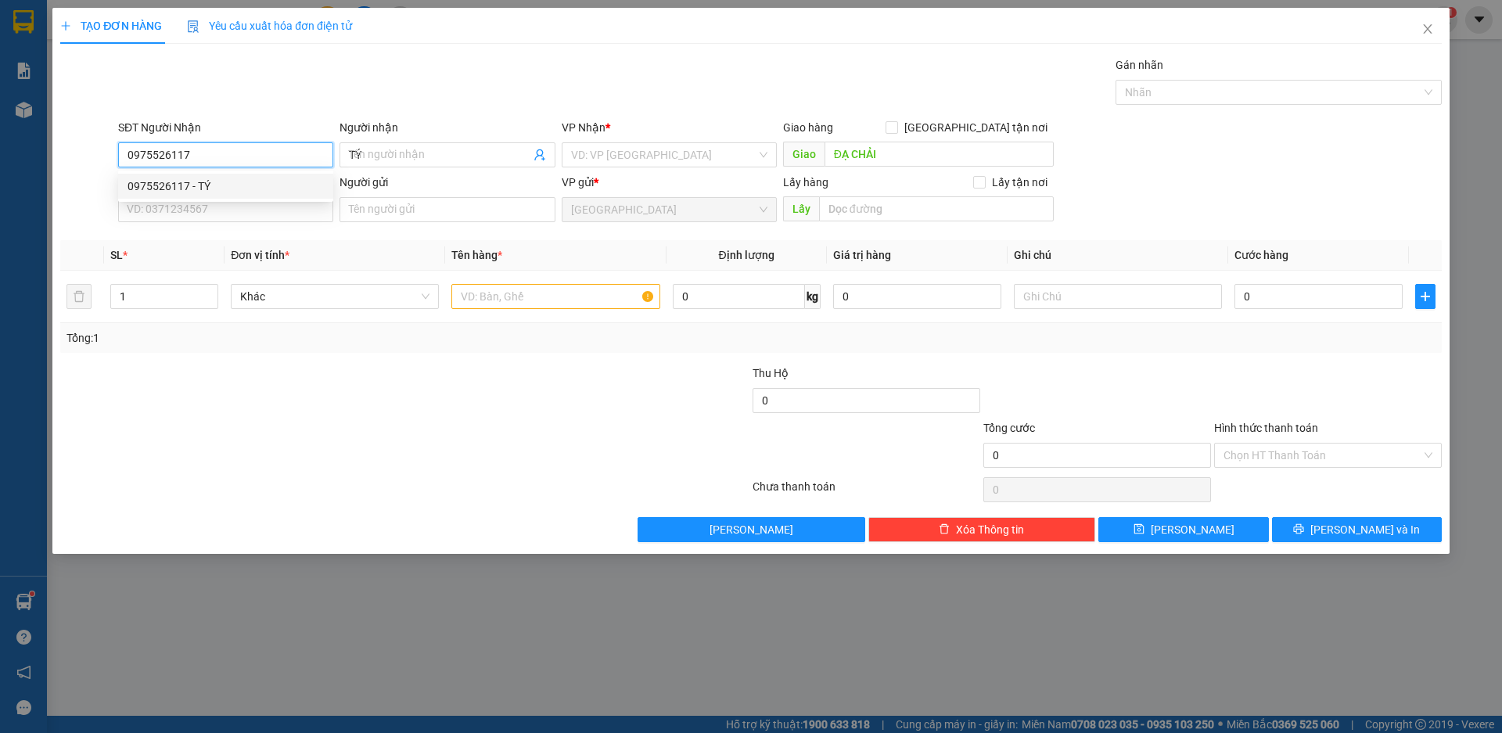
type input "80.000"
type input "0975526117"
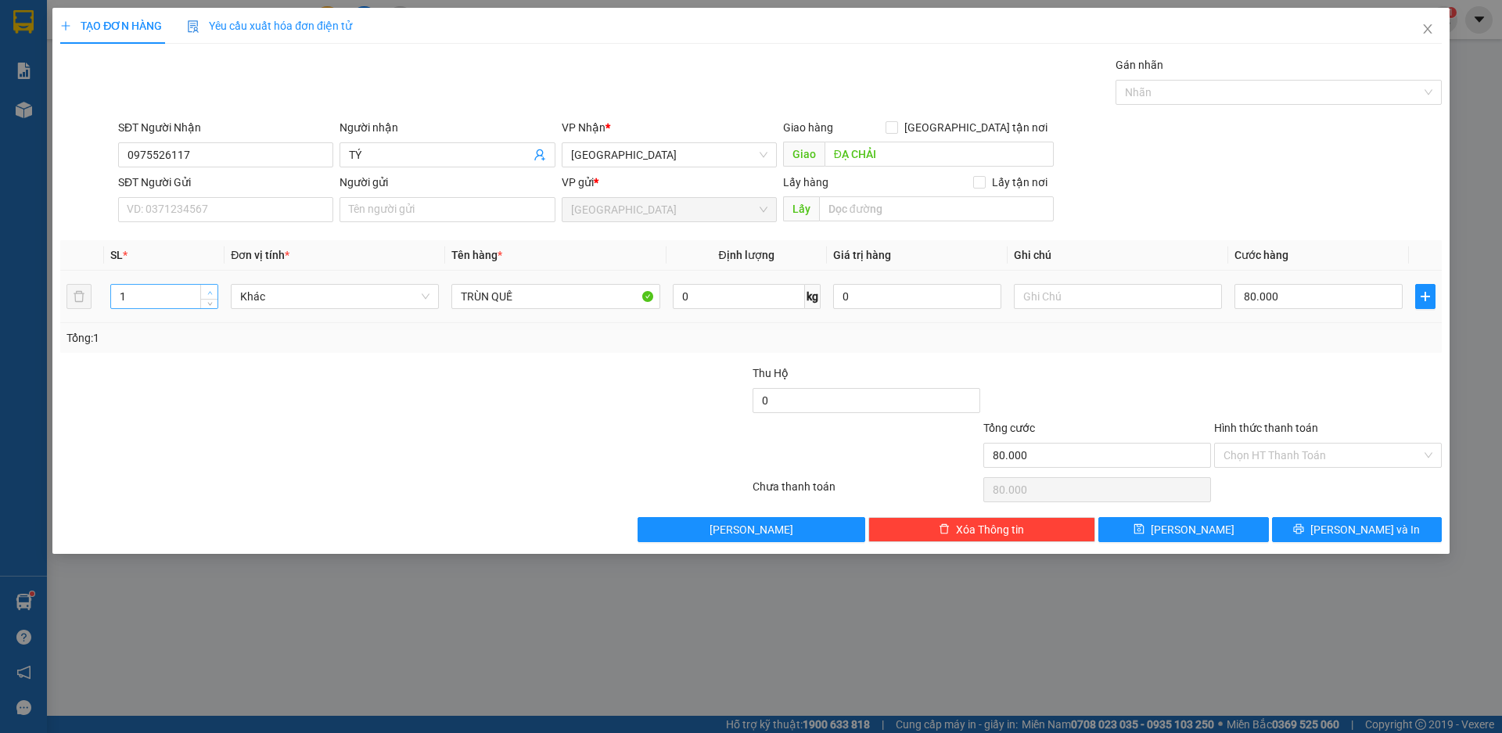
type input "2"
click at [208, 290] on icon "up" at bounding box center [209, 292] width 5 height 5
click at [1305, 300] on input "80.000" at bounding box center [1319, 296] width 168 height 25
type input "0"
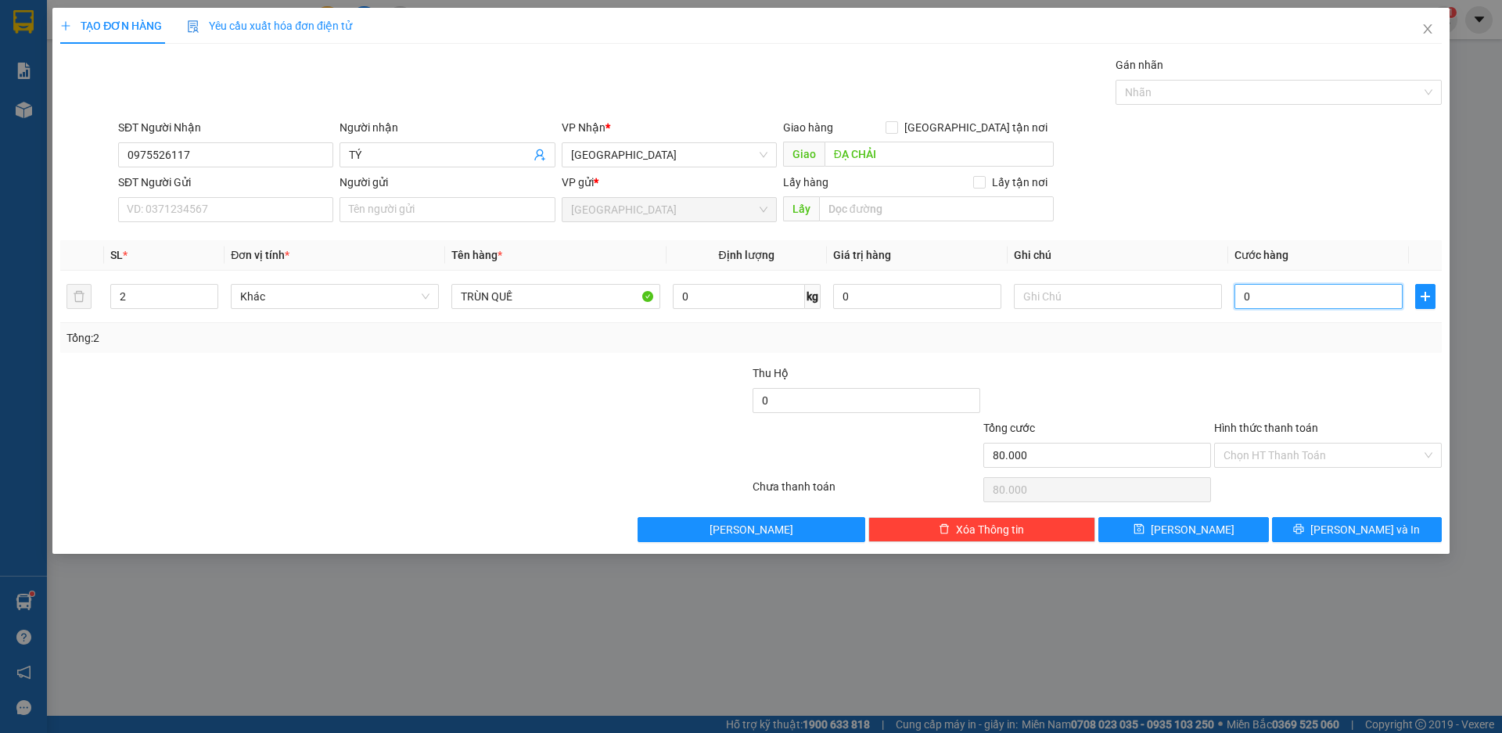
type input "0"
type input "1"
type input "016"
type input "16"
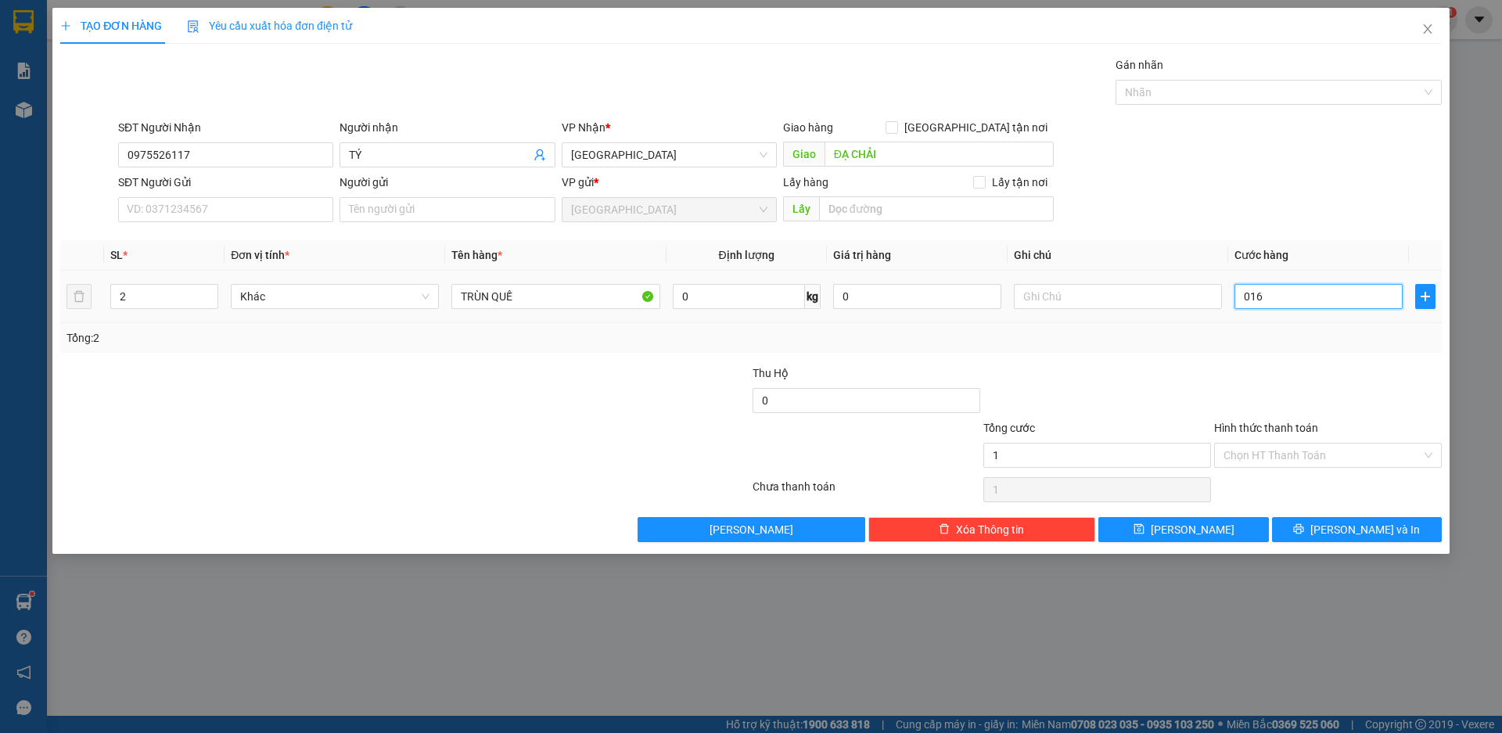
type input "16"
type input "0.160"
type input "160"
type input "1.600"
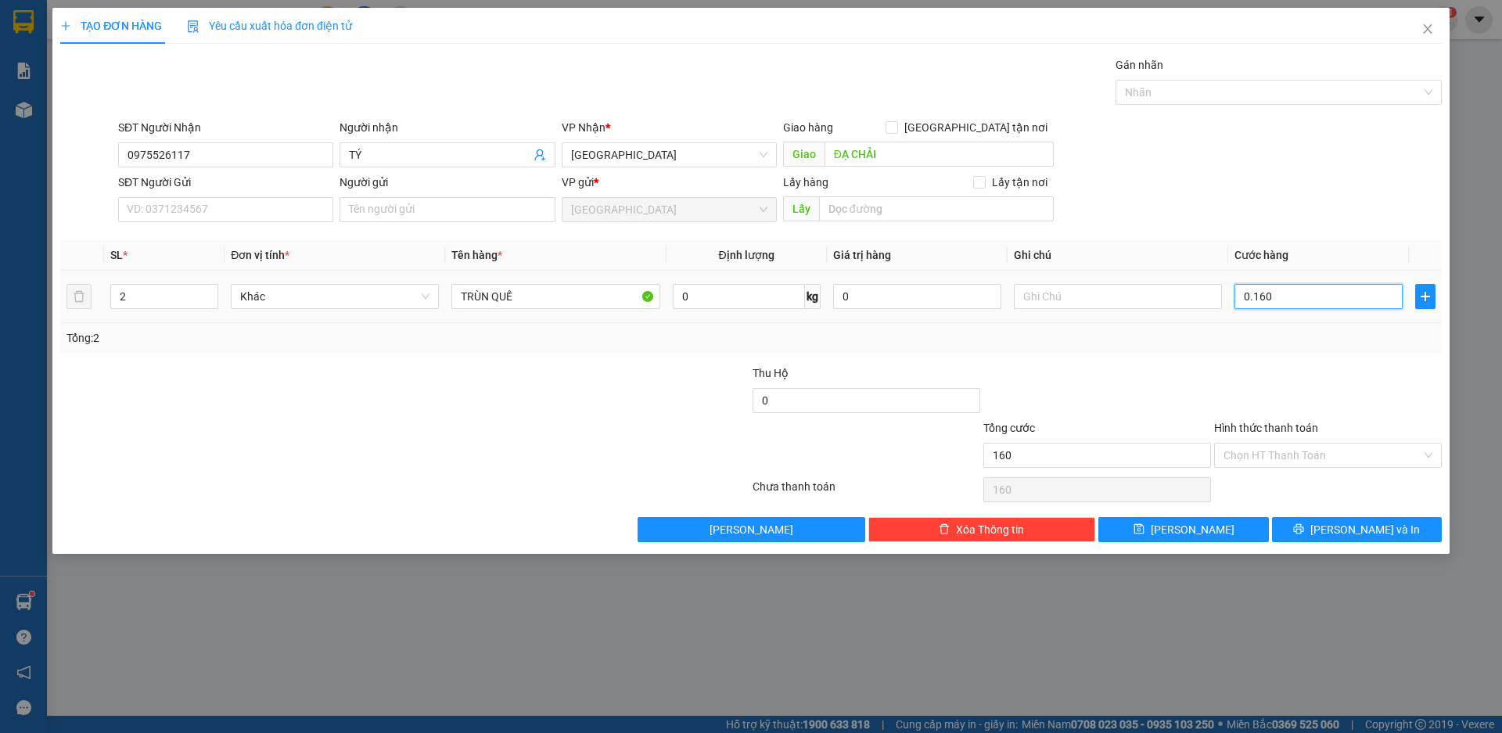
type input "1.600"
type input "01.600"
type input "16.000"
type input "016.000"
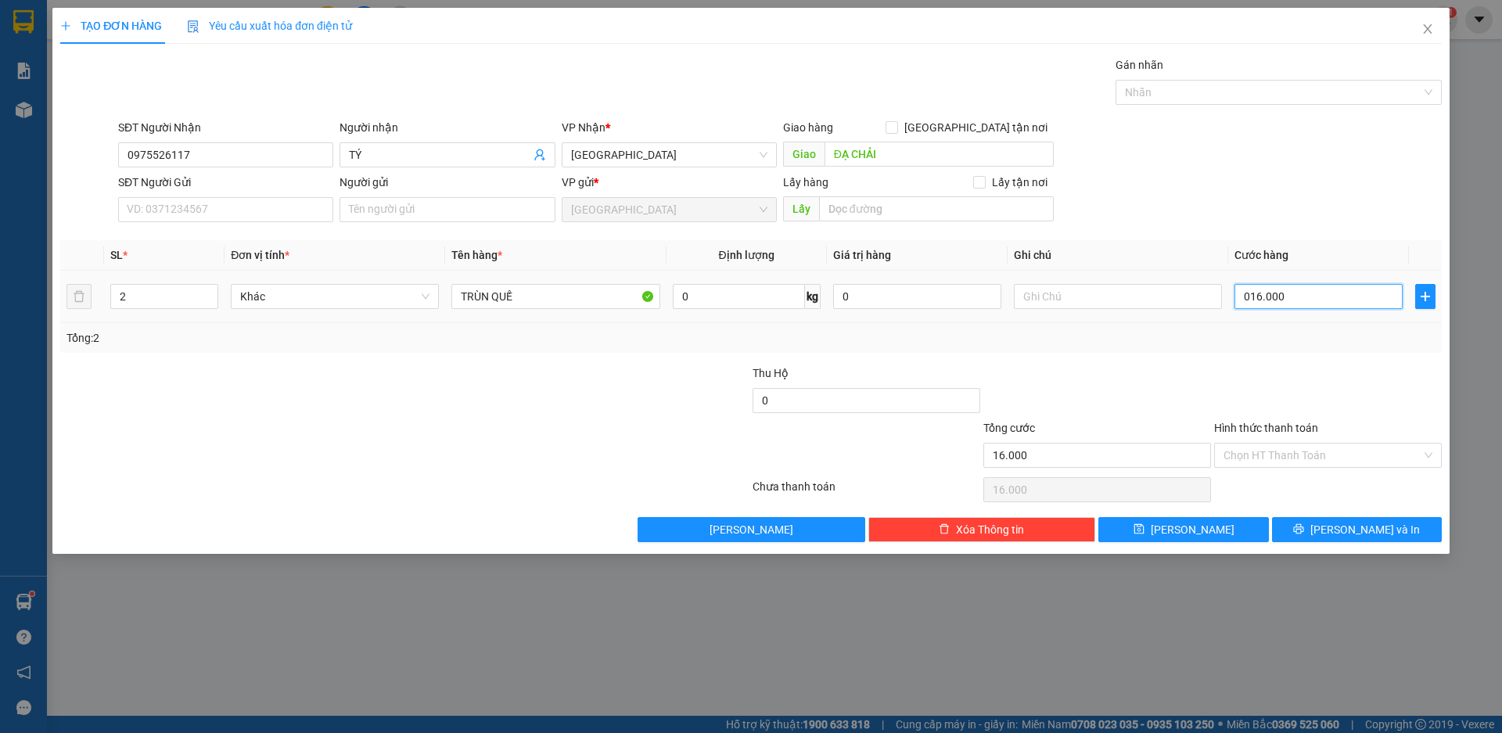
type input "160.000"
click at [1223, 345] on div "Tổng: 2" at bounding box center [751, 337] width 1369 height 17
click at [1266, 463] on input "Hình thức thanh toán" at bounding box center [1323, 455] width 198 height 23
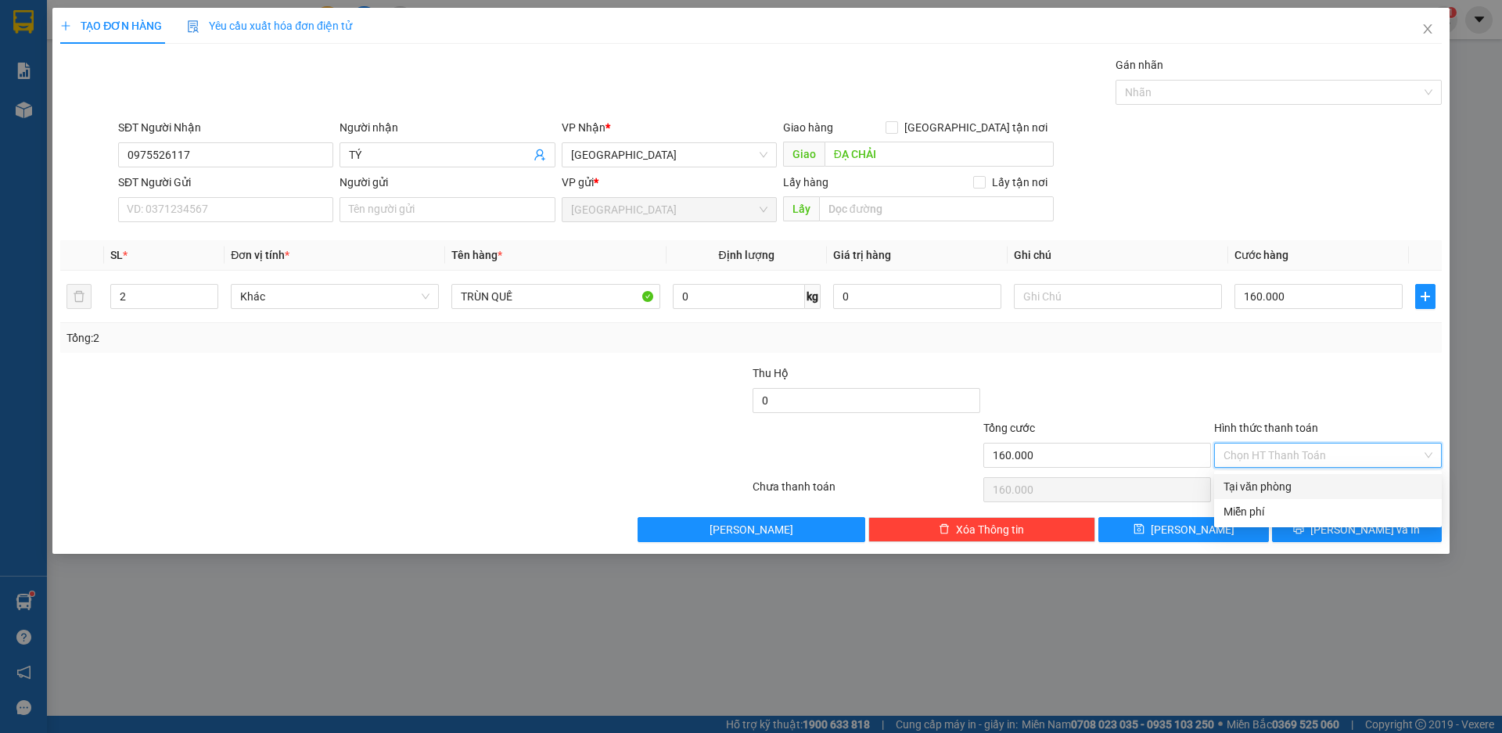
click at [1265, 484] on div "Tại văn phòng" at bounding box center [1328, 486] width 209 height 17
type input "0"
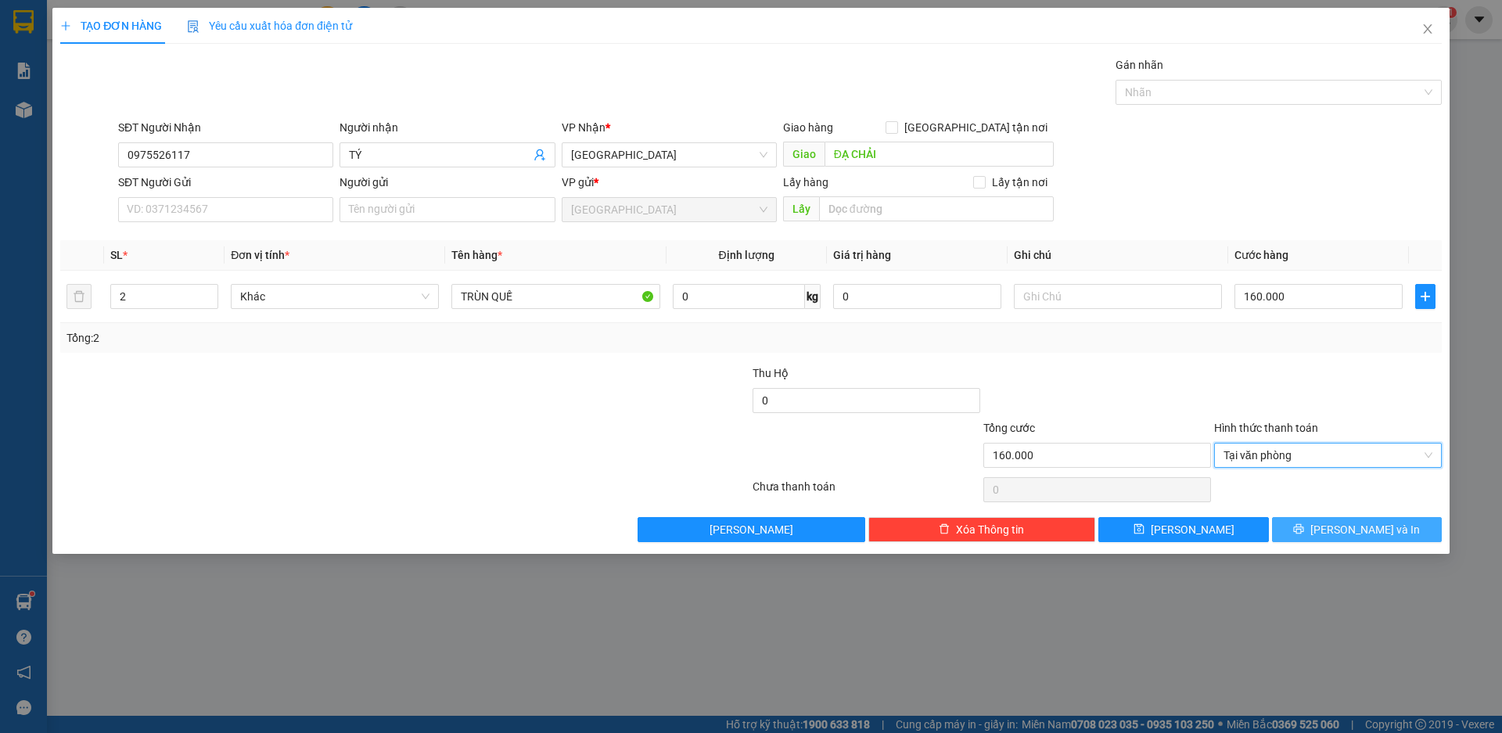
click at [1365, 527] on span "[PERSON_NAME] và In" at bounding box center [1366, 529] width 110 height 17
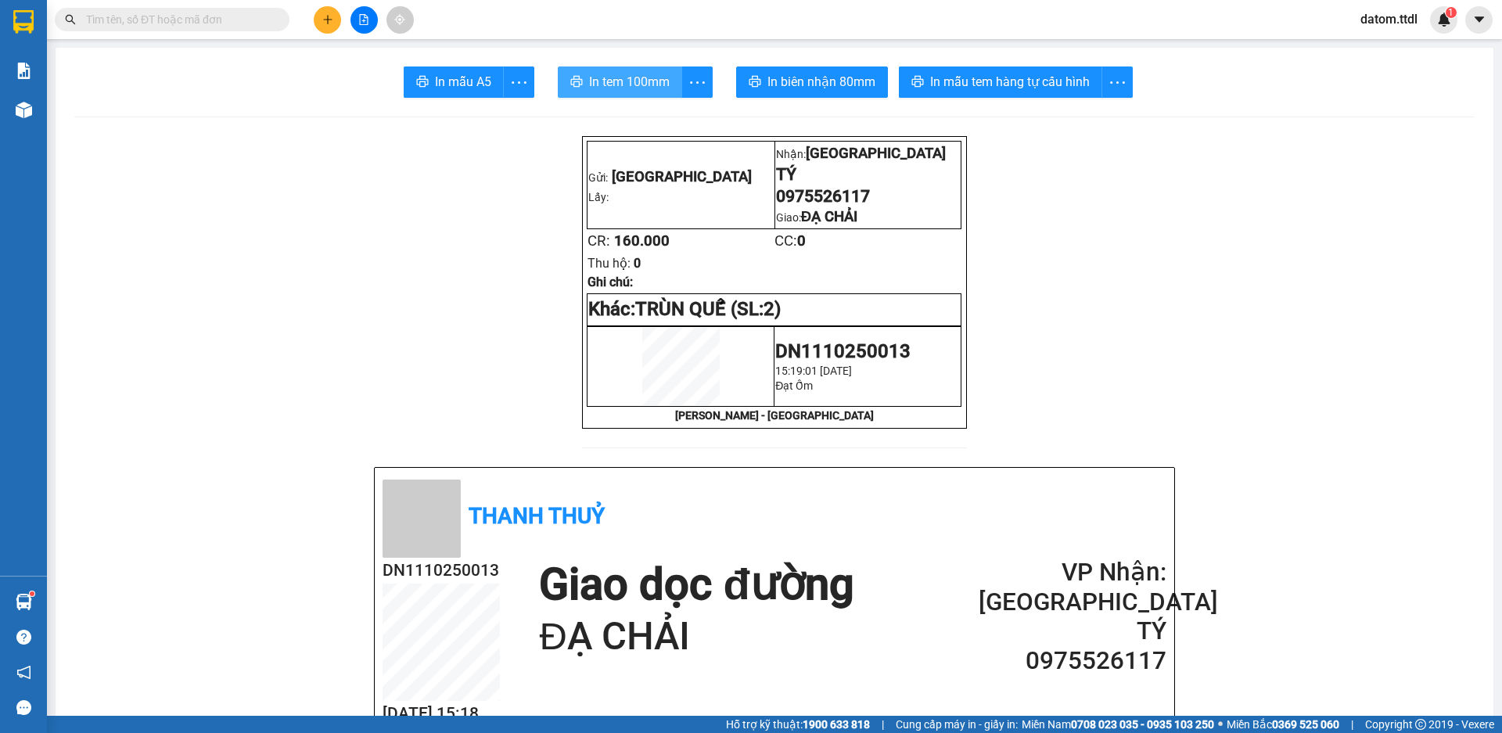
click at [617, 81] on span "In tem 100mm" at bounding box center [629, 82] width 81 height 20
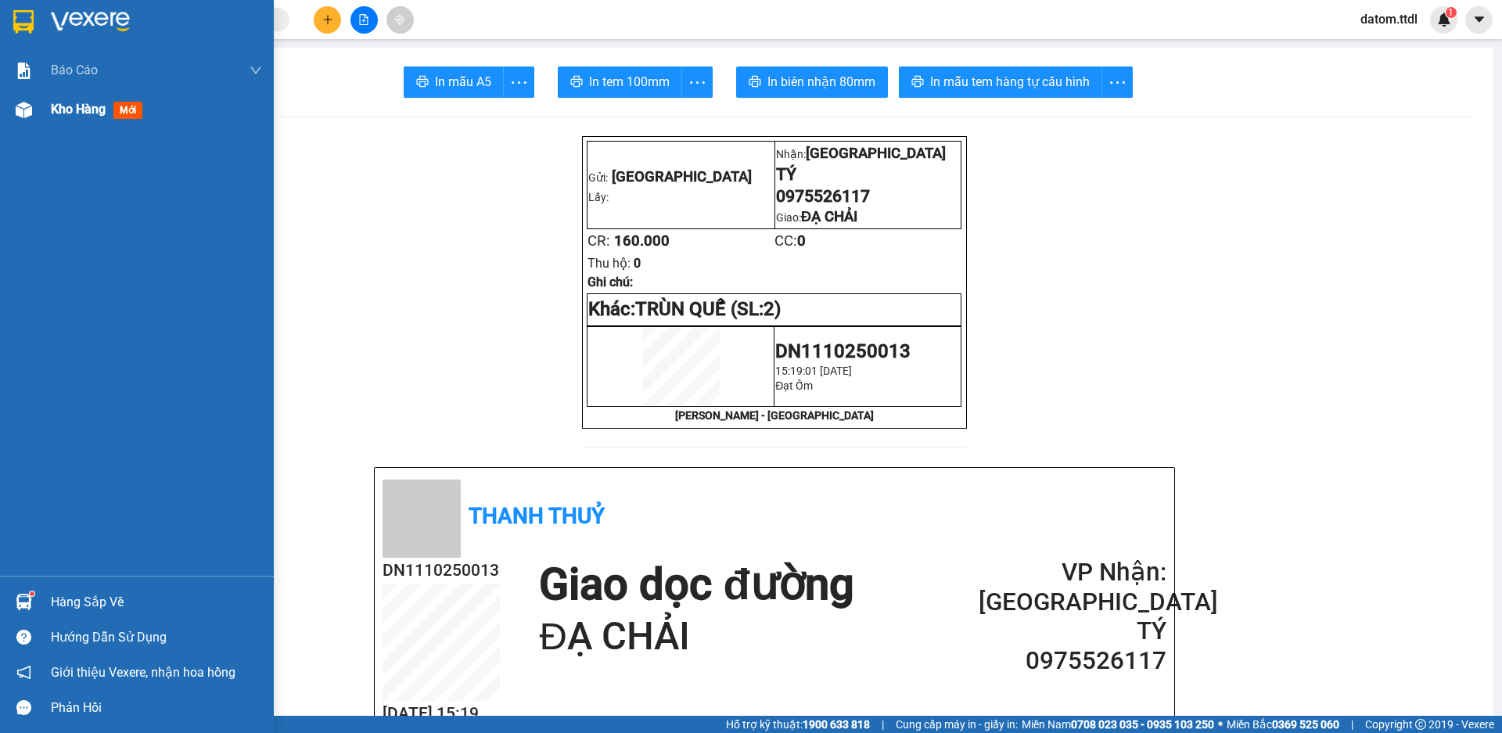
click at [65, 116] on span "Kho hàng" at bounding box center [78, 109] width 55 height 15
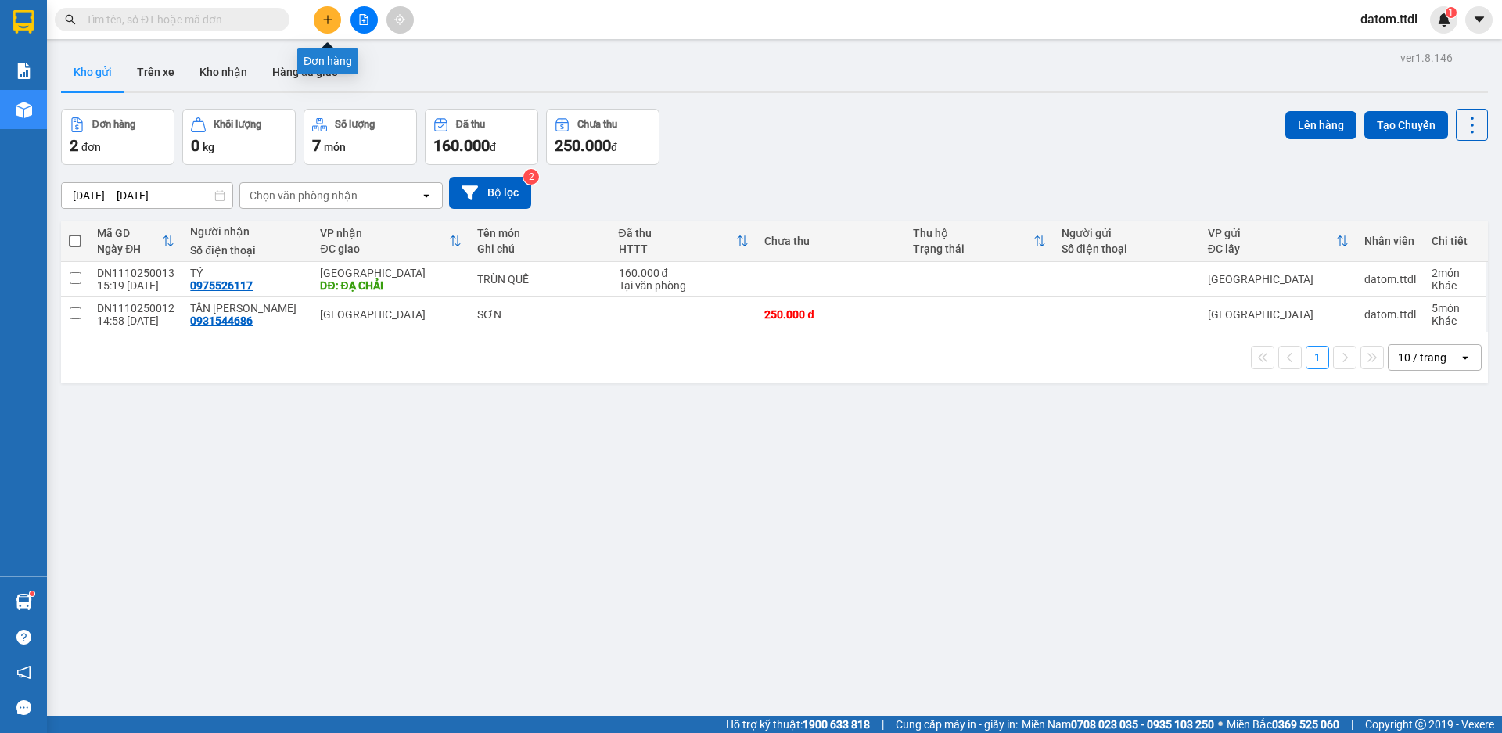
click at [326, 20] on icon "plus" at bounding box center [327, 19] width 11 height 11
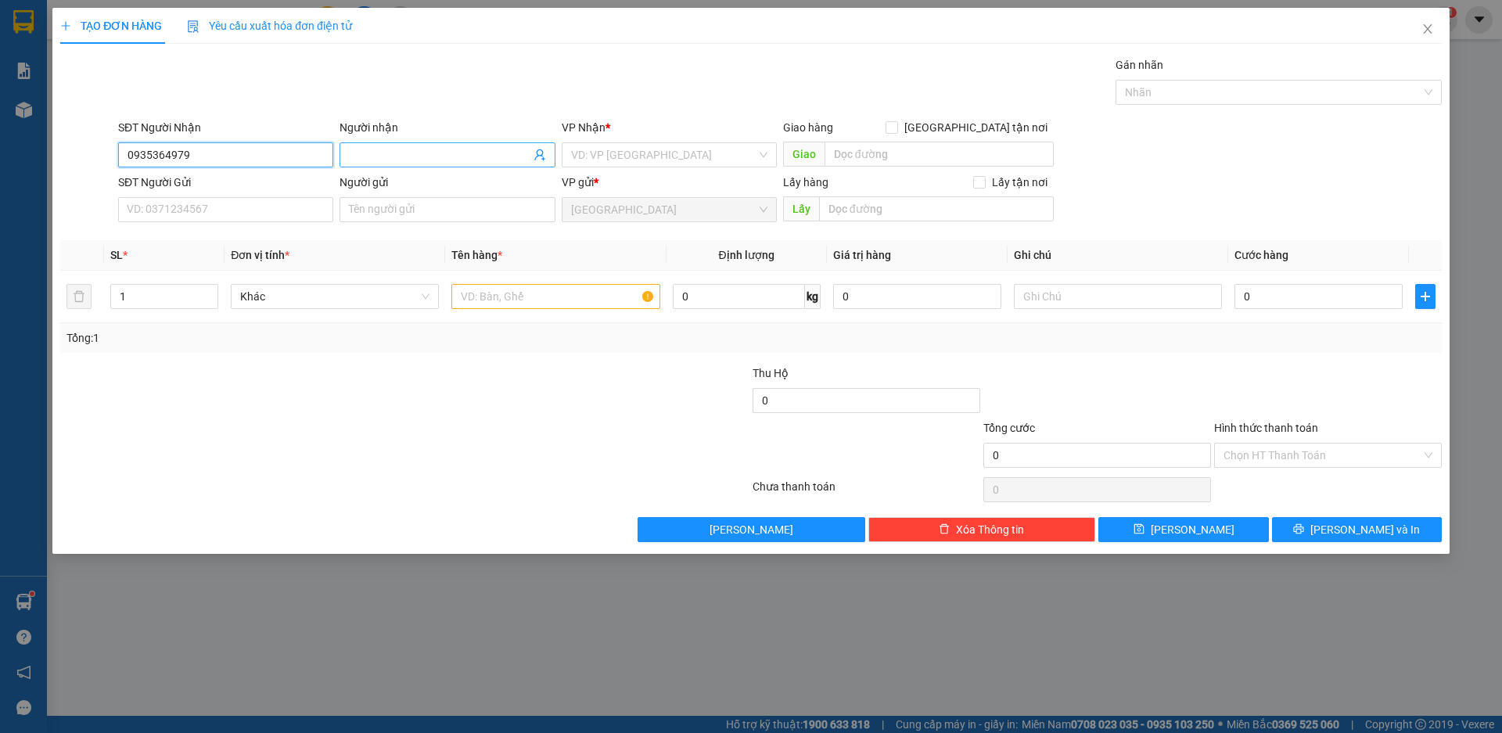
type input "0935364979"
click at [394, 159] on input "Người nhận" at bounding box center [439, 154] width 181 height 17
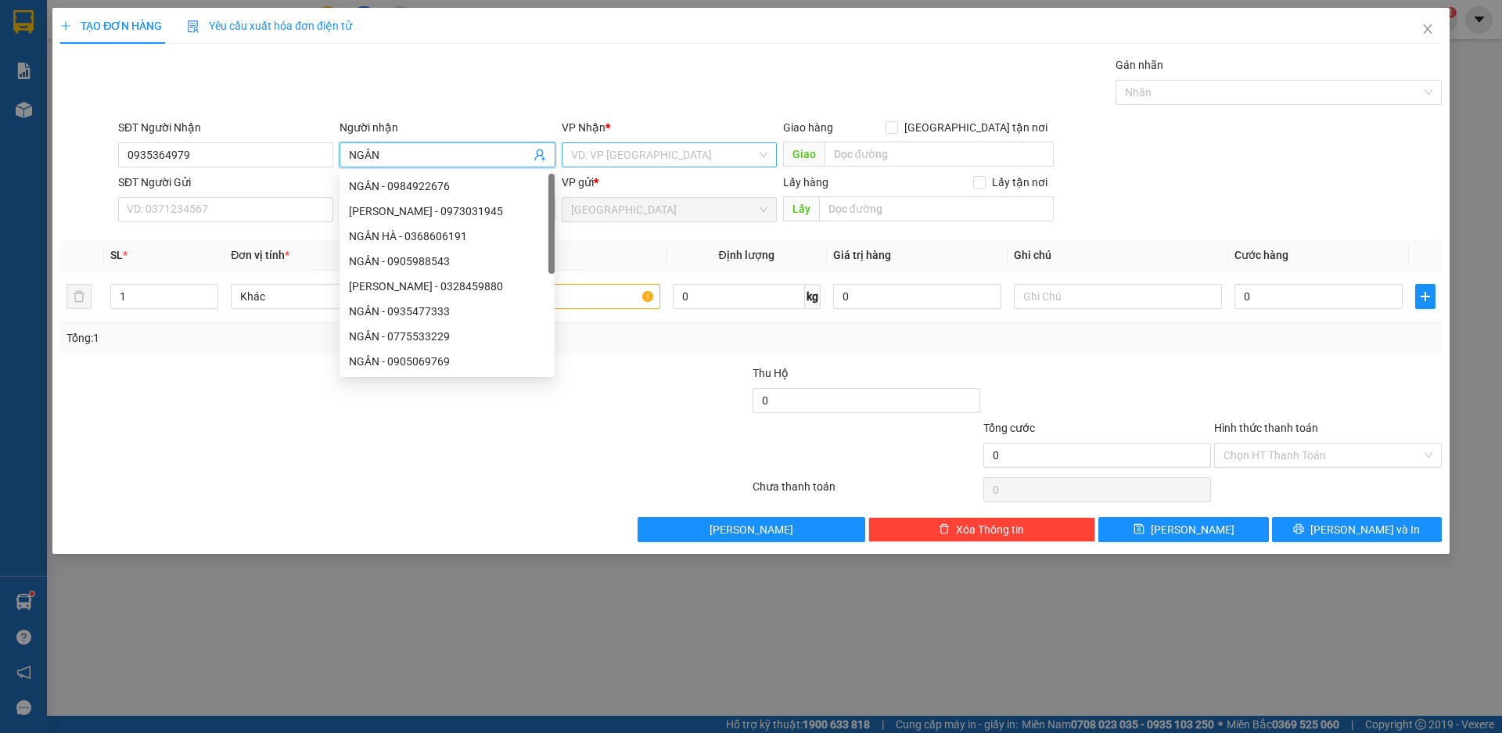
type input "NGÂN"
click at [612, 156] on input "search" at bounding box center [663, 154] width 185 height 23
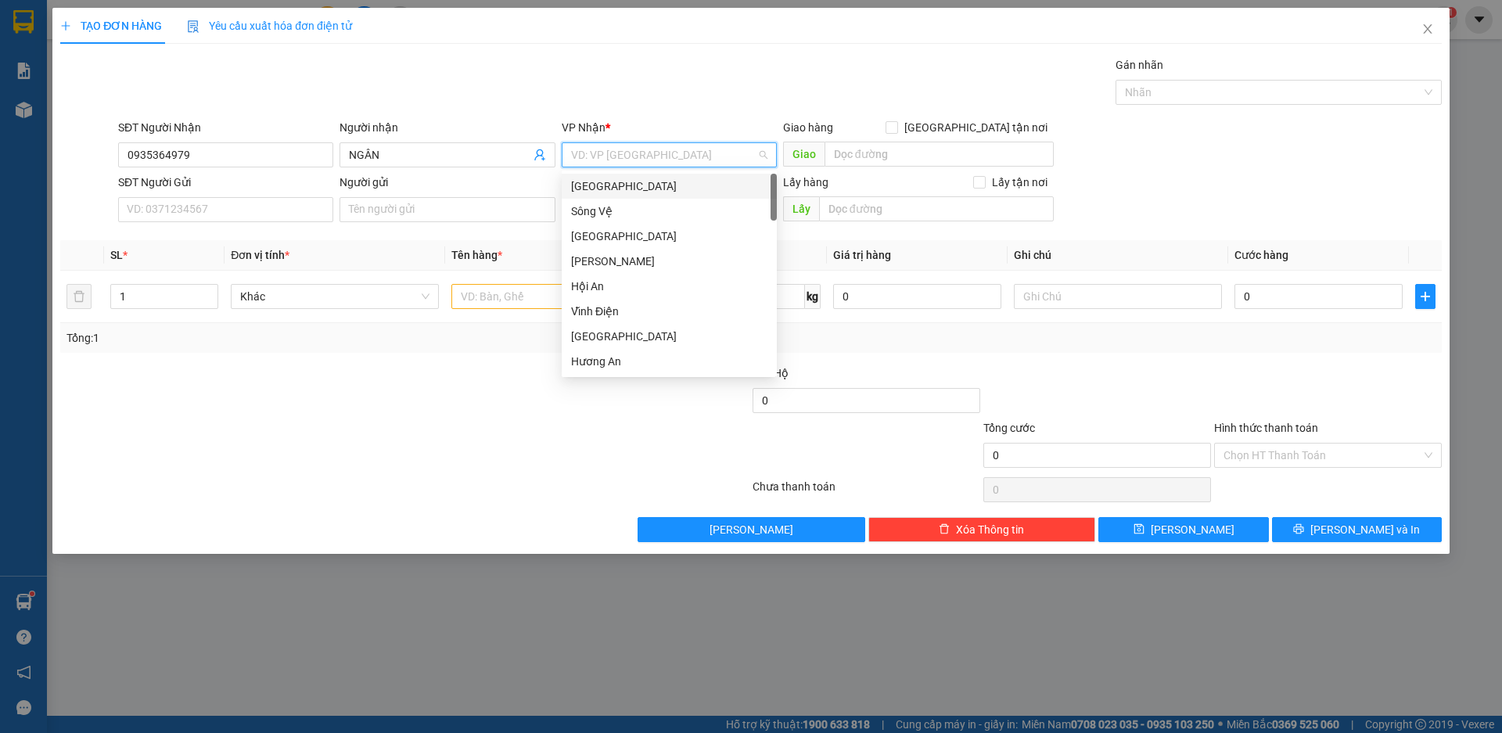
click at [591, 187] on div "[GEOGRAPHIC_DATA]" at bounding box center [669, 186] width 196 height 17
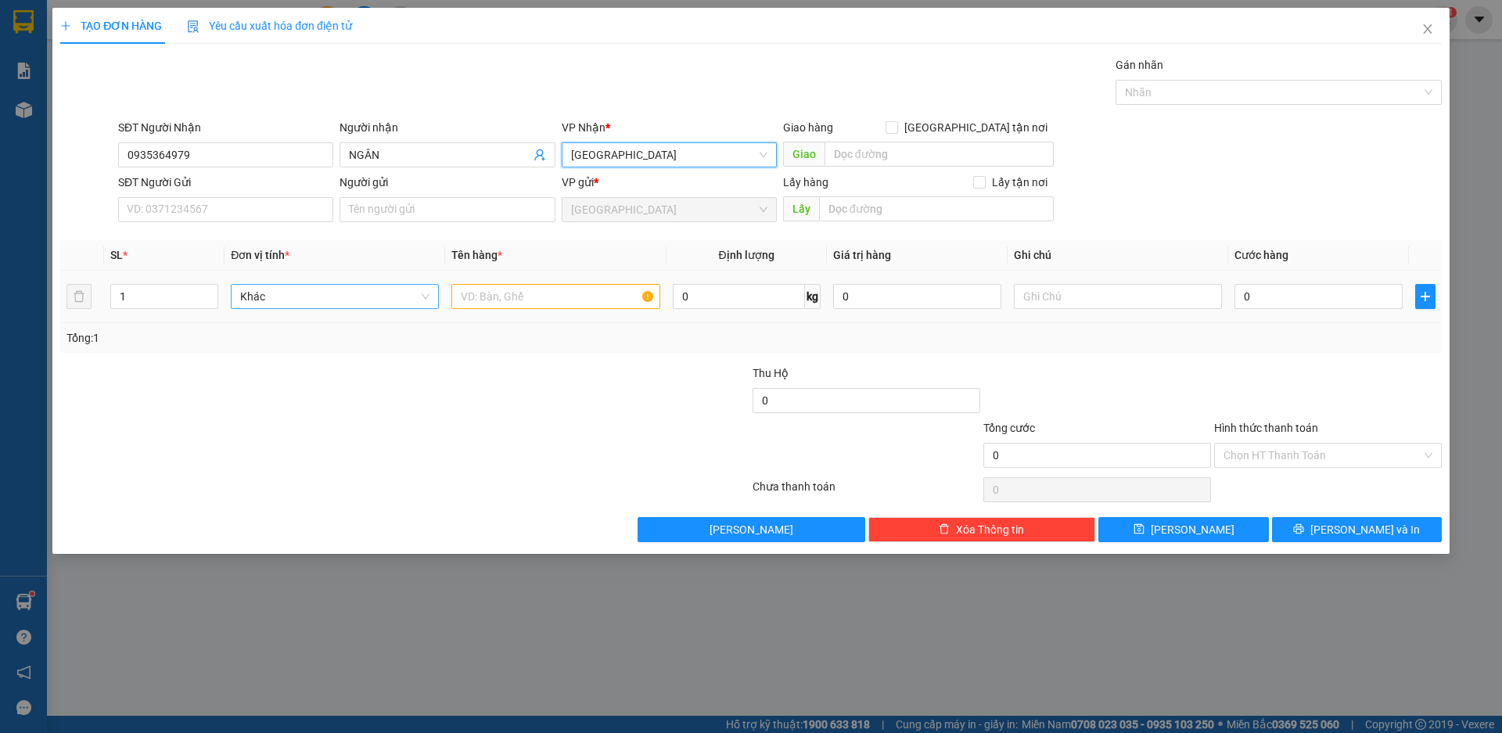
click at [330, 292] on span "Khác" at bounding box center [334, 296] width 189 height 23
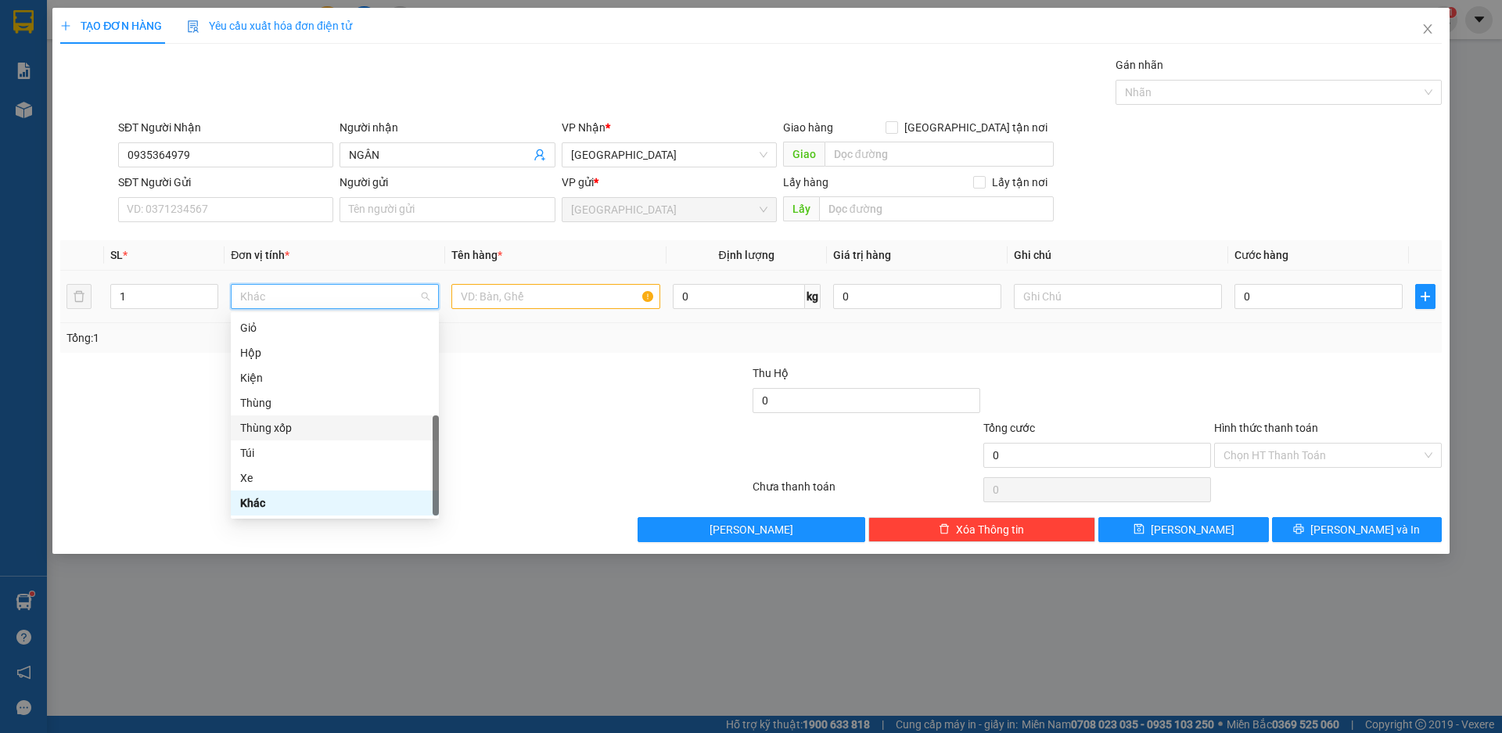
drag, startPoint x: 281, startPoint y: 429, endPoint x: 477, endPoint y: 331, distance: 218.7
click at [279, 430] on div "Thùng xốp" at bounding box center [334, 427] width 189 height 17
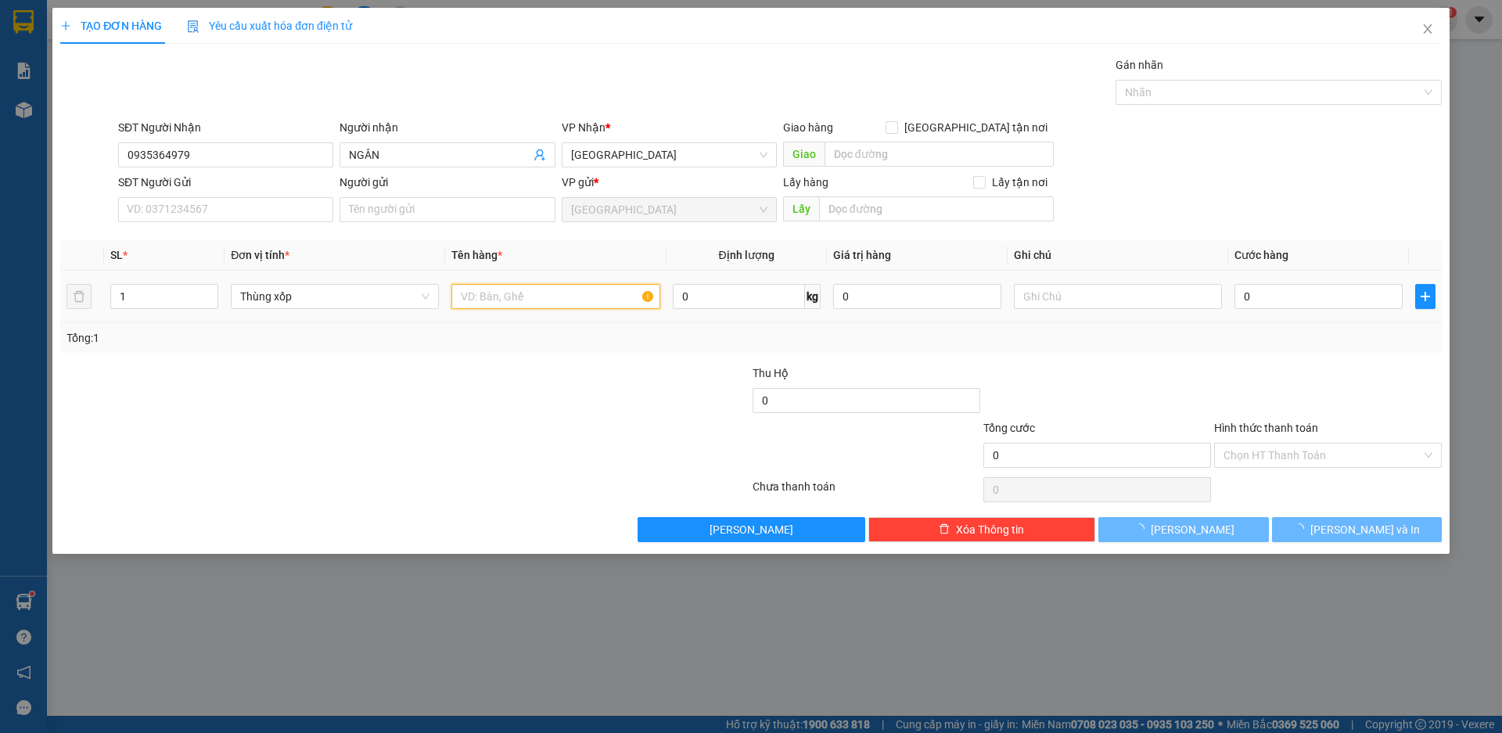
click at [549, 292] on input "text" at bounding box center [555, 296] width 208 height 25
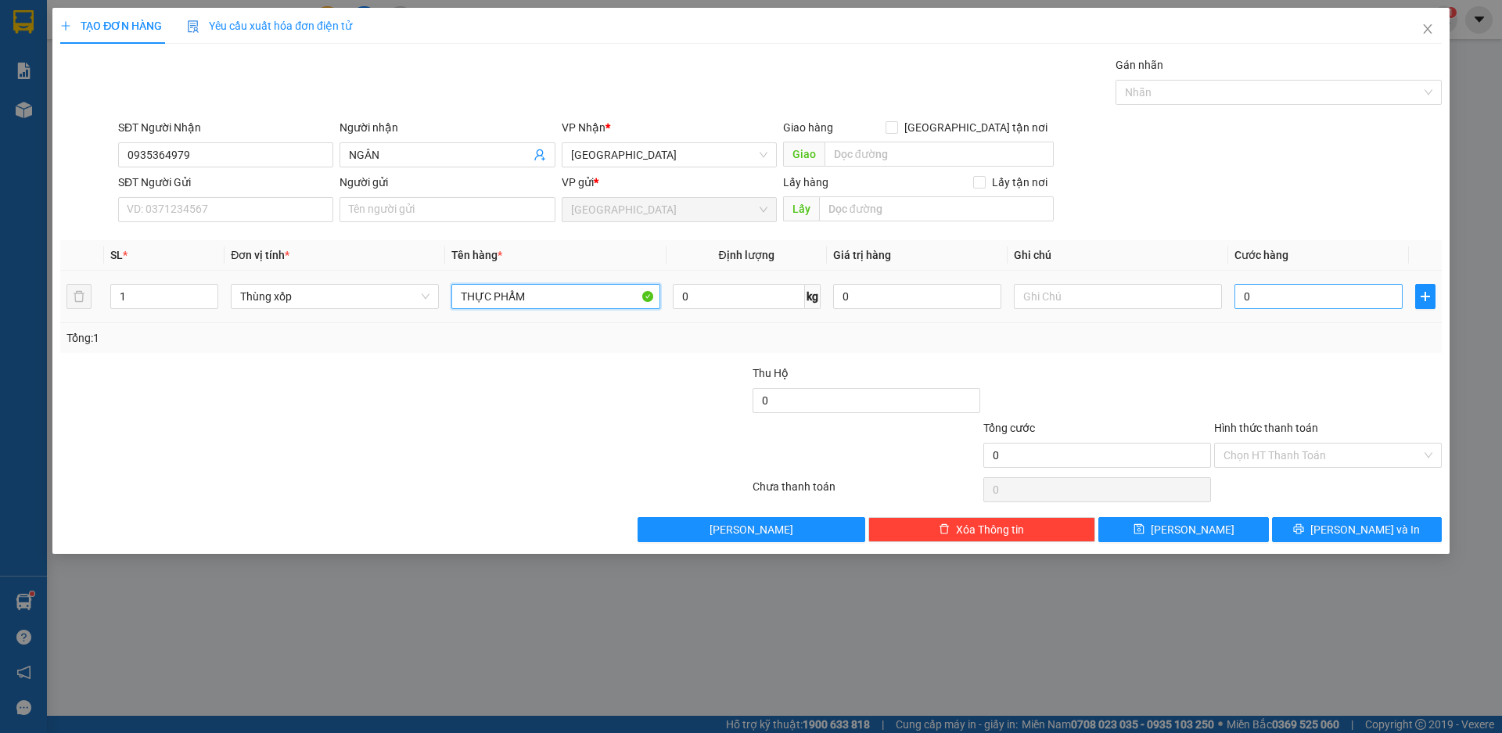
type input "THỰC PHẨM"
click at [1275, 308] on input "0" at bounding box center [1319, 296] width 168 height 25
type input "7"
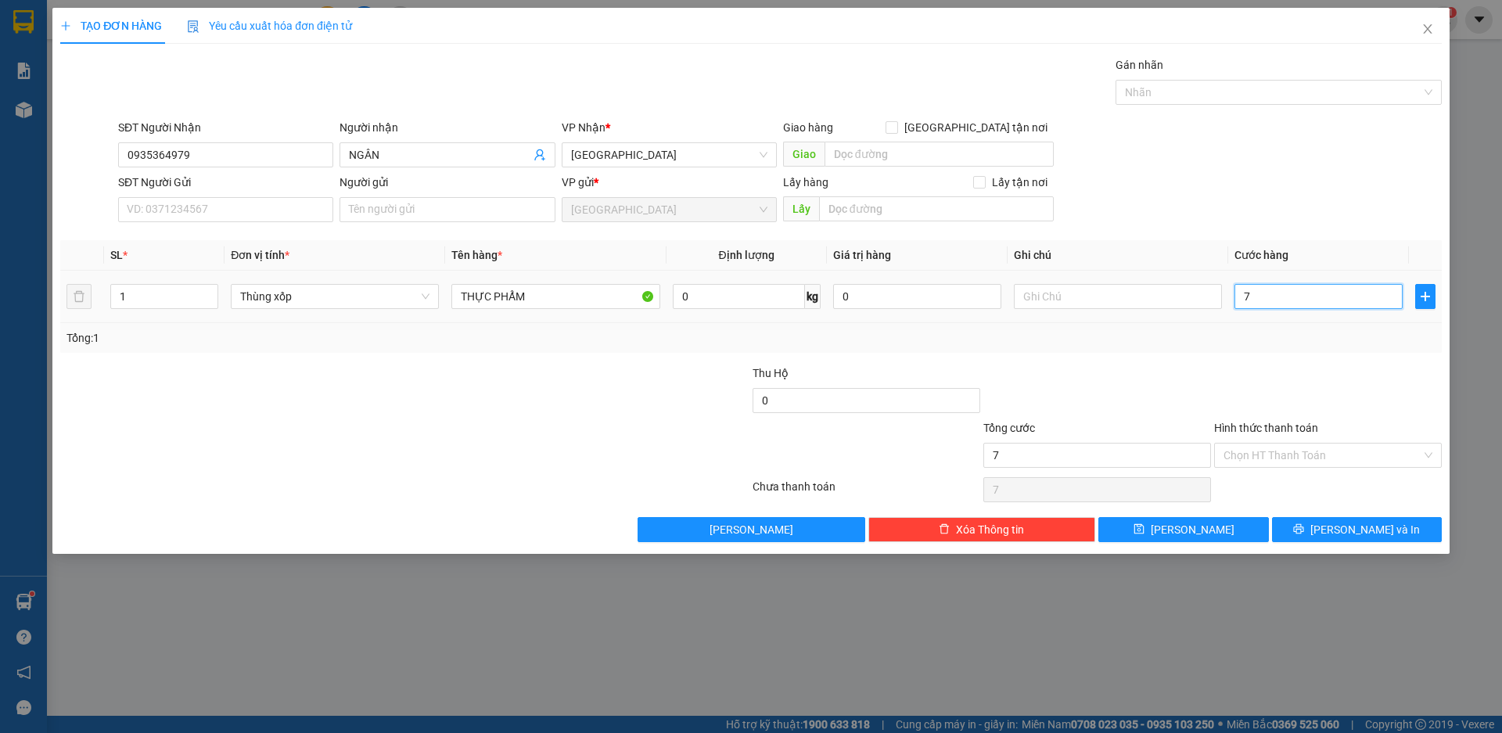
type input "70"
type input "700"
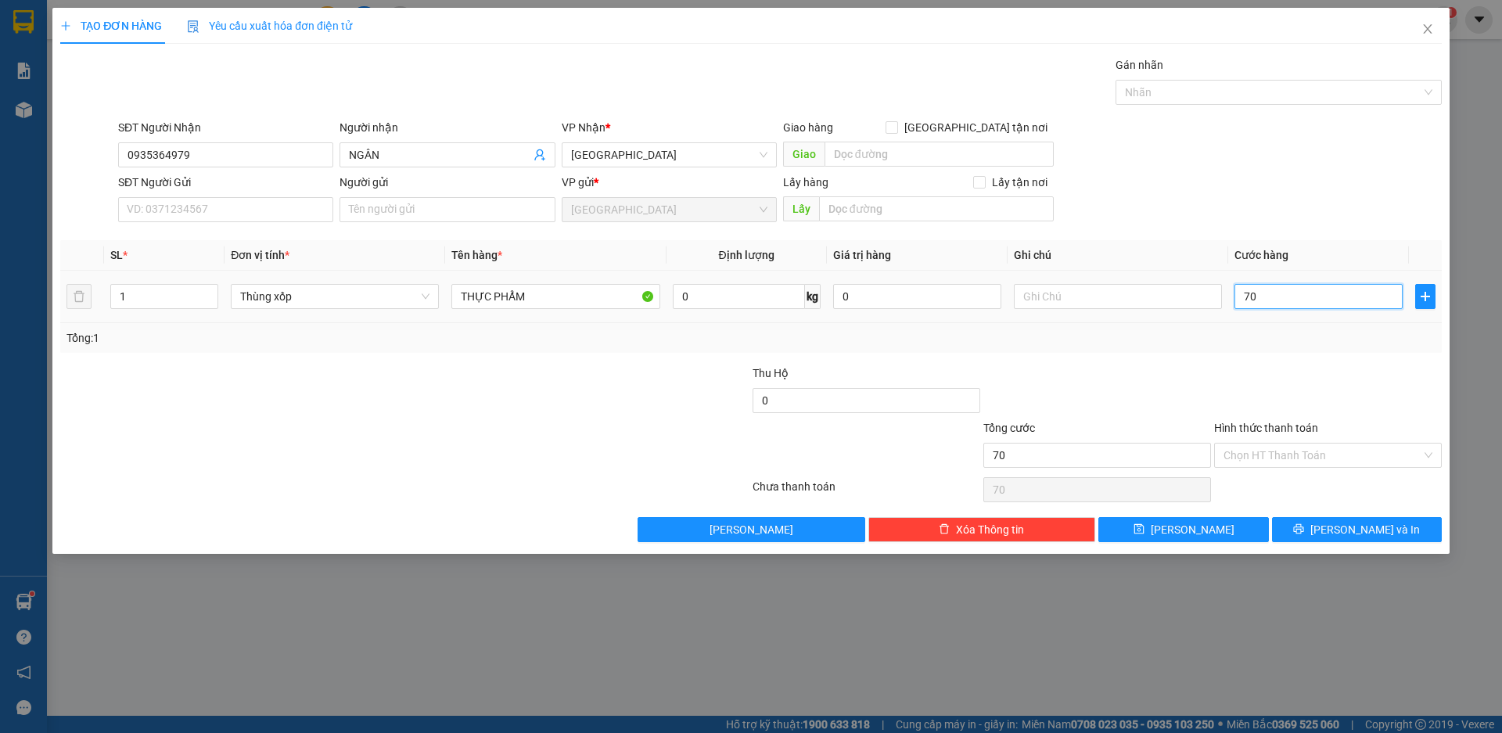
type input "700"
type input "7.000"
type input "70.000"
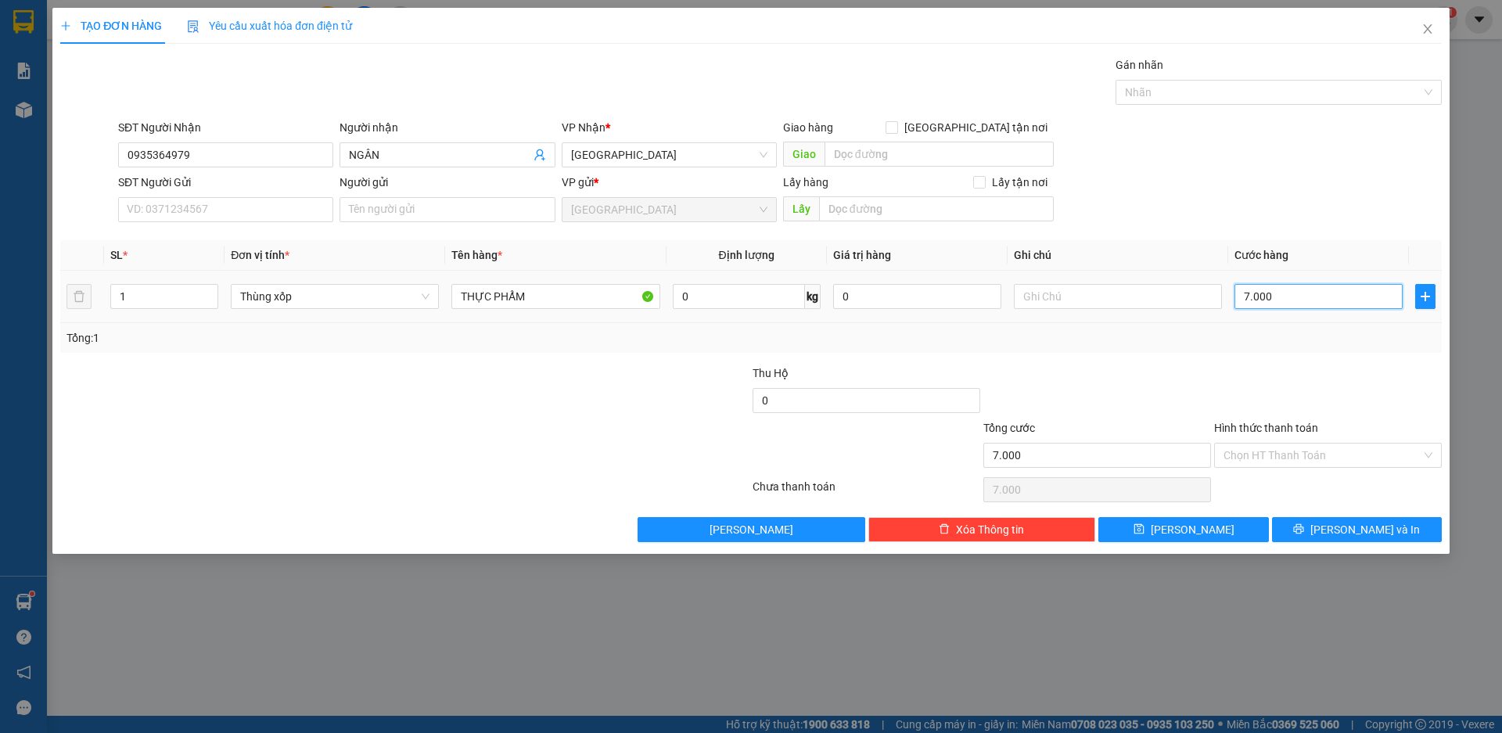
type input "70.000"
click at [1313, 459] on input "Hình thức thanh toán" at bounding box center [1323, 455] width 198 height 23
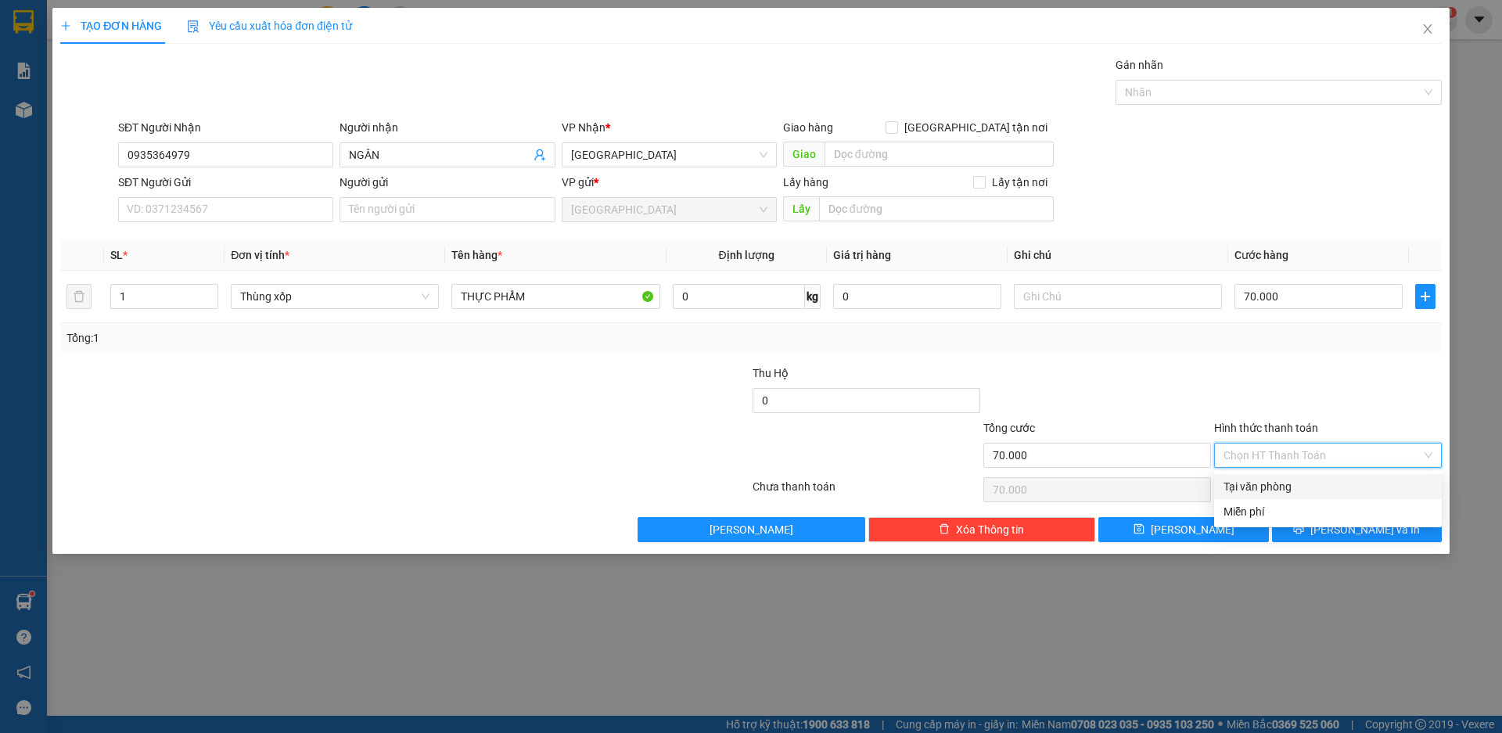
click at [1266, 484] on div "Tại văn phòng" at bounding box center [1328, 486] width 209 height 17
type input "0"
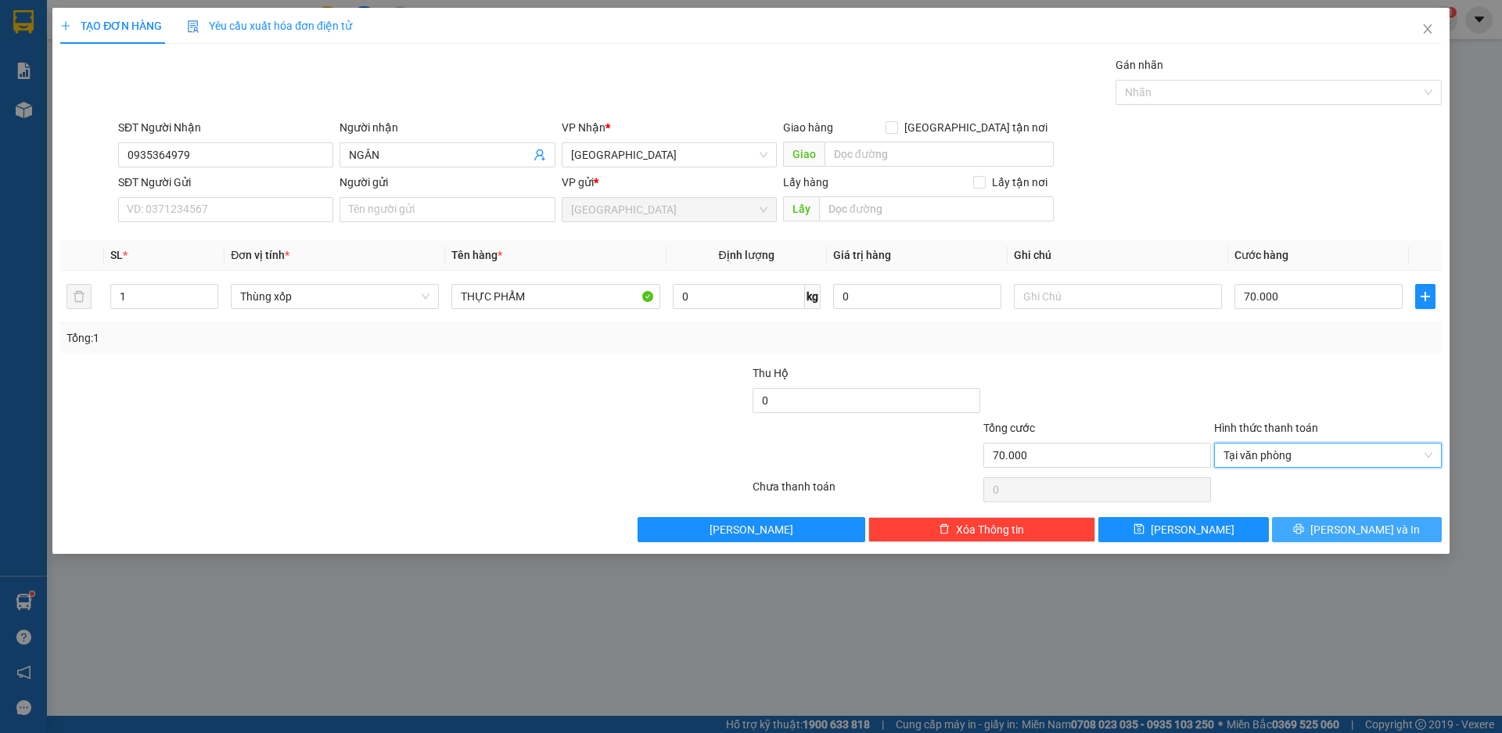
click at [1357, 526] on span "[PERSON_NAME] và In" at bounding box center [1366, 529] width 110 height 17
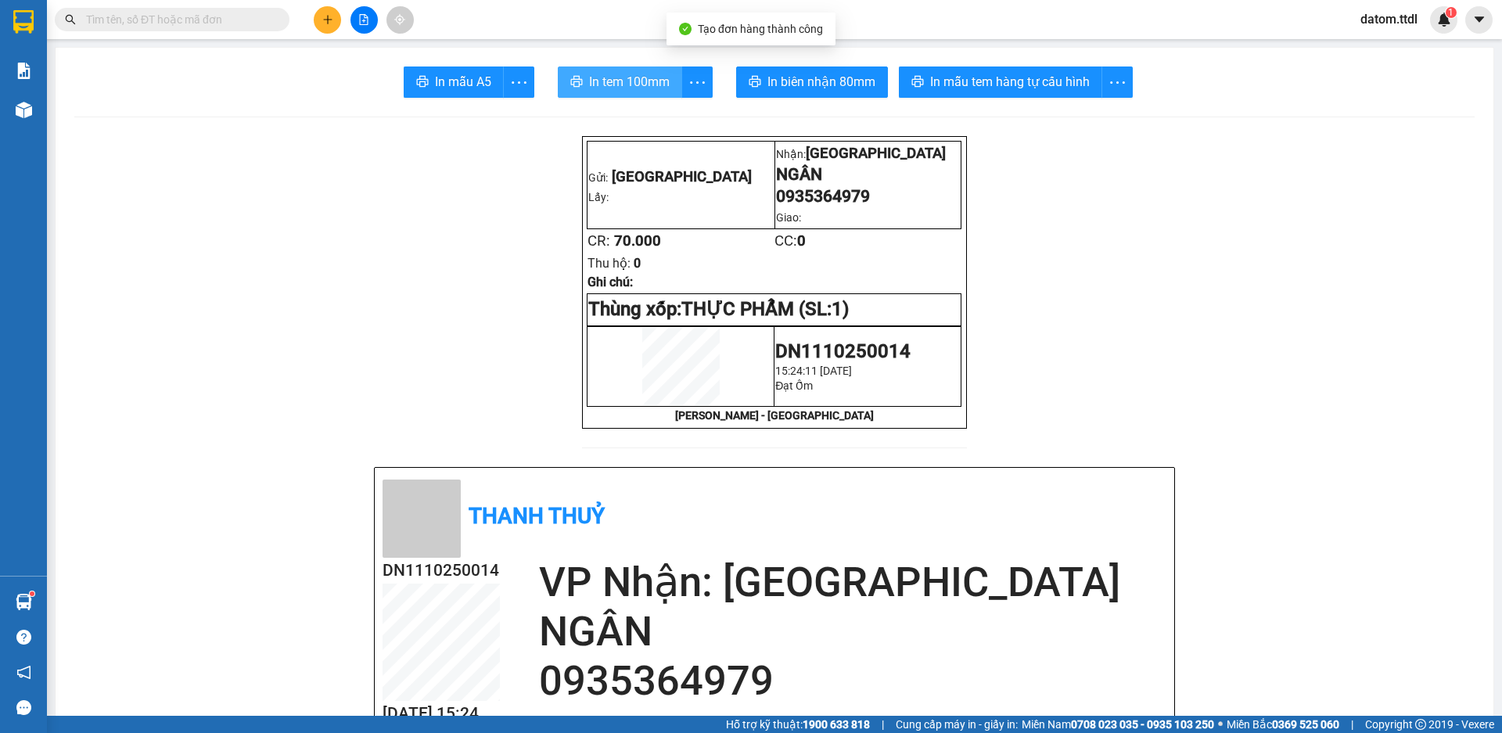
click at [630, 86] on span "In tem 100mm" at bounding box center [629, 82] width 81 height 20
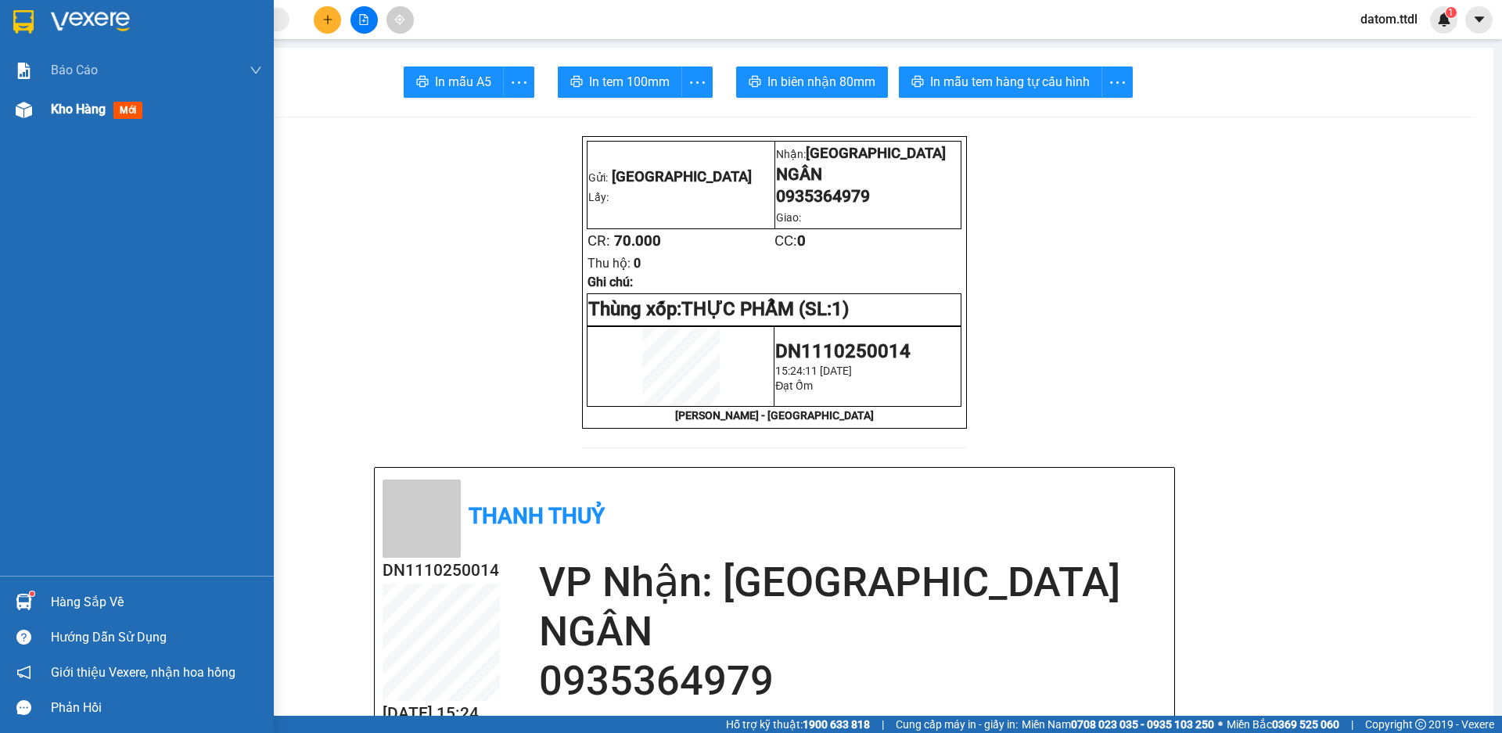
click at [68, 103] on span "Kho hàng" at bounding box center [78, 109] width 55 height 15
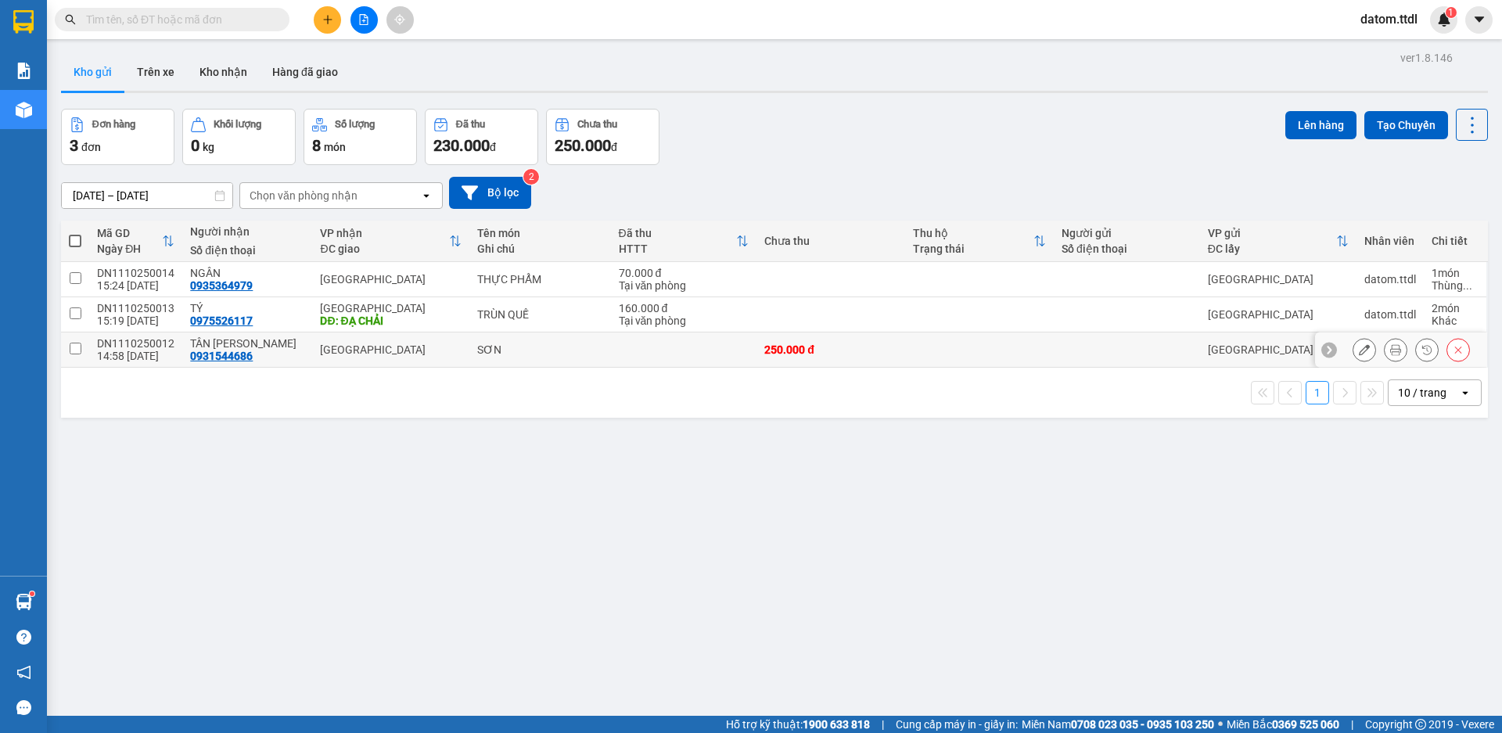
click at [77, 348] on input "checkbox" at bounding box center [76, 349] width 12 height 12
checkbox input "true"
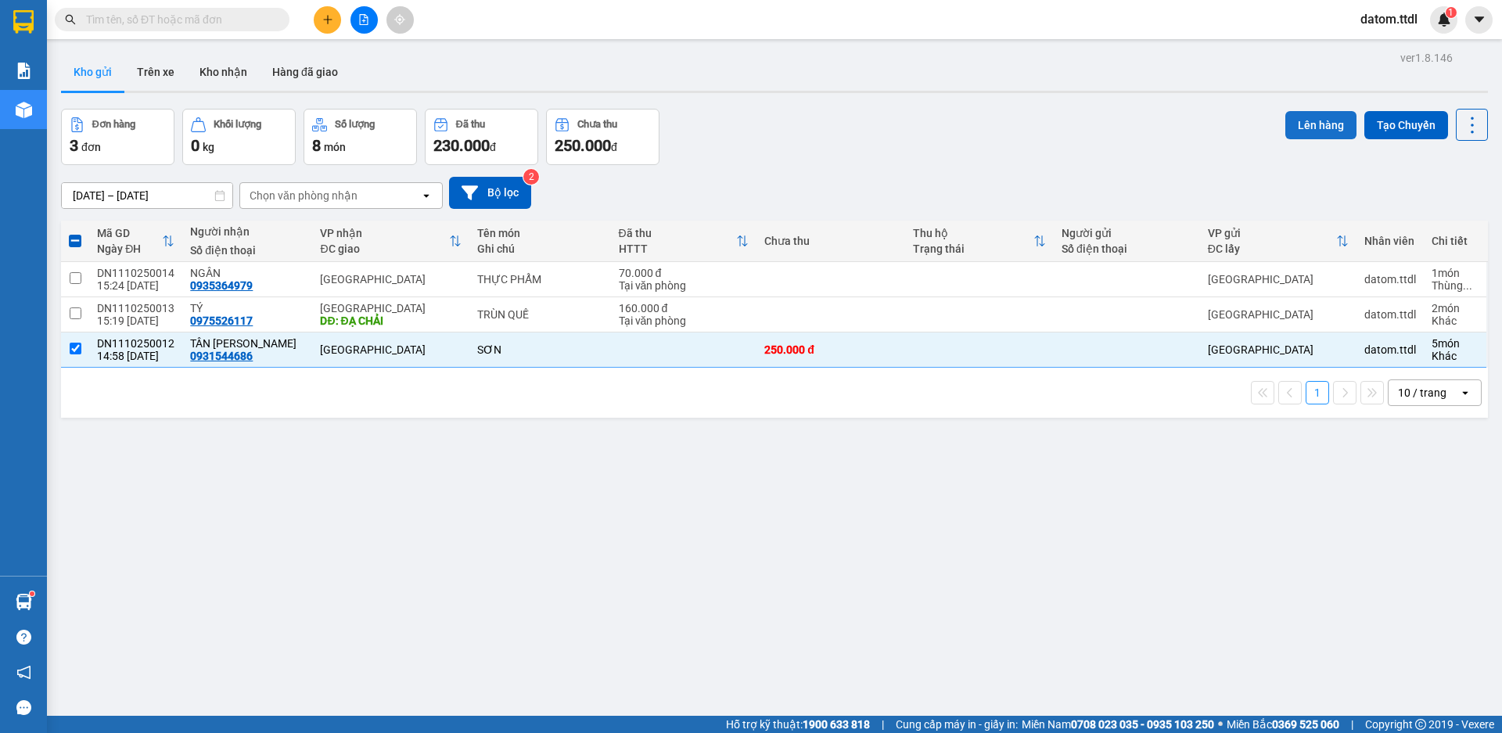
click at [1311, 128] on button "Lên hàng" at bounding box center [1321, 125] width 71 height 28
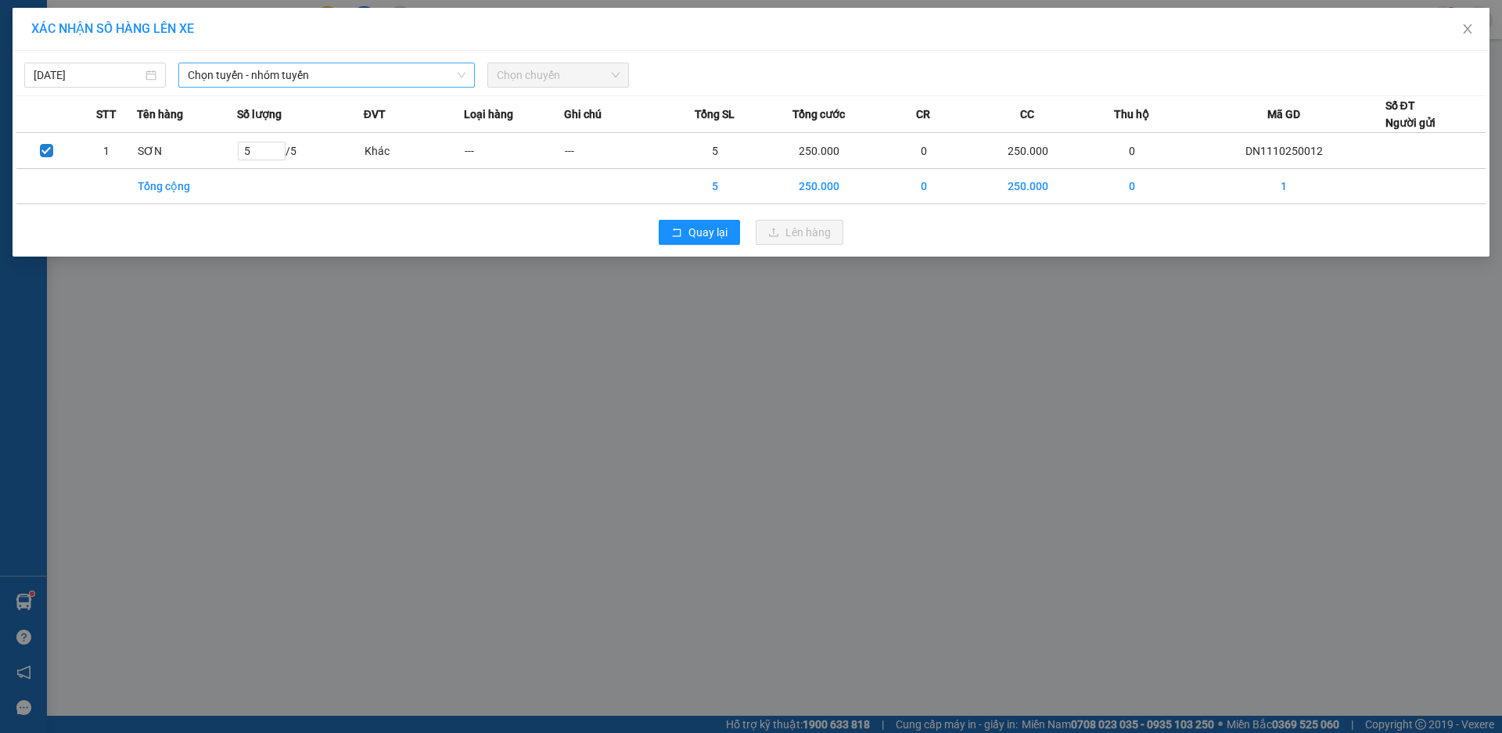
click at [308, 74] on span "Chọn tuyến - nhóm tuyến" at bounding box center [327, 74] width 278 height 23
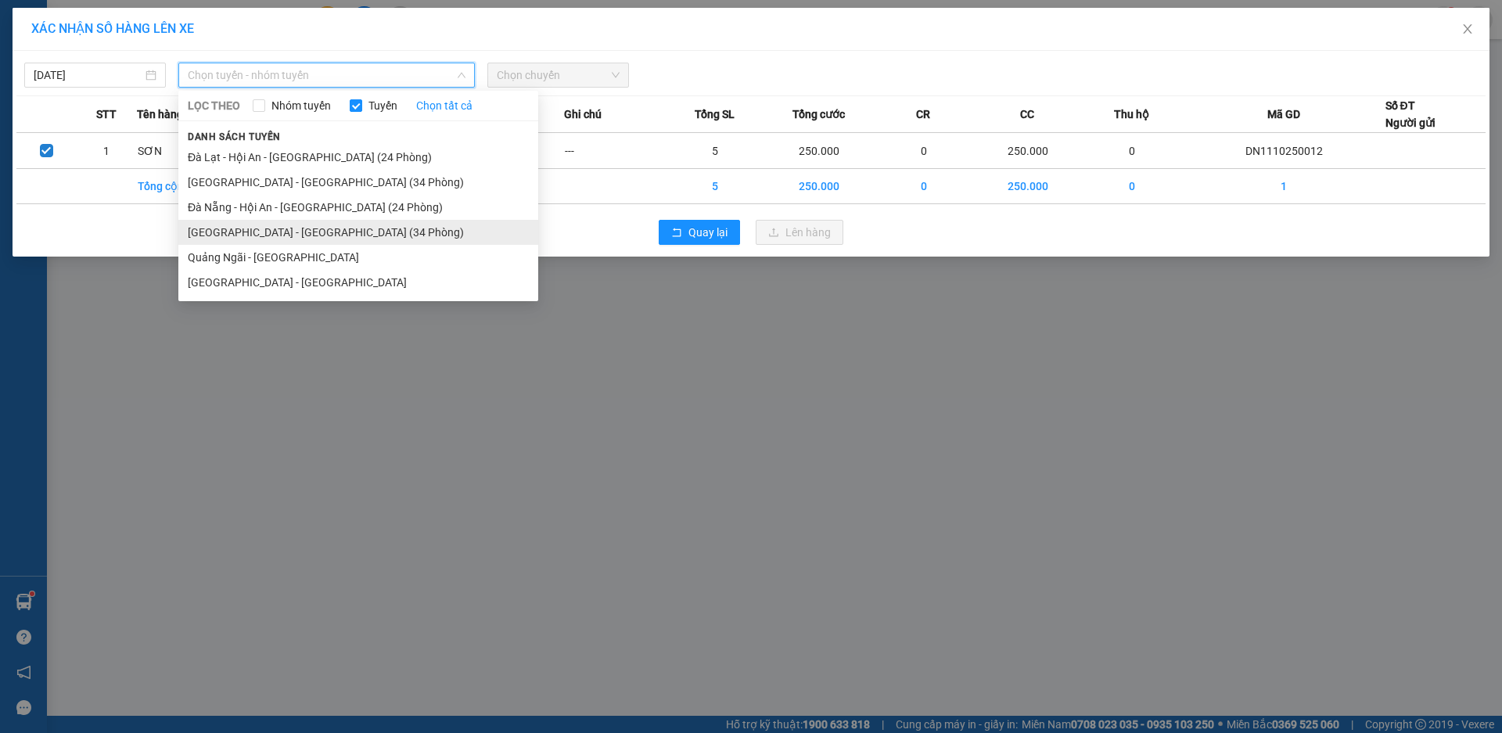
click at [249, 232] on li "[GEOGRAPHIC_DATA] - [GEOGRAPHIC_DATA] (34 Phòng)" at bounding box center [358, 232] width 360 height 25
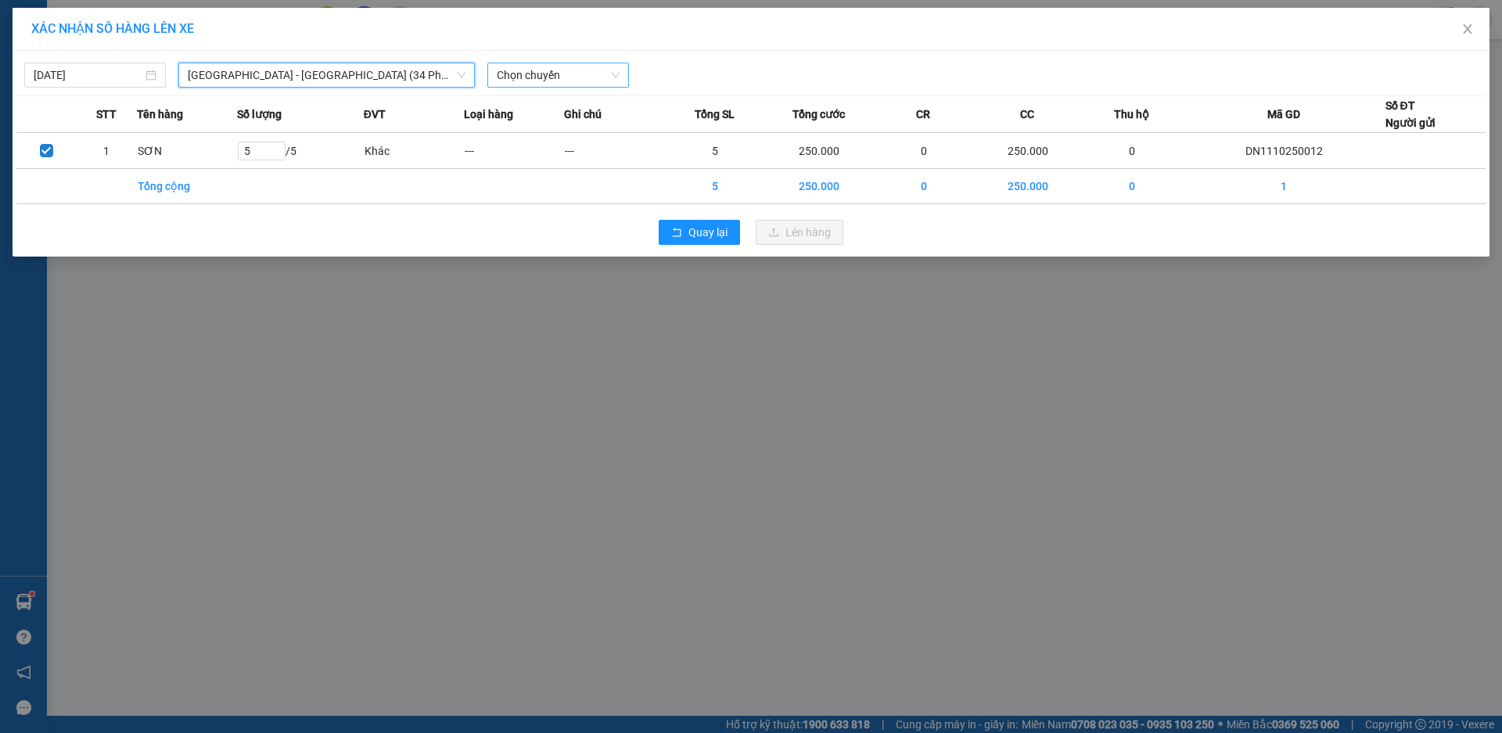
click at [558, 74] on span "Chọn chuyến" at bounding box center [558, 74] width 123 height 23
click at [563, 135] on div "15:30 - 49B-017.21" at bounding box center [558, 131] width 122 height 17
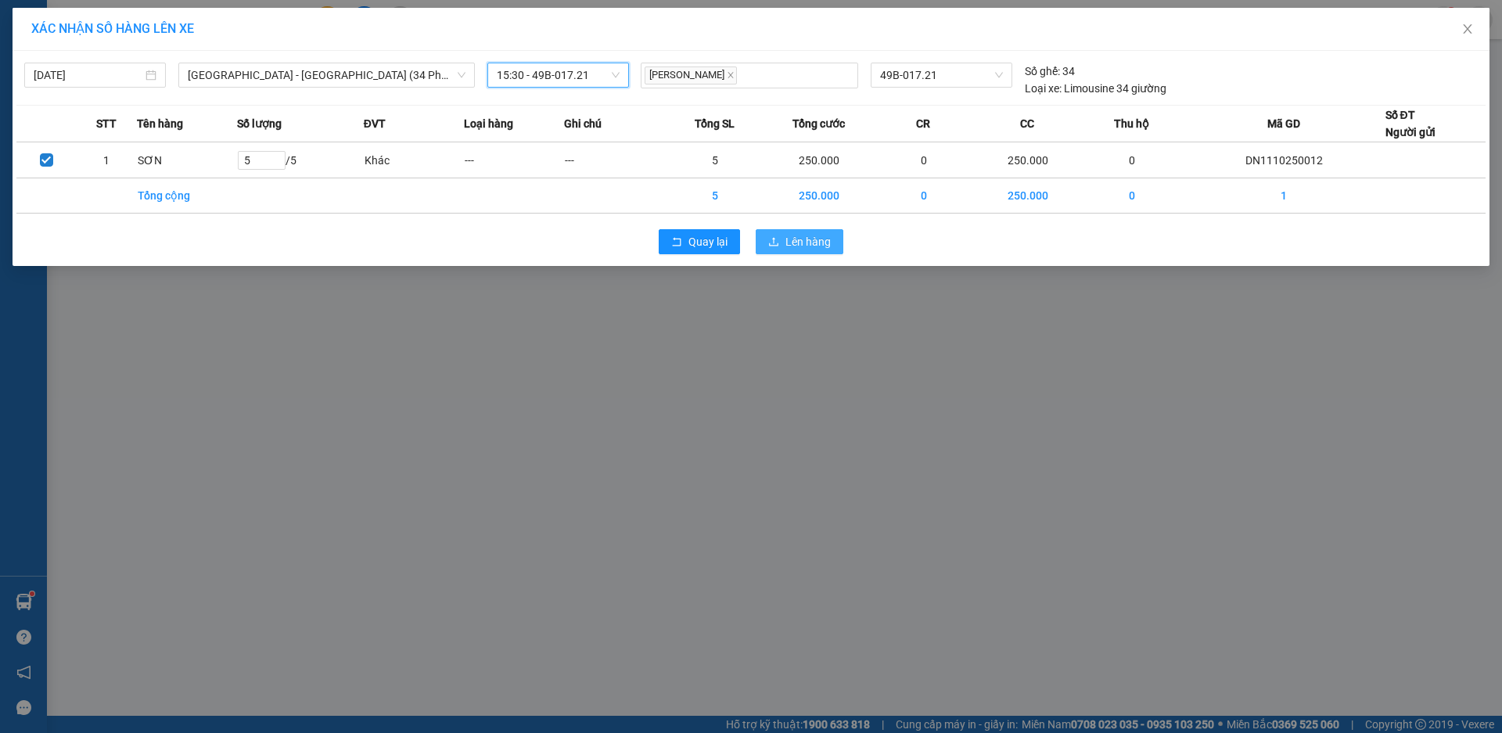
click at [816, 246] on span "Lên hàng" at bounding box center [808, 241] width 45 height 17
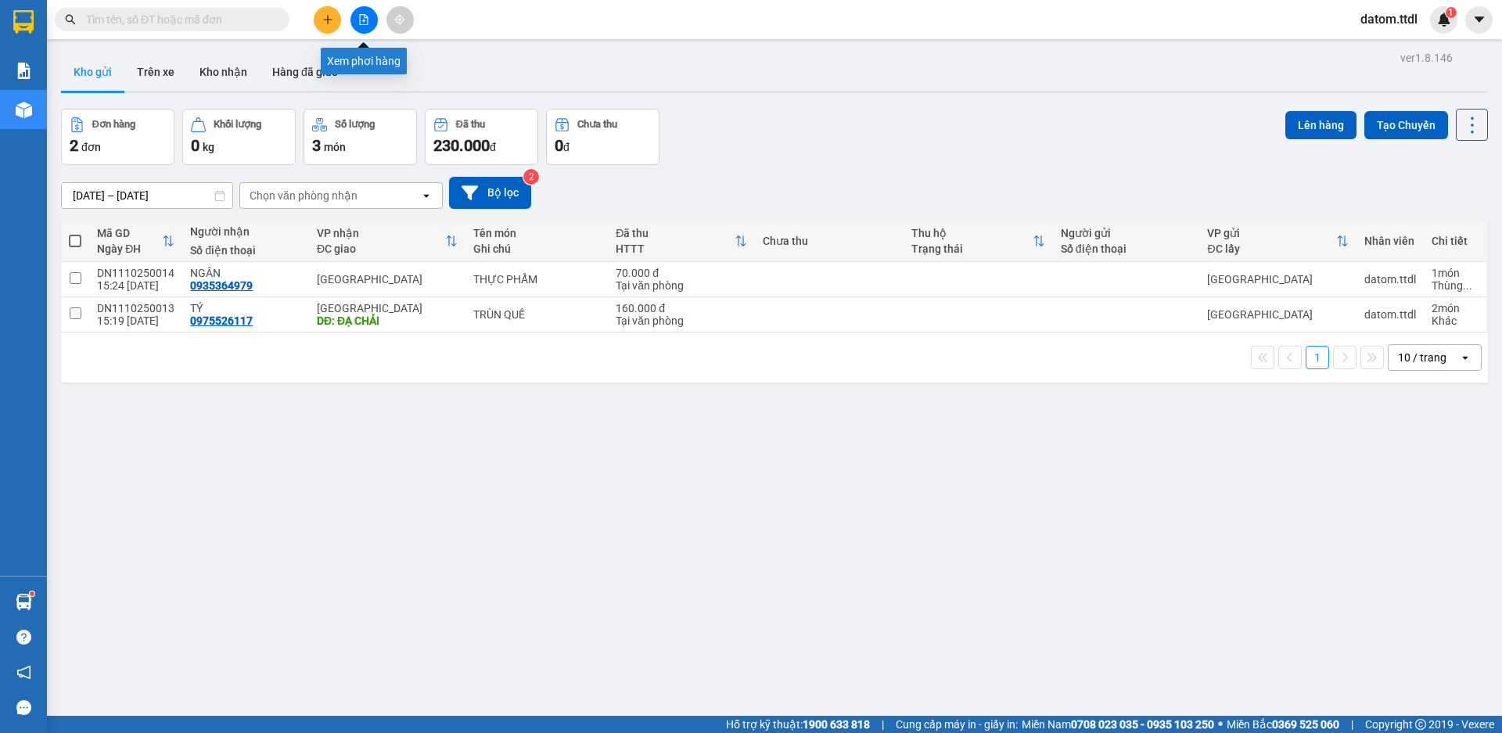
click at [365, 21] on icon "file-add" at bounding box center [364, 19] width 9 height 11
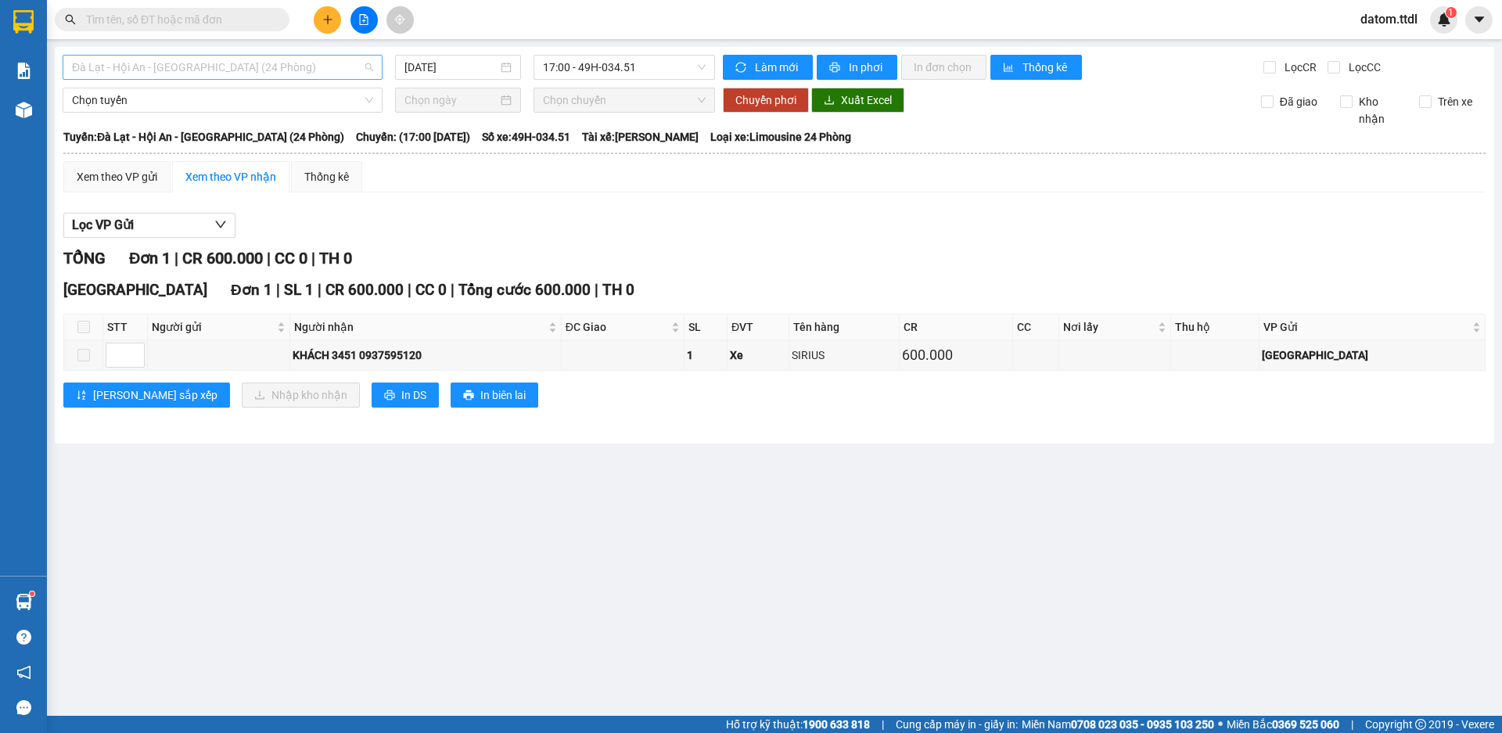
click at [252, 69] on span "Đà Lạt - Hội An - [GEOGRAPHIC_DATA] (24 Phòng)" at bounding box center [222, 67] width 301 height 23
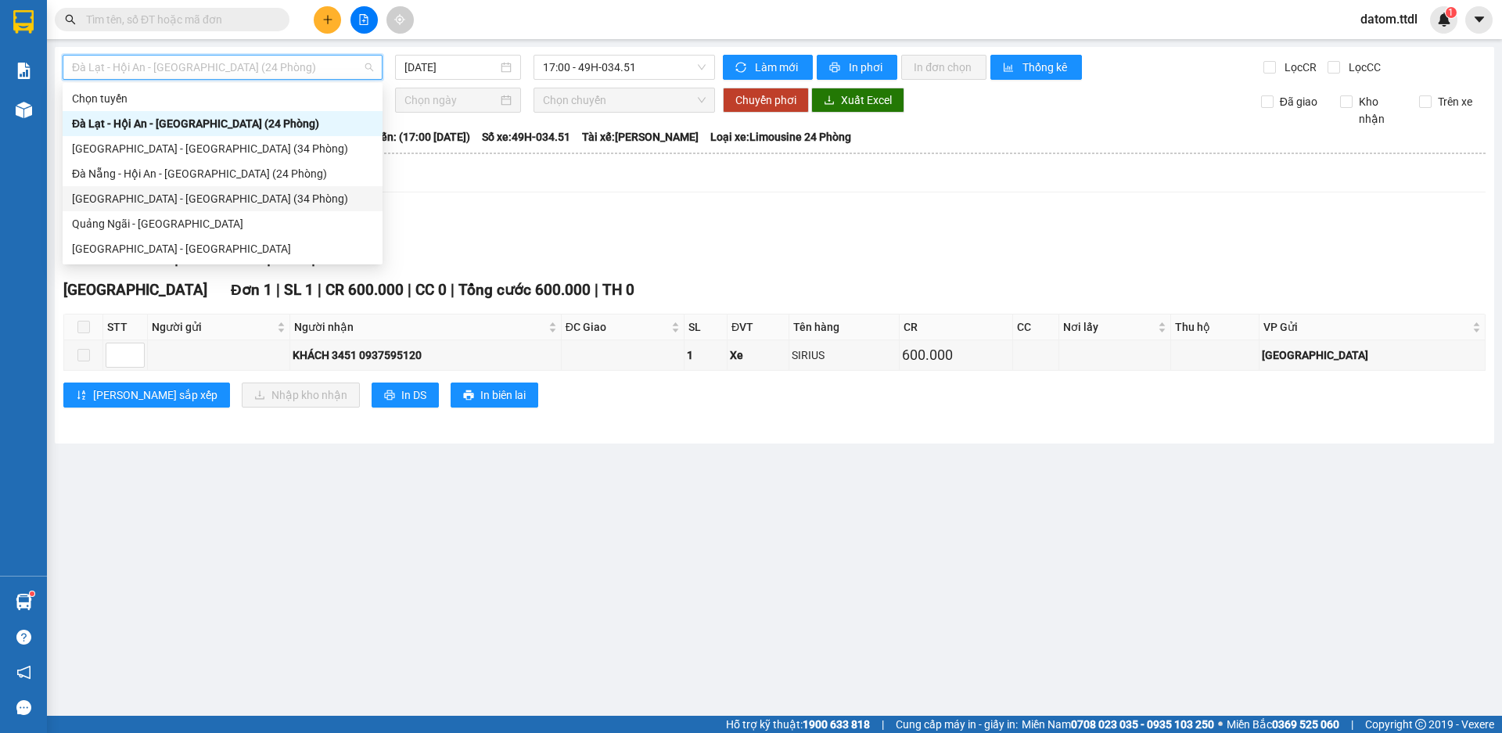
click at [133, 196] on div "[GEOGRAPHIC_DATA] - [GEOGRAPHIC_DATA] (34 Phòng)" at bounding box center [222, 198] width 301 height 17
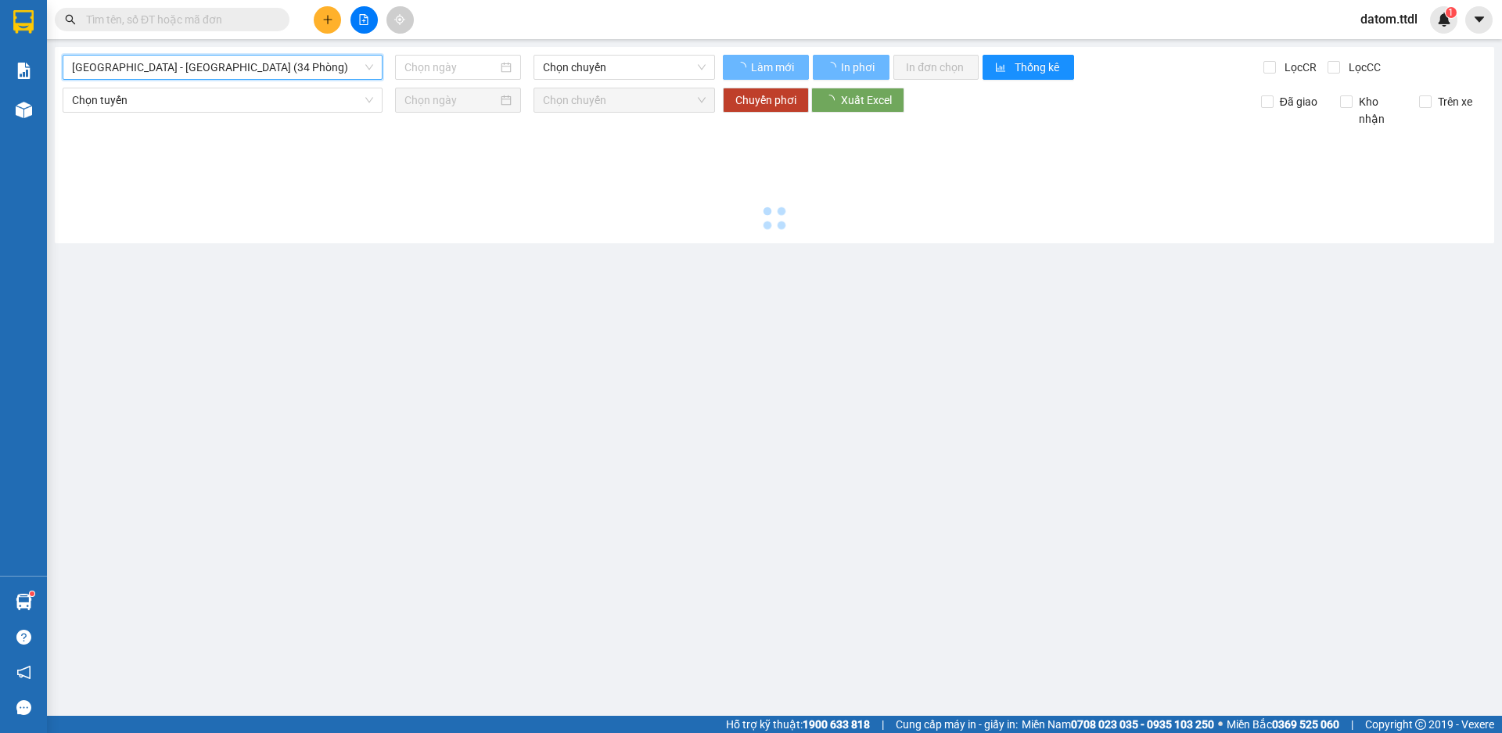
type input "[DATE]"
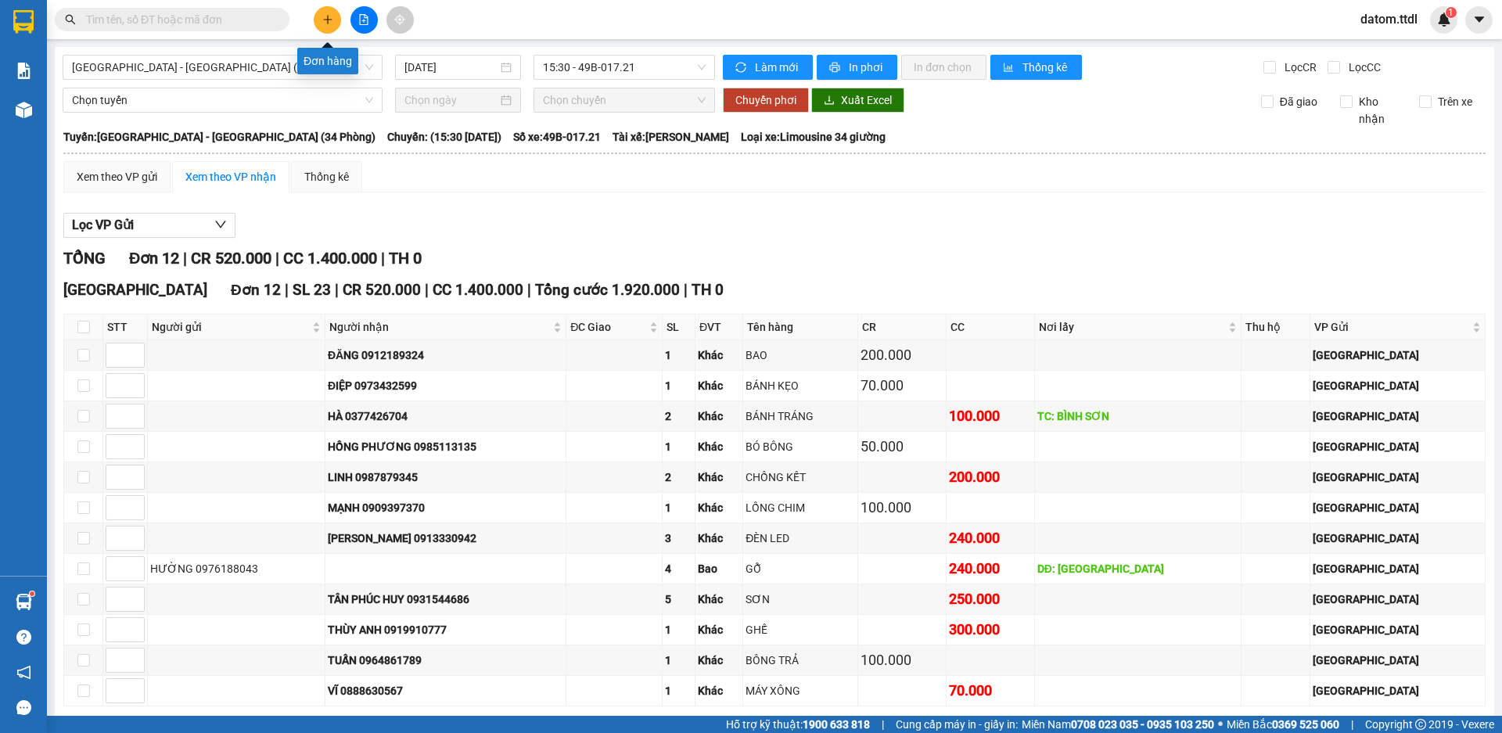
click at [329, 14] on icon "plus" at bounding box center [327, 19] width 11 height 11
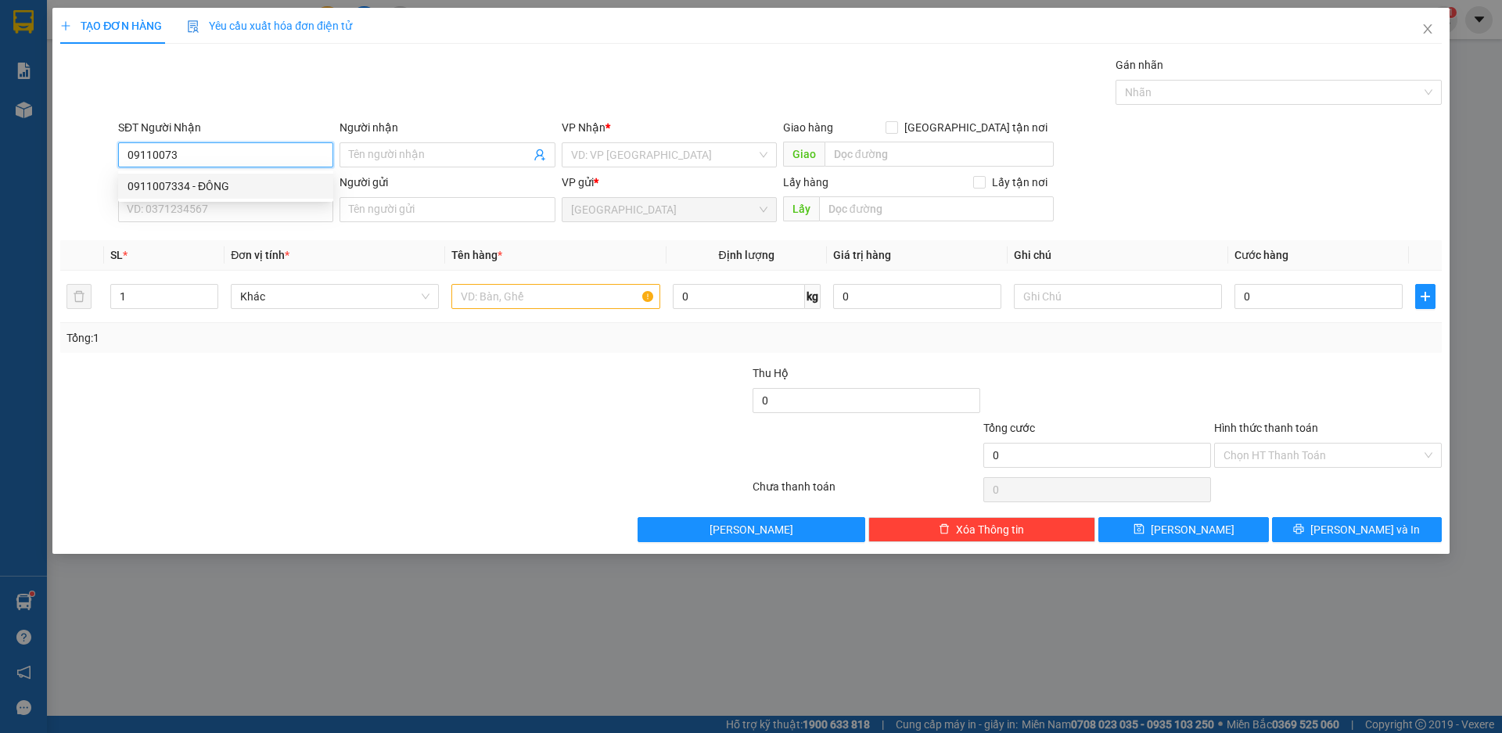
click at [168, 187] on div "0911007334 - ĐÔNG" at bounding box center [226, 186] width 196 height 17
type input "0911007334"
type input "ĐÔNG"
type input "100.000"
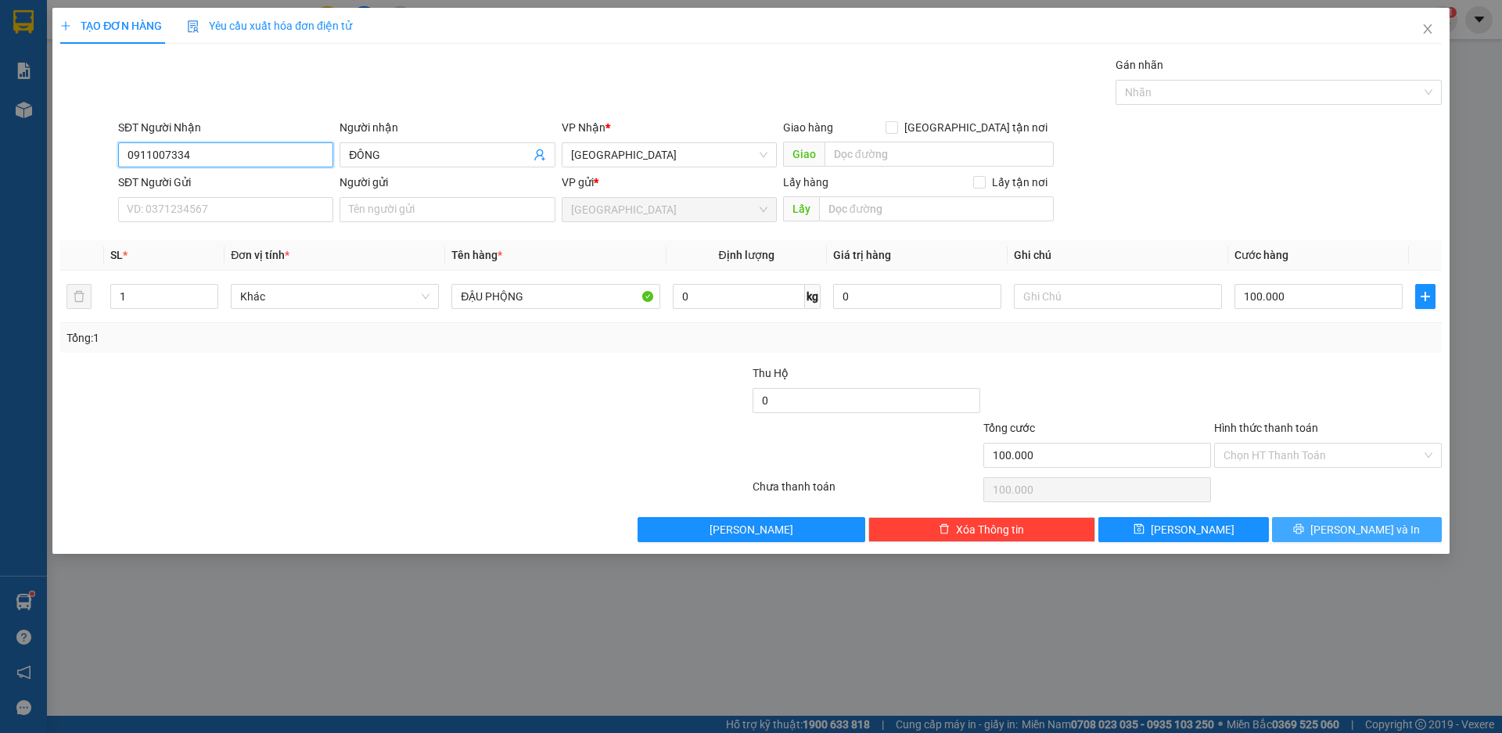
type input "0911007334"
click at [1400, 533] on button "[PERSON_NAME] và In" at bounding box center [1357, 529] width 170 height 25
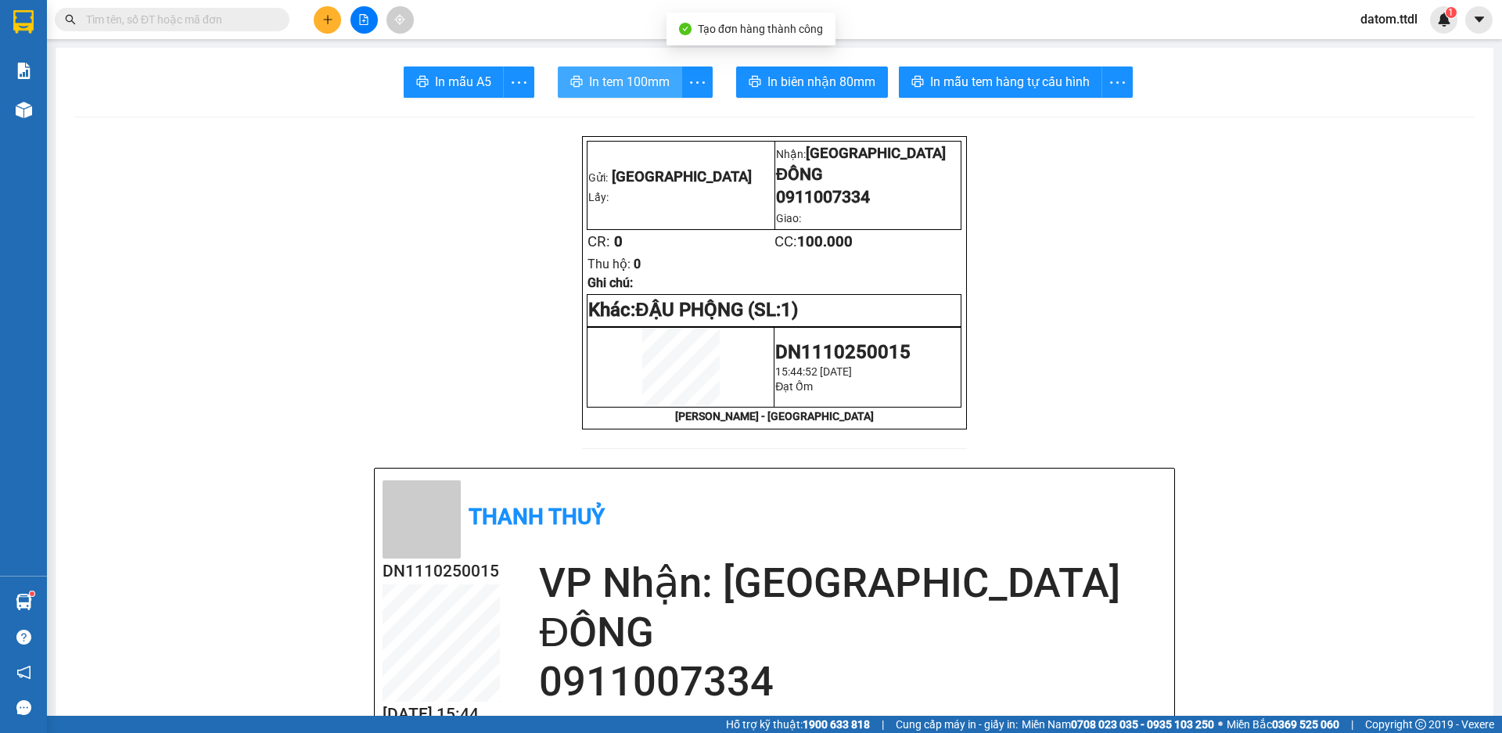
click at [611, 85] on span "In tem 100mm" at bounding box center [629, 82] width 81 height 20
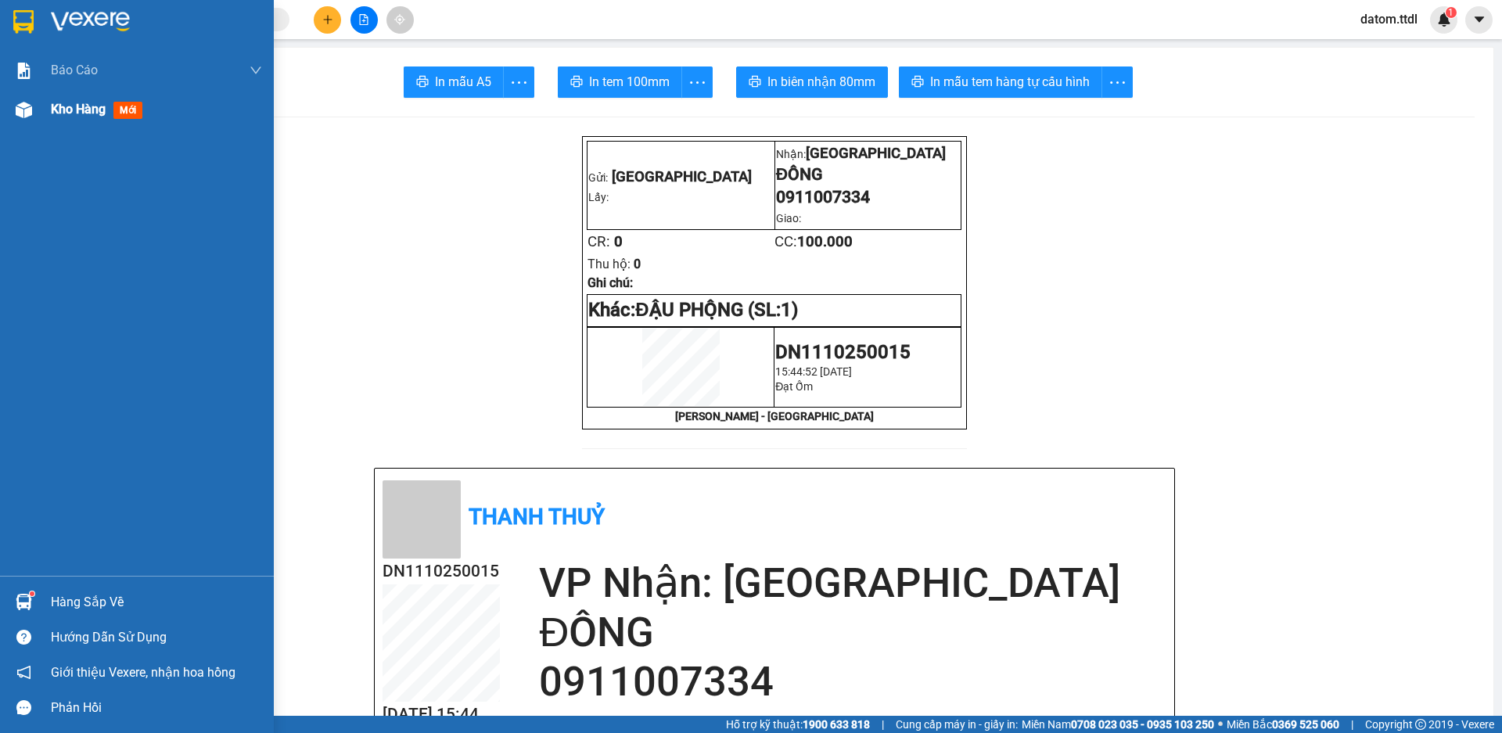
click at [67, 112] on span "Kho hàng" at bounding box center [78, 109] width 55 height 15
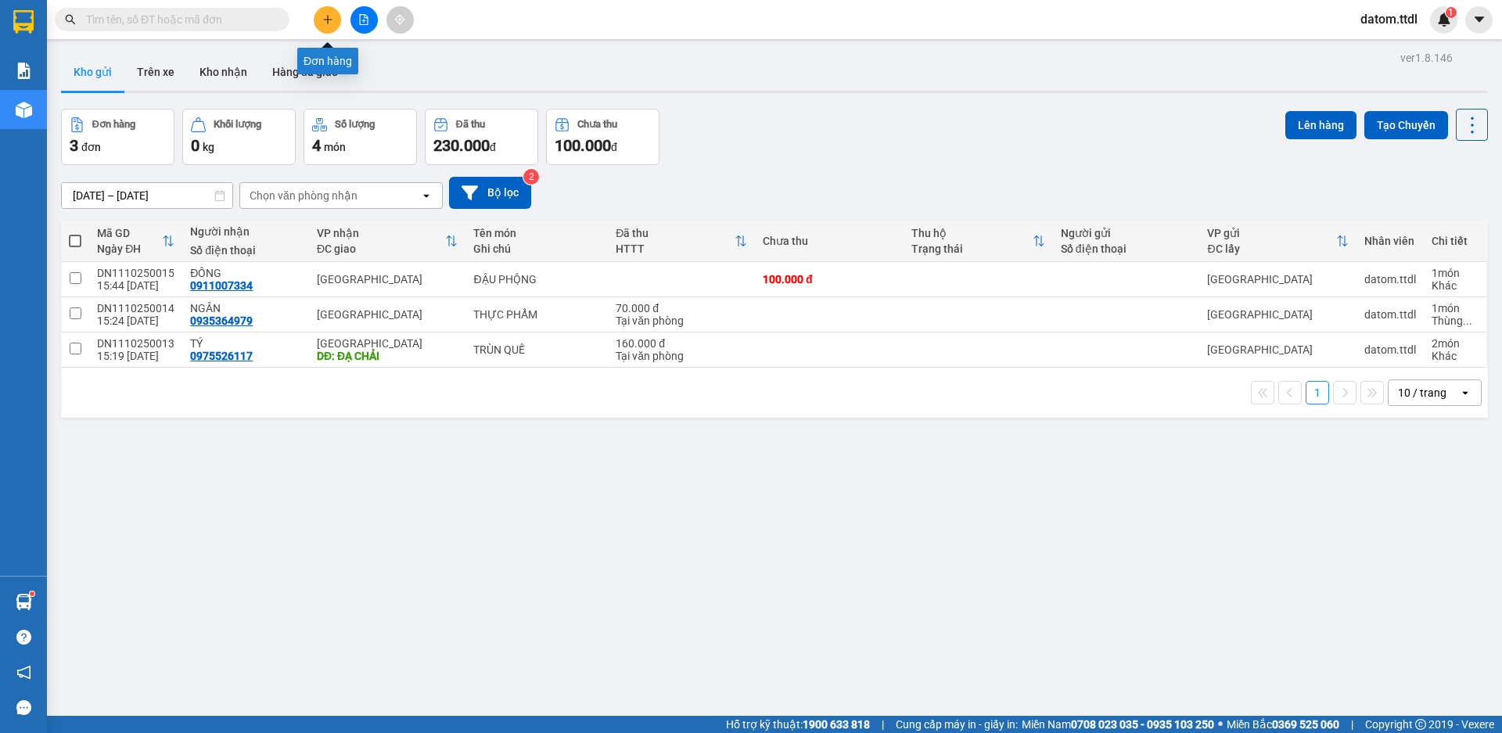
click at [321, 22] on button at bounding box center [327, 19] width 27 height 27
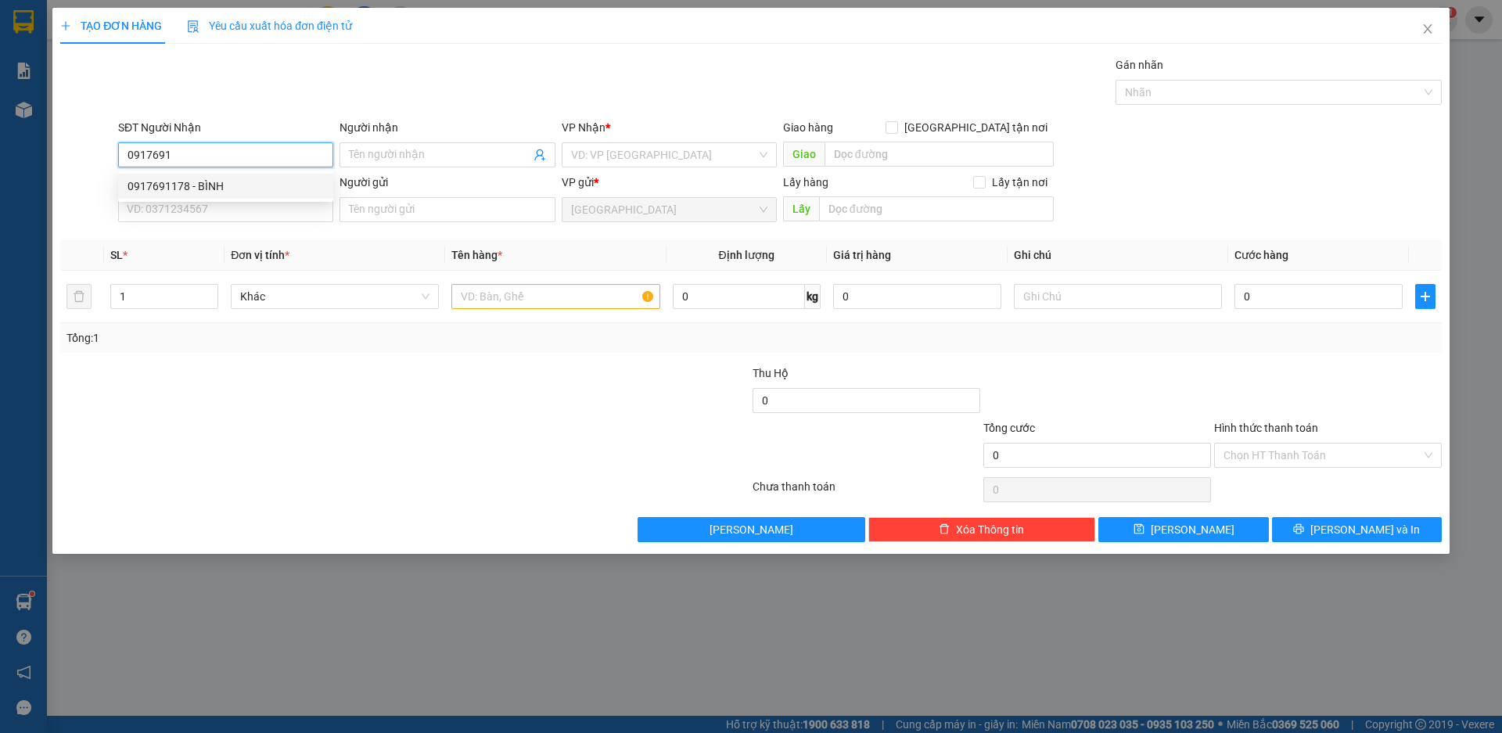
click at [162, 185] on div "0917691178 - BÌNH" at bounding box center [226, 186] width 196 height 17
type input "0917691178"
type input "BÌNH"
type input "250.000"
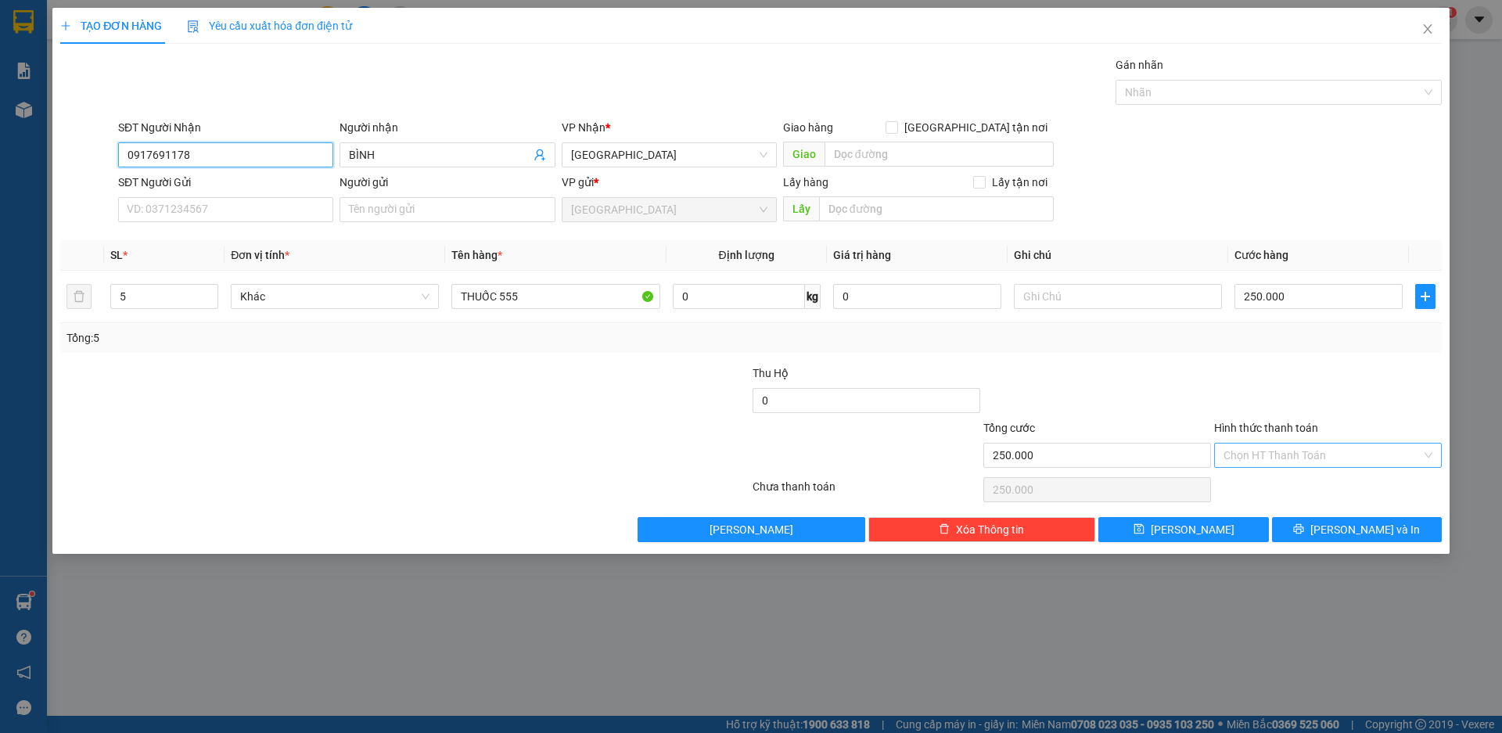
type input "0917691178"
click at [1296, 451] on input "Hình thức thanh toán" at bounding box center [1323, 455] width 198 height 23
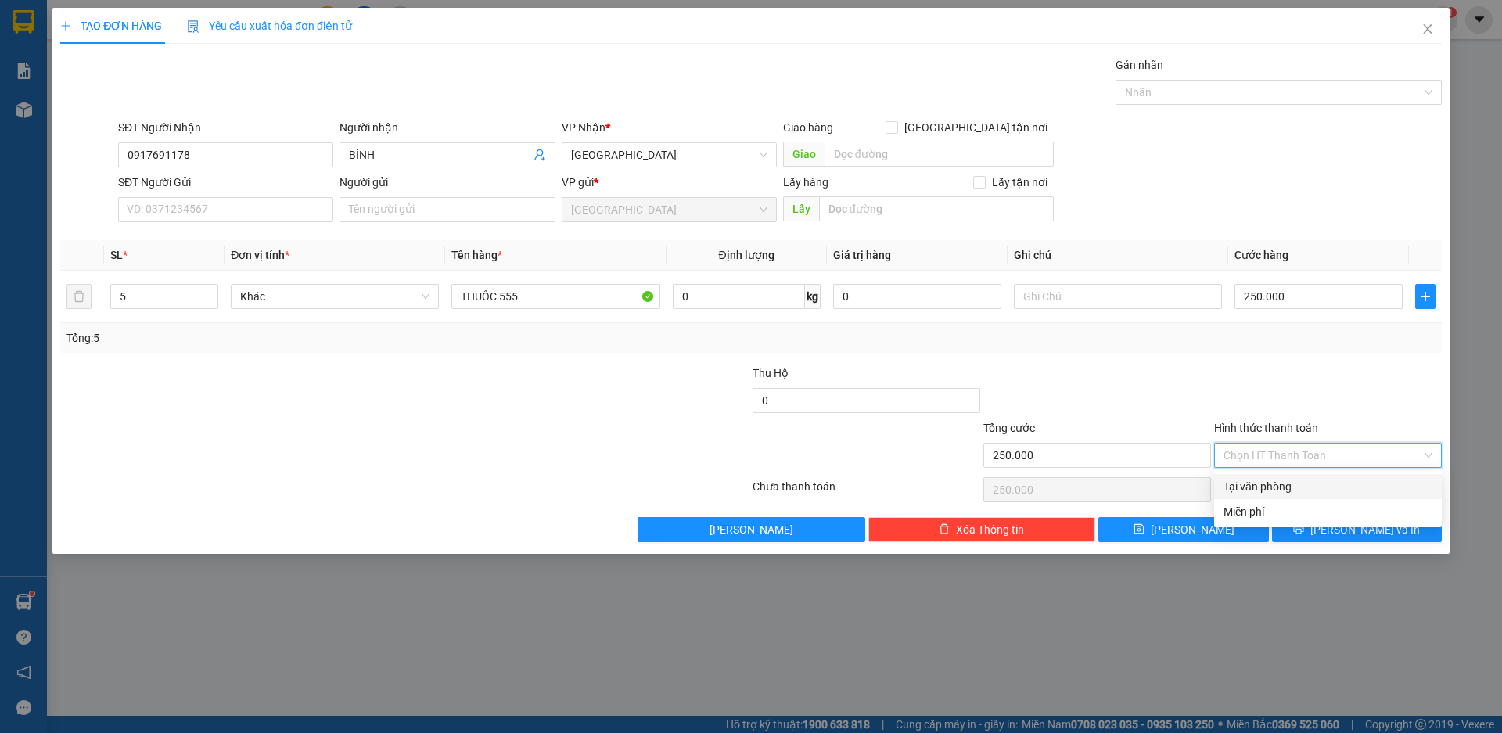
click at [1275, 494] on div "Tại văn phòng" at bounding box center [1328, 486] width 209 height 17
type input "0"
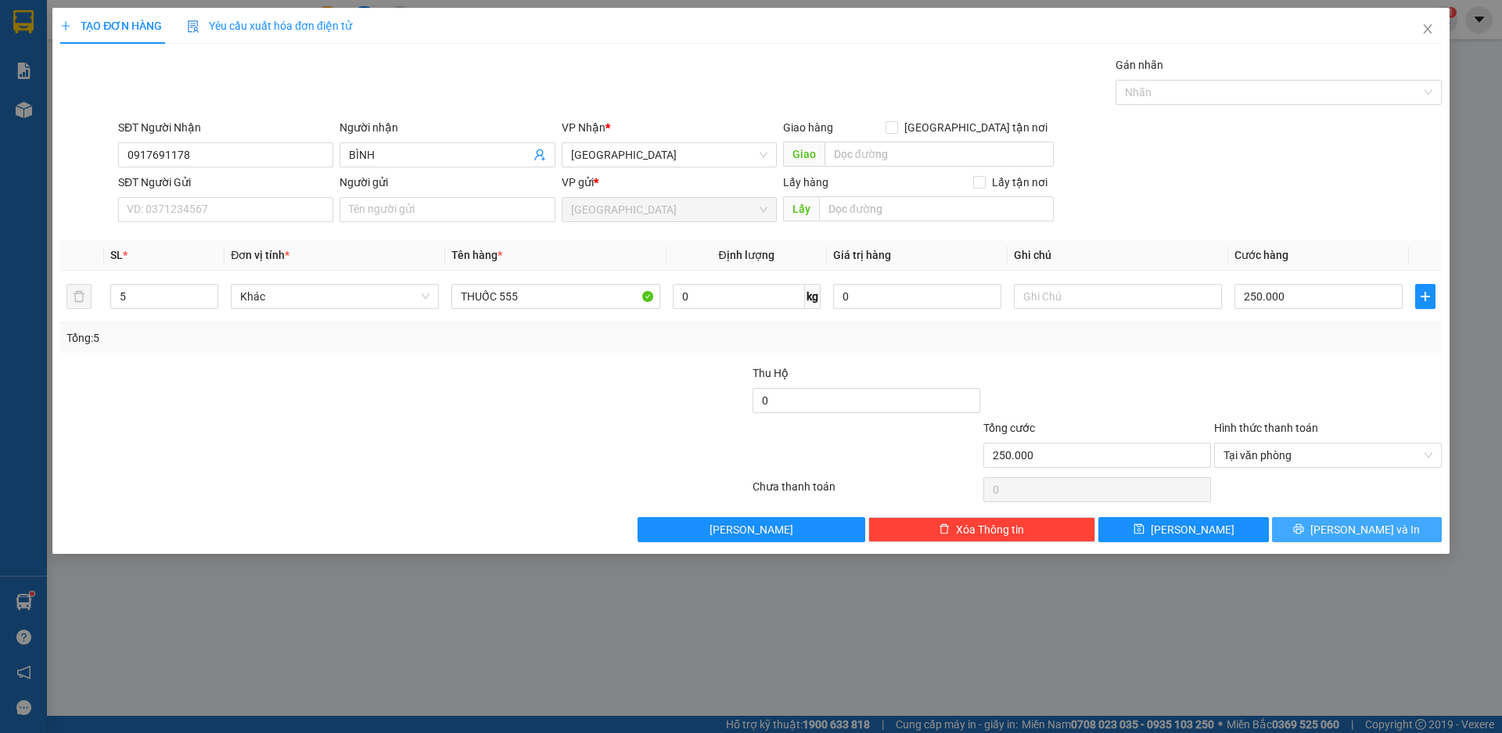
click at [1304, 531] on icon "printer" at bounding box center [1298, 528] width 11 height 11
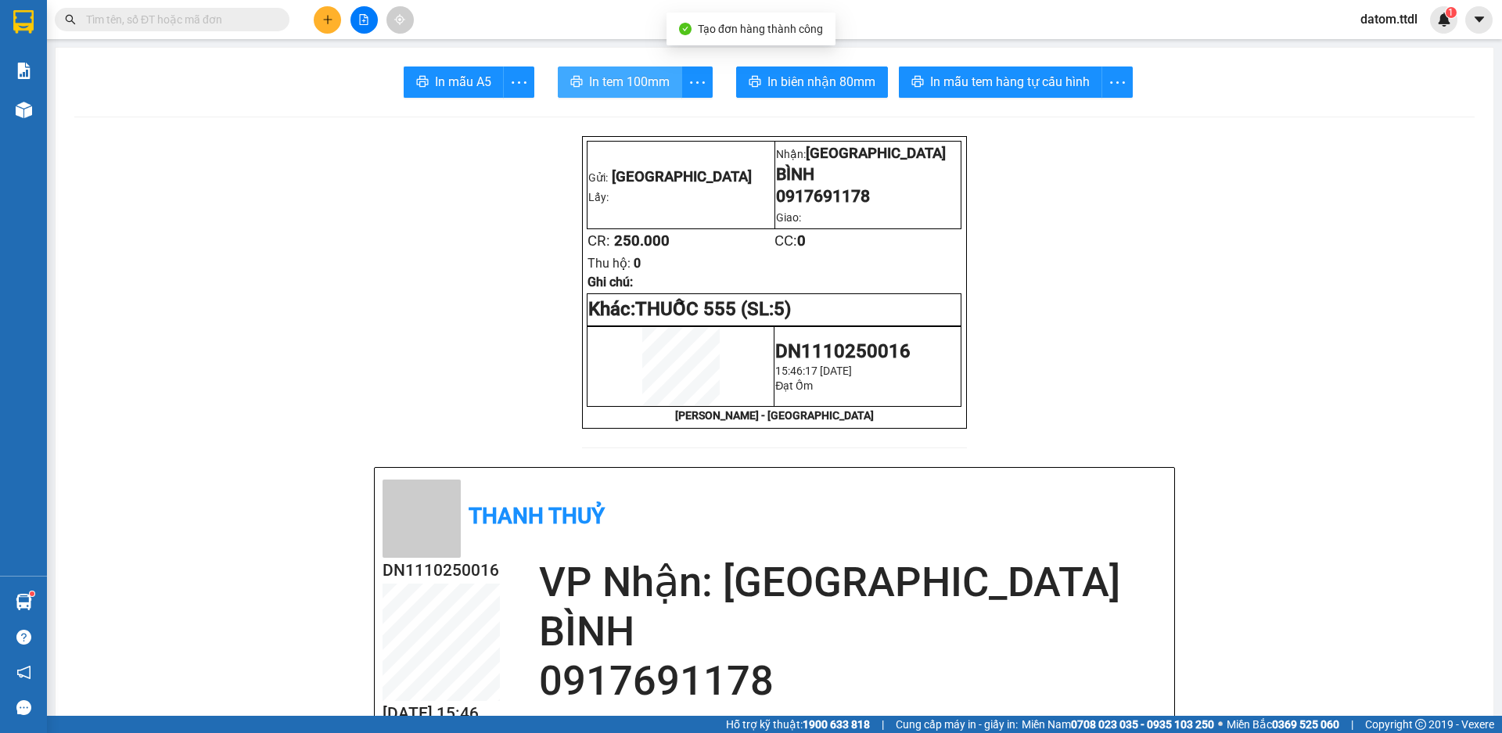
click at [639, 81] on span "In tem 100mm" at bounding box center [629, 82] width 81 height 20
